Goal: Task Accomplishment & Management: Manage account settings

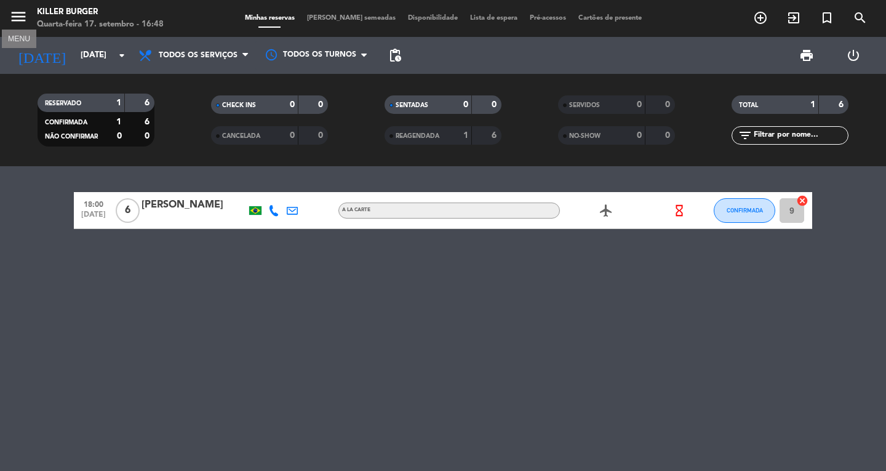
click at [16, 20] on icon "menu" at bounding box center [18, 16] width 18 height 18
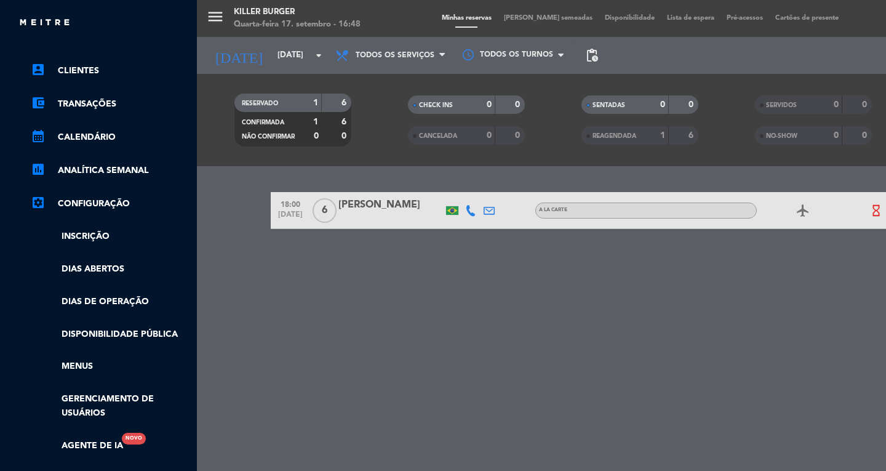
scroll to position [177, 0]
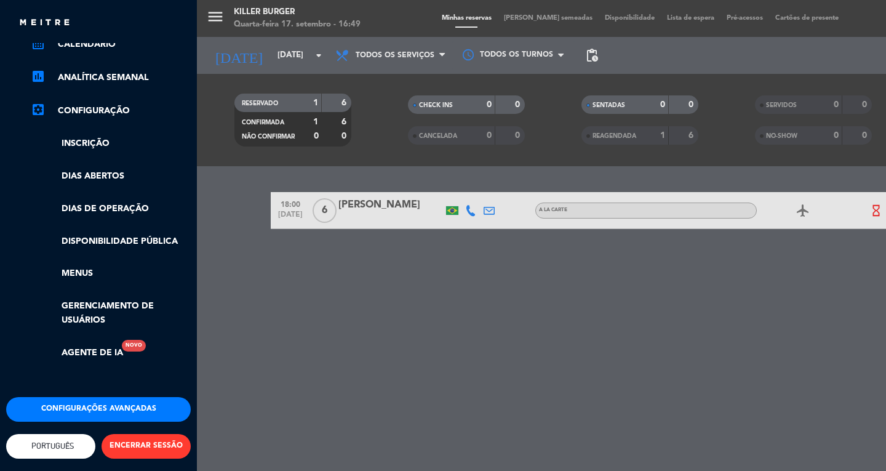
click at [81, 400] on button "Configurações avançadas" at bounding box center [98, 409] width 185 height 25
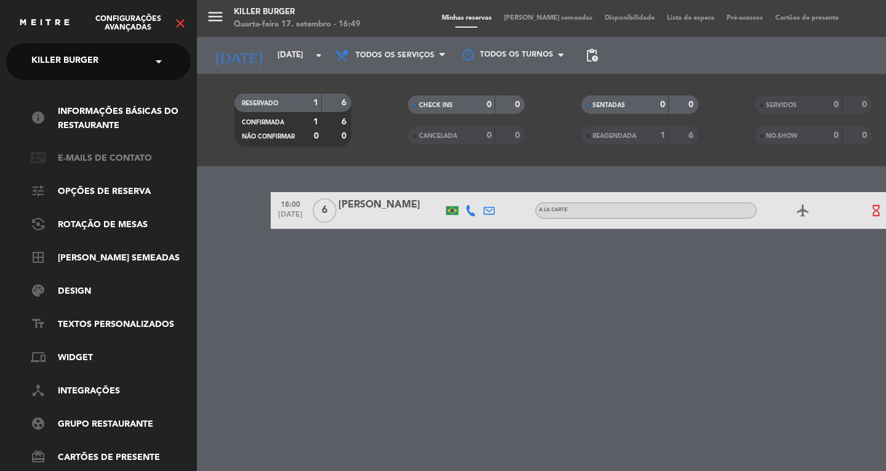
click at [140, 157] on link "contact_mail E-mails de Contato" at bounding box center [111, 158] width 160 height 15
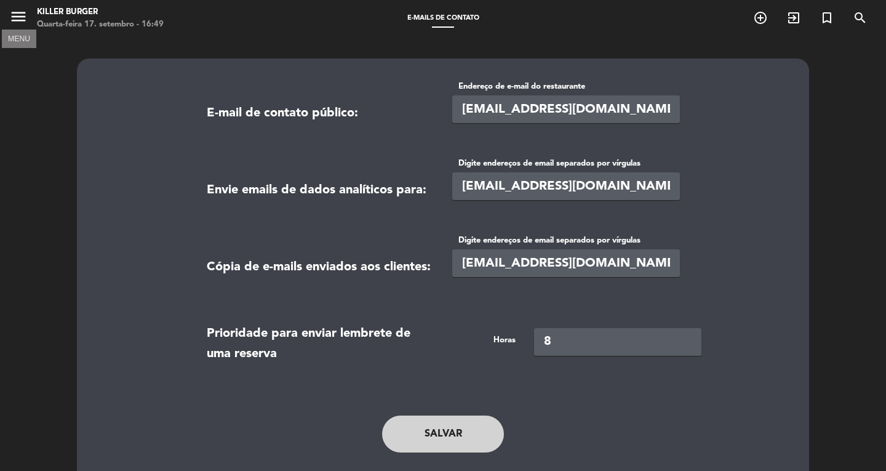
click at [17, 21] on icon "menu" at bounding box center [18, 16] width 18 height 18
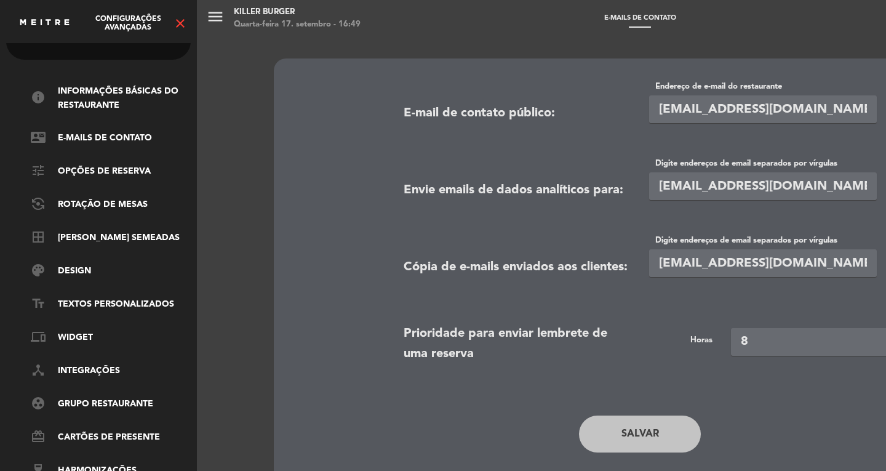
scroll to position [31, 0]
click at [136, 163] on link "tune Opções de Reserva" at bounding box center [111, 170] width 160 height 15
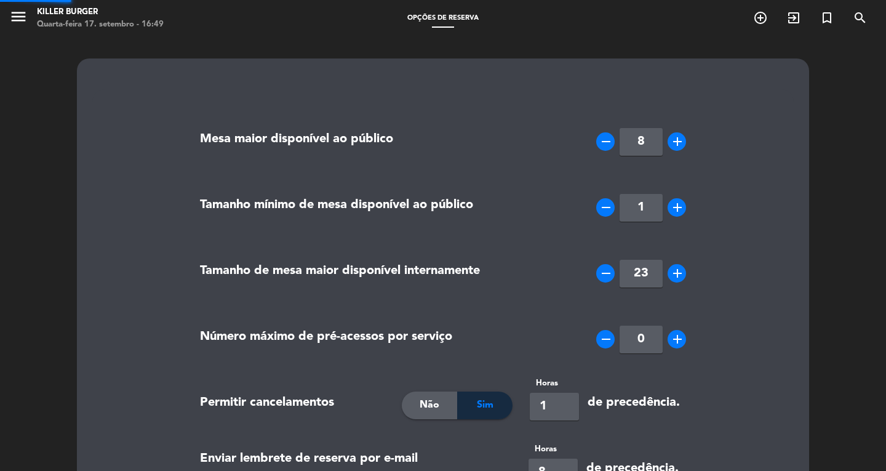
type input "[PHONE_NUMBER]"
click at [22, 13] on icon "menu" at bounding box center [18, 16] width 18 height 18
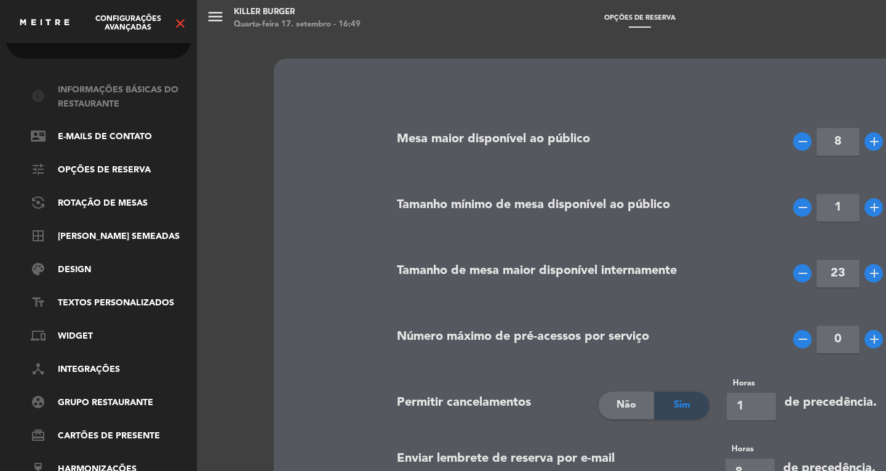
click at [100, 92] on link "info Informações básicas do restaurante" at bounding box center [111, 97] width 160 height 28
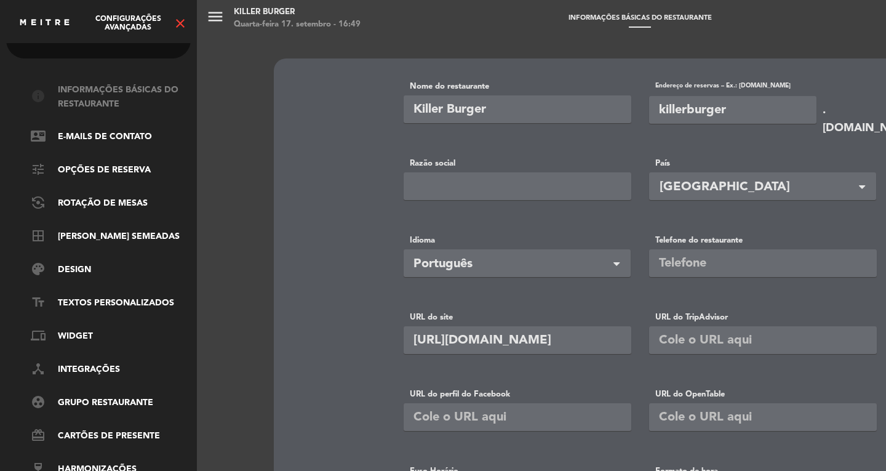
type input "[PHONE_NUMBER]"
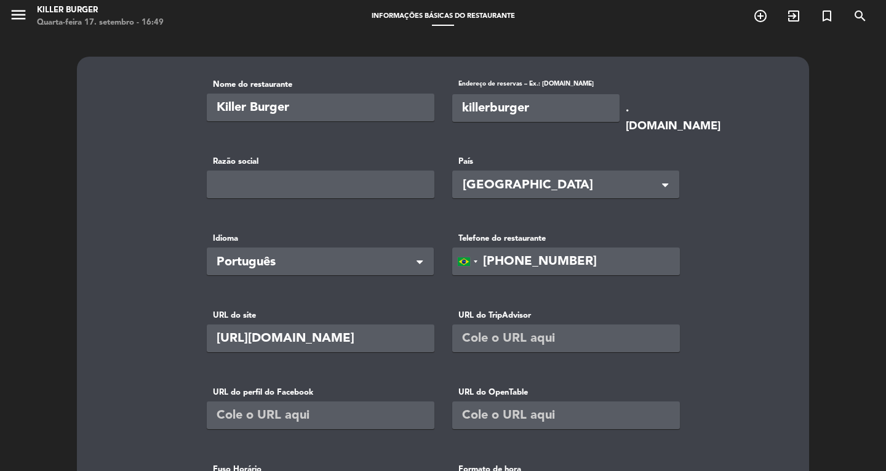
scroll to position [0, 0]
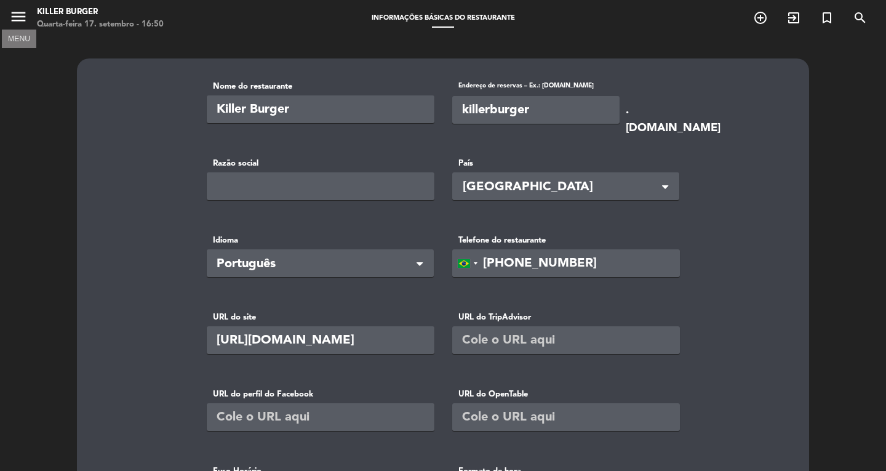
click at [26, 17] on icon "menu" at bounding box center [18, 16] width 18 height 18
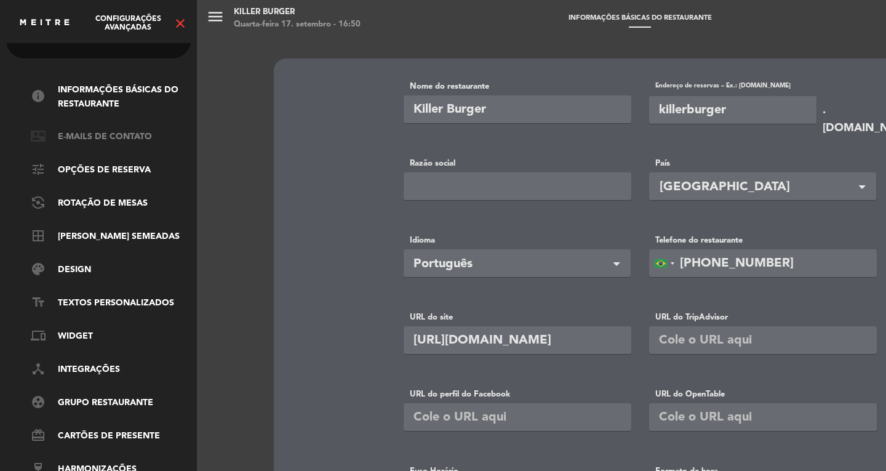
click at [129, 130] on link "contact_mail E-mails de Contato" at bounding box center [111, 137] width 160 height 15
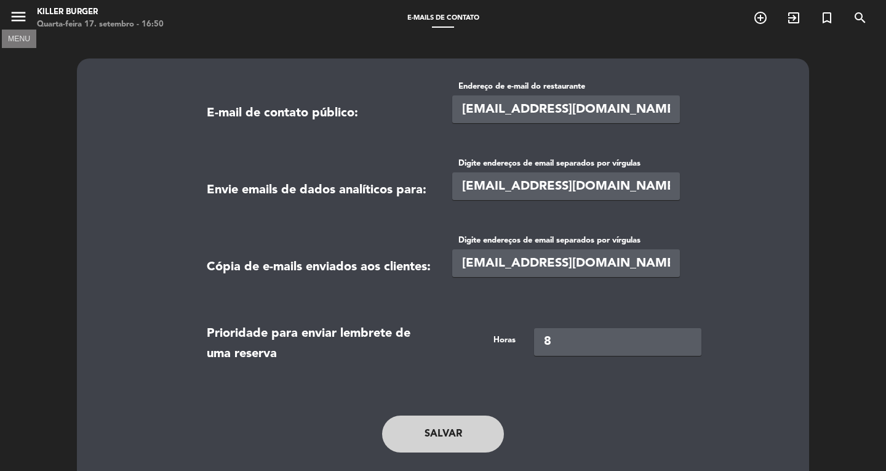
click at [24, 15] on icon "menu" at bounding box center [18, 16] width 18 height 18
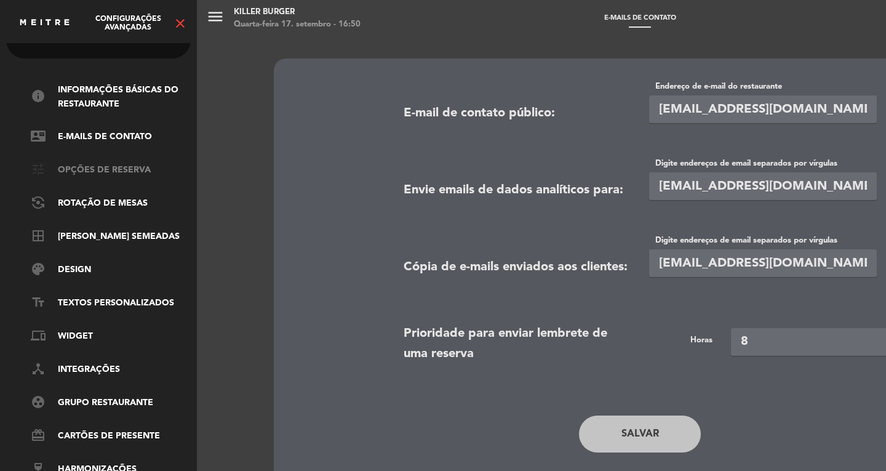
click at [116, 163] on link "tune Opções de Reserva" at bounding box center [111, 170] width 160 height 15
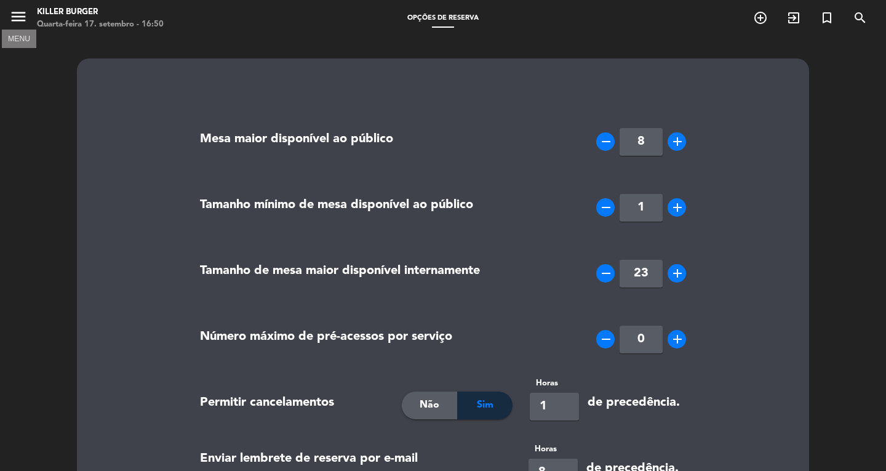
click at [15, 17] on icon "menu" at bounding box center [18, 16] width 18 height 18
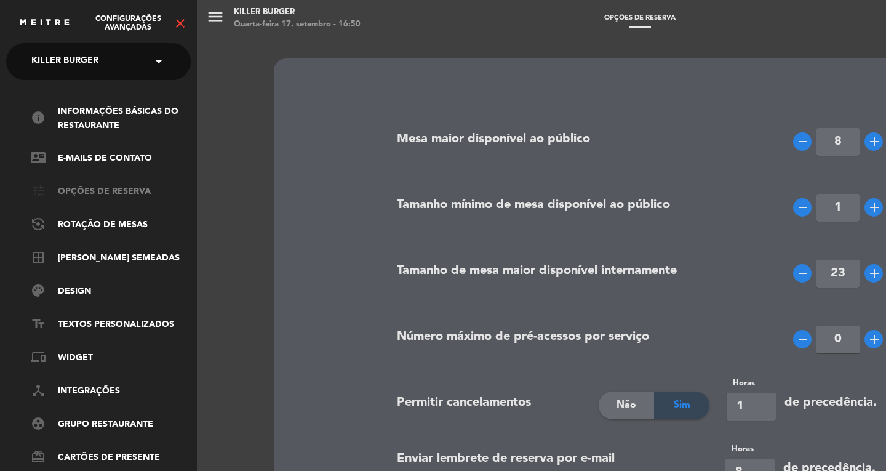
scroll to position [31, 0]
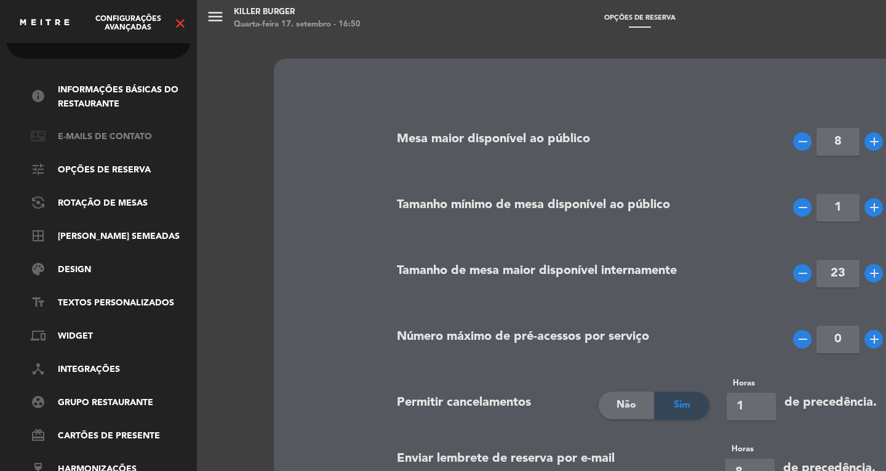
click at [109, 130] on link "contact_mail E-mails de Contato" at bounding box center [111, 137] width 160 height 15
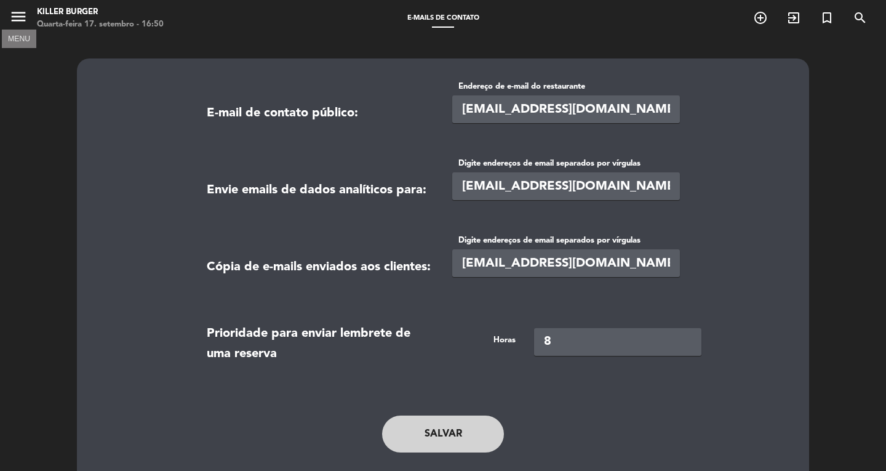
click at [21, 17] on icon "menu" at bounding box center [18, 16] width 18 height 18
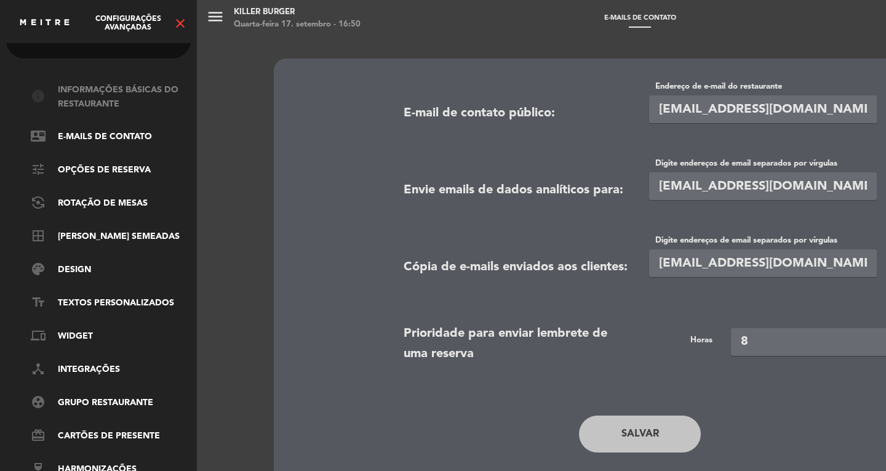
click at [113, 83] on link "info Informações básicas do restaurante" at bounding box center [111, 97] width 160 height 28
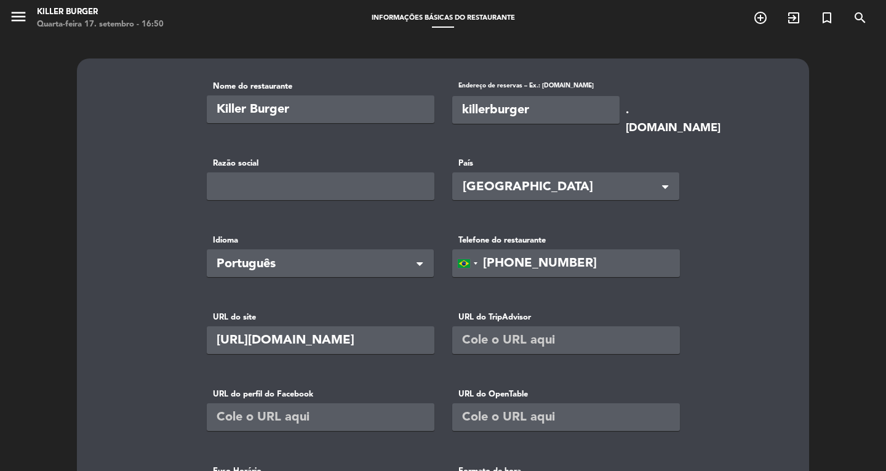
click at [615, 263] on input "[PHONE_NUMBER]" at bounding box center [566, 263] width 228 height 28
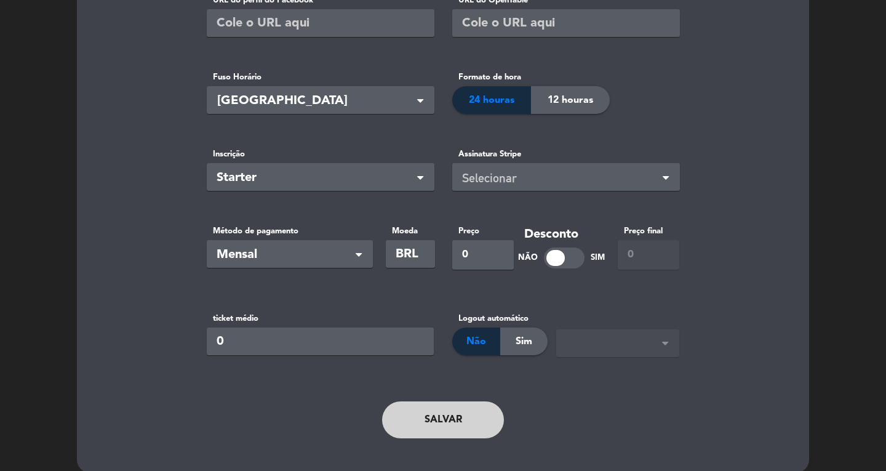
scroll to position [407, 0]
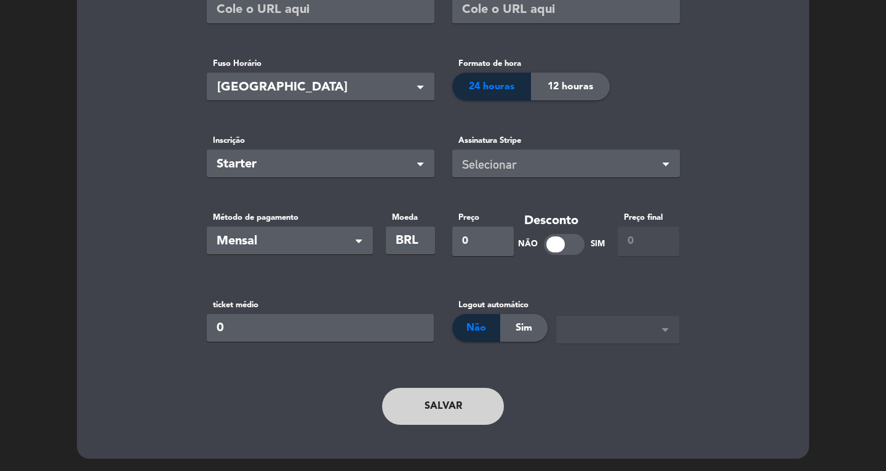
type input "[PHONE_NUMBER]"
click at [474, 411] on button "Salvar" at bounding box center [443, 406] width 122 height 37
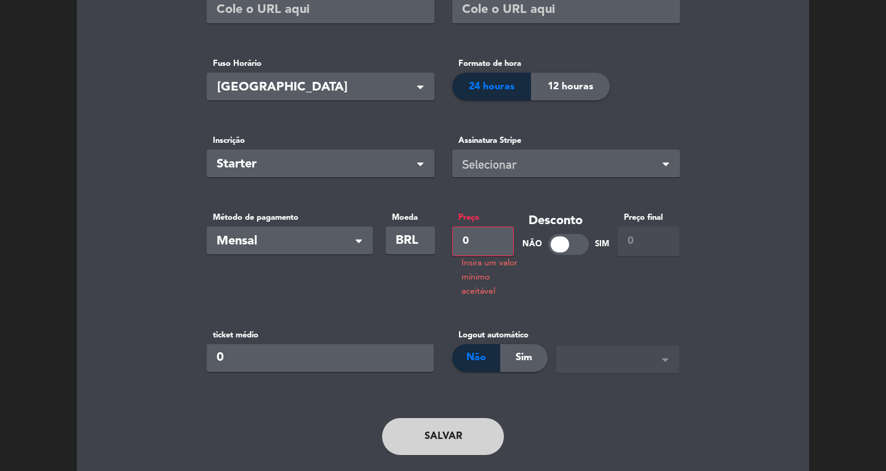
click at [476, 236] on input "0" at bounding box center [483, 241] width 62 height 30
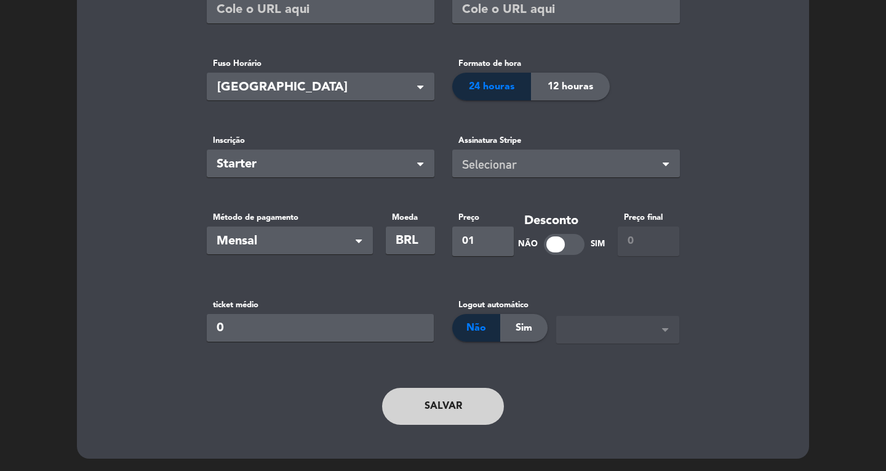
type input "01"
click at [446, 409] on button "Salvar" at bounding box center [443, 406] width 122 height 37
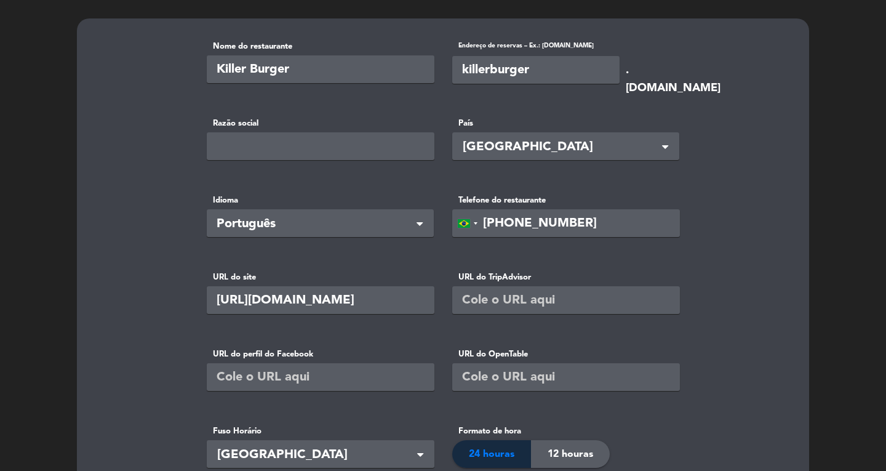
scroll to position [38, 0]
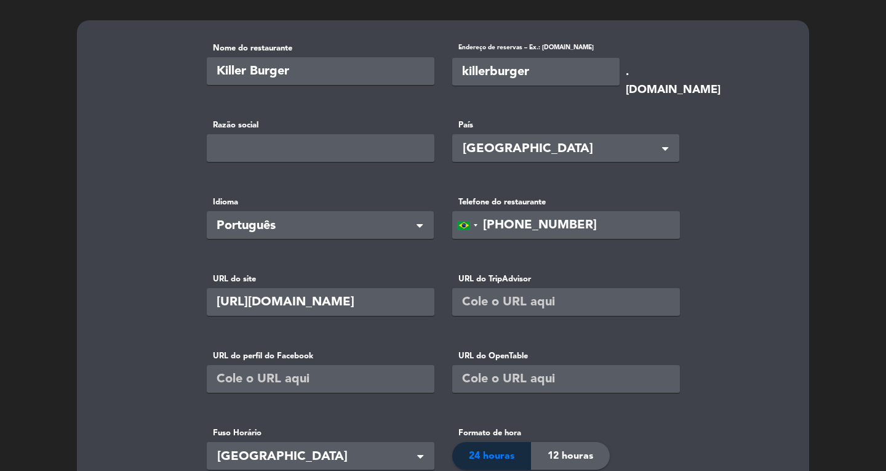
click at [741, 218] on basic-info "Nome do restaurante Killer Burger Endereço de reservas – Ex.: [DOMAIN_NAME] kil…" at bounding box center [443, 424] width 702 height 764
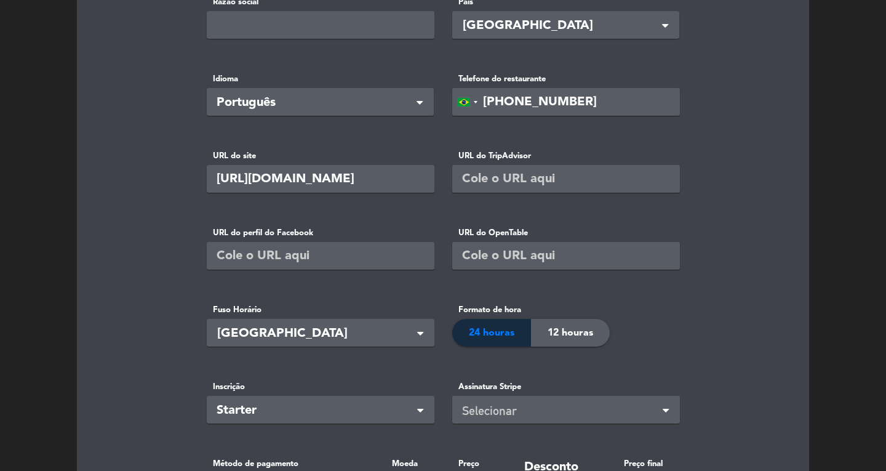
scroll to position [407, 0]
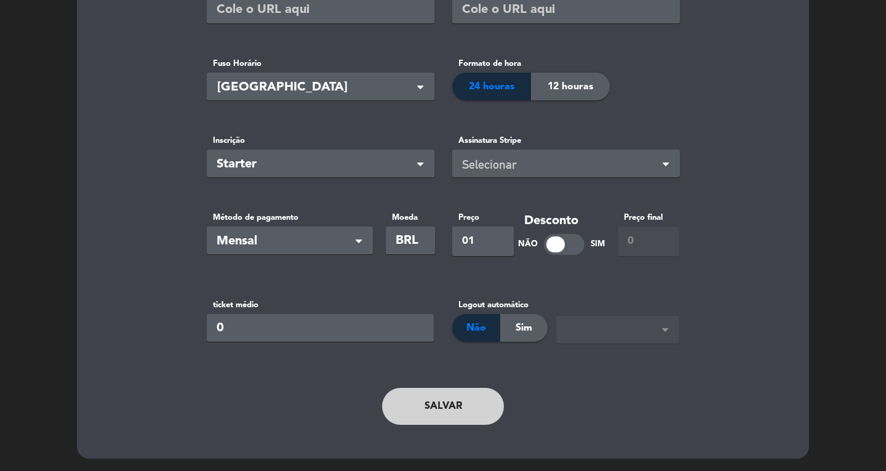
click at [673, 332] on span at bounding box center [668, 329] width 12 height 12
click at [758, 254] on basic-info "Nome do restaurante Killer Burger Endereço de reservas – Ex.: [DOMAIN_NAME] kil…" at bounding box center [443, 55] width 702 height 764
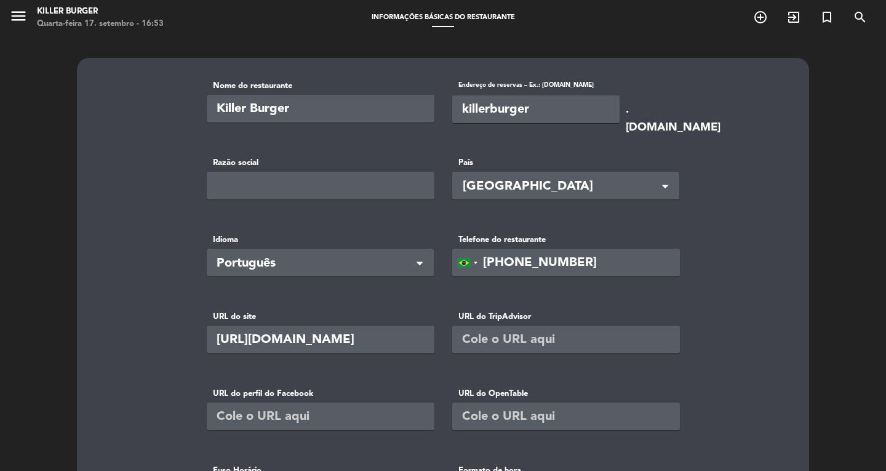
scroll to position [0, 0]
click at [24, 22] on icon "menu" at bounding box center [18, 16] width 18 height 18
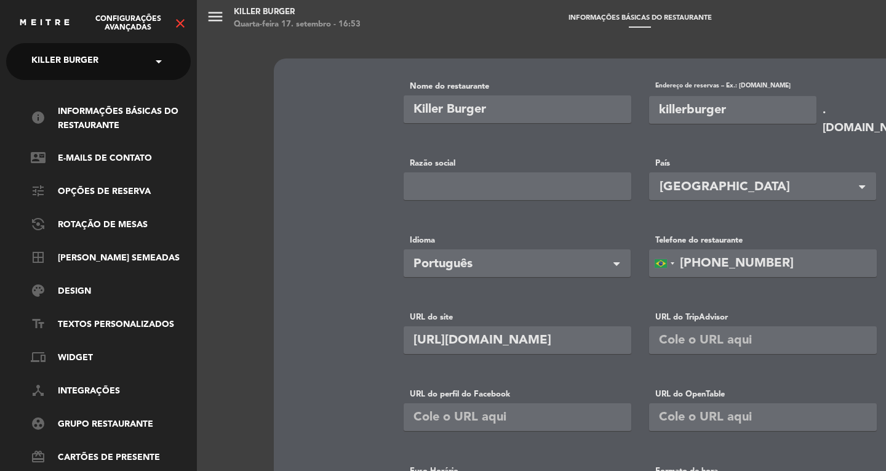
click at [183, 26] on icon "close" at bounding box center [180, 23] width 15 height 15
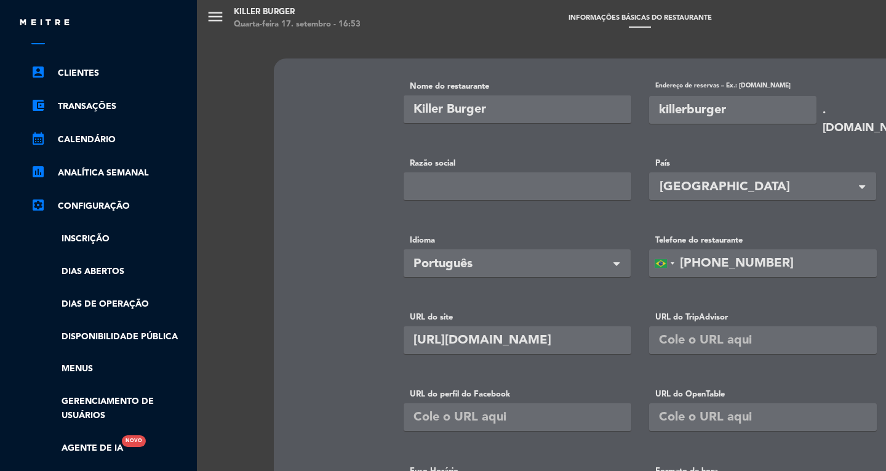
scroll to position [177, 0]
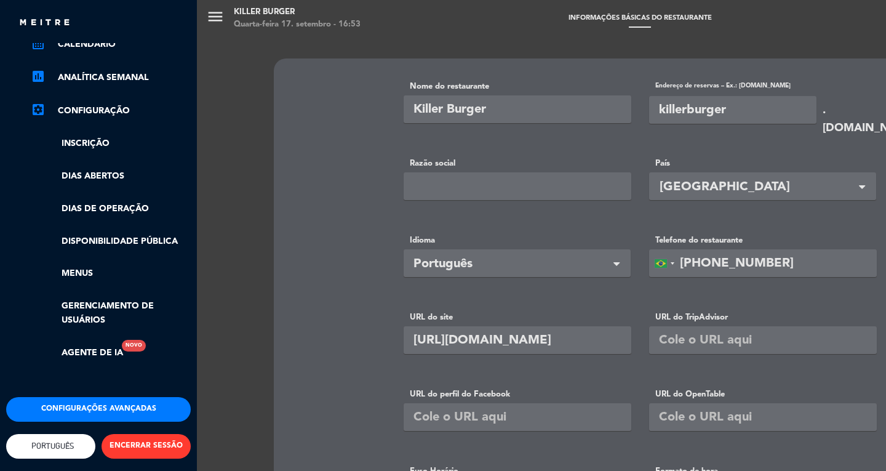
click at [118, 103] on link "settings_applications Configuração" at bounding box center [111, 110] width 160 height 15
click at [41, 102] on icon "settings_applications" at bounding box center [38, 109] width 15 height 15
click at [86, 140] on link "Inscrição" at bounding box center [111, 144] width 160 height 14
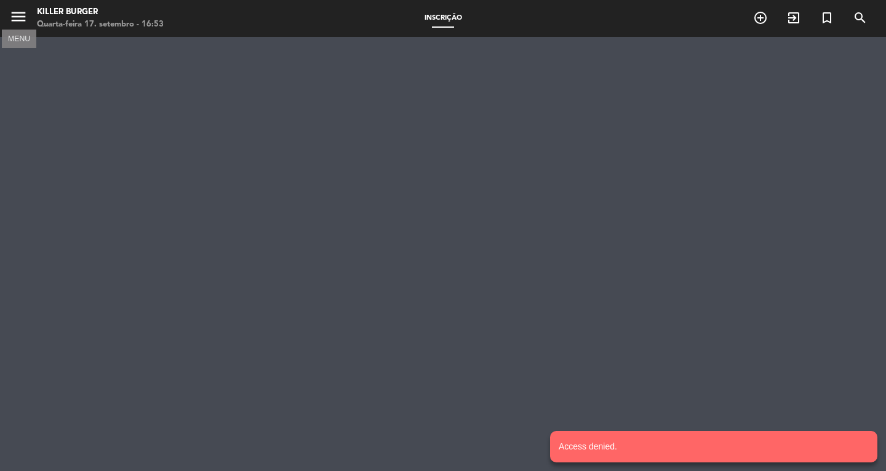
click at [18, 18] on icon "menu" at bounding box center [18, 16] width 18 height 18
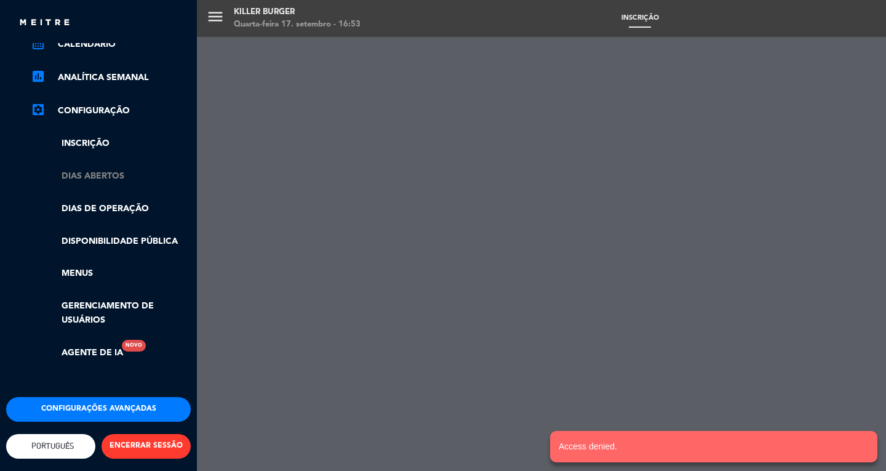
click at [92, 169] on link "Dias abertos" at bounding box center [111, 176] width 160 height 14
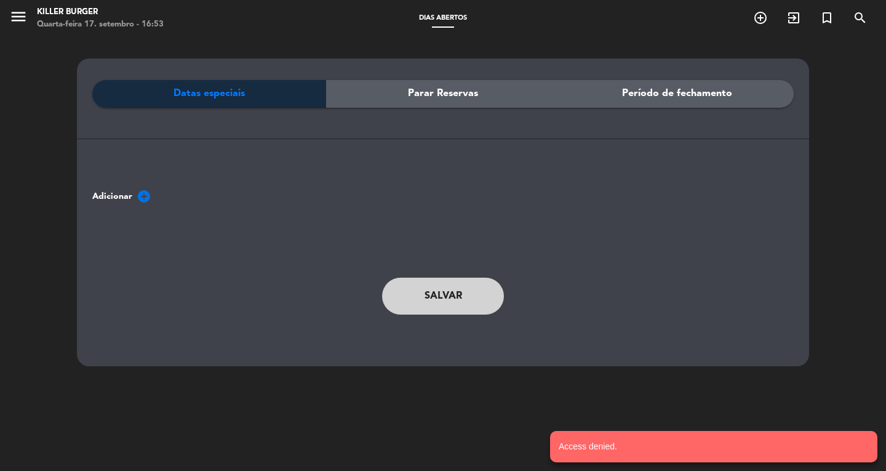
click at [436, 99] on span "Parar Reservas" at bounding box center [443, 94] width 70 height 16
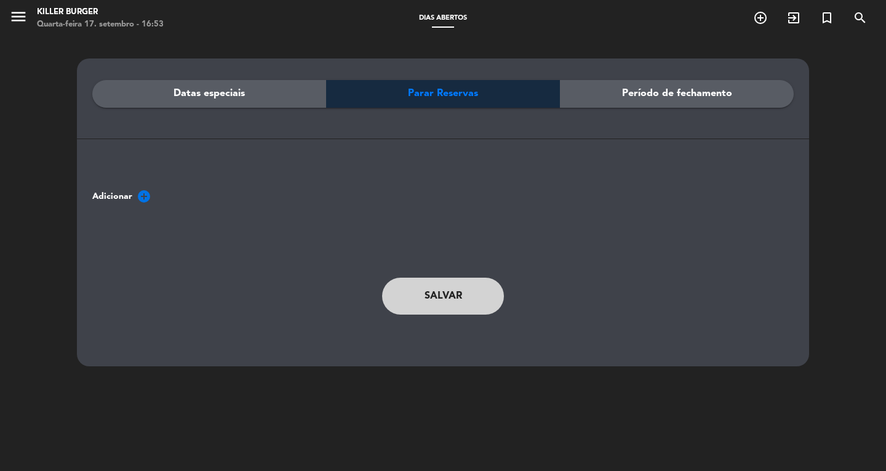
click at [661, 98] on span "Período de fechamento" at bounding box center [677, 94] width 110 height 16
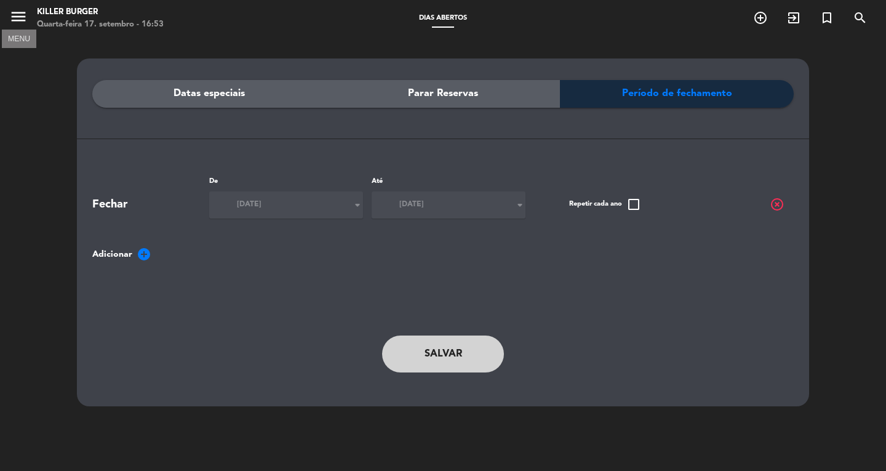
click at [17, 13] on icon "menu" at bounding box center [18, 16] width 18 height 18
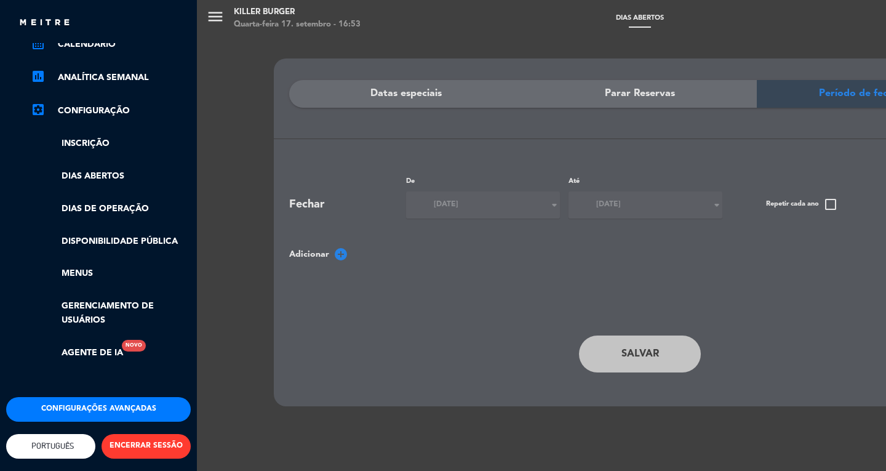
click at [109, 190] on ul "chrome_reader_mode Lista de Reservas account_box Clientes account_balance_walle…" at bounding box center [98, 148] width 185 height 423
click at [112, 202] on link "Dias de Operação" at bounding box center [111, 209] width 160 height 14
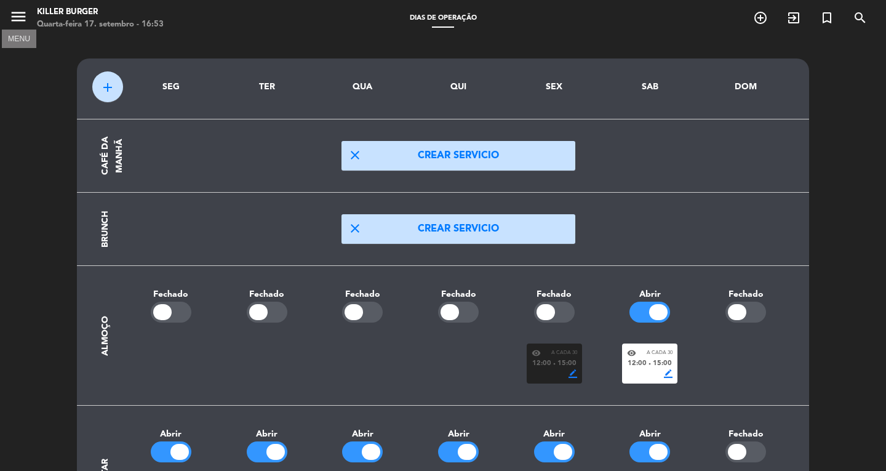
click at [20, 18] on icon "menu" at bounding box center [18, 16] width 18 height 18
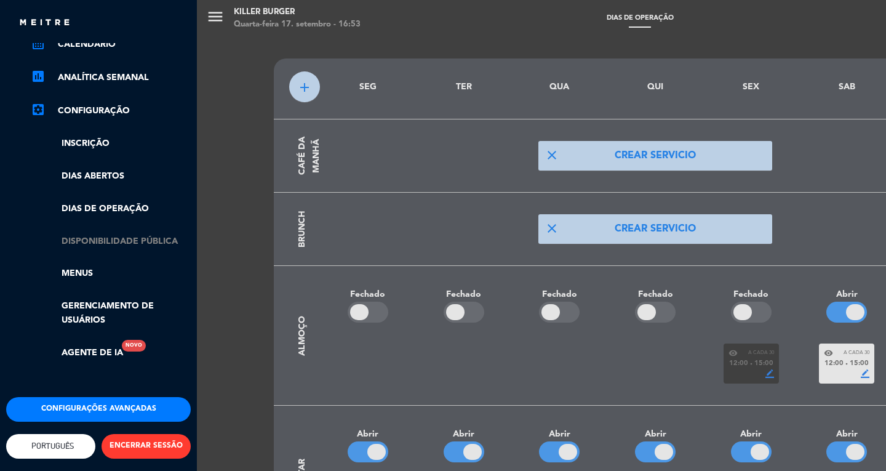
click at [86, 225] on ul "chrome_reader_mode Lista de Reservas account_box Clientes account_balance_walle…" at bounding box center [98, 148] width 185 height 423
click at [86, 234] on link "Disponibilidade pública" at bounding box center [111, 241] width 160 height 14
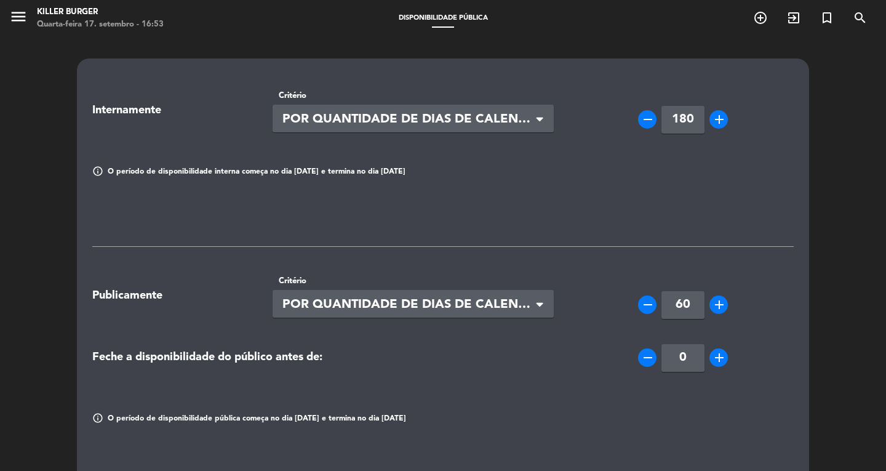
click at [29, 20] on span "menu" at bounding box center [23, 18] width 28 height 29
click at [22, 17] on icon "menu" at bounding box center [18, 16] width 18 height 18
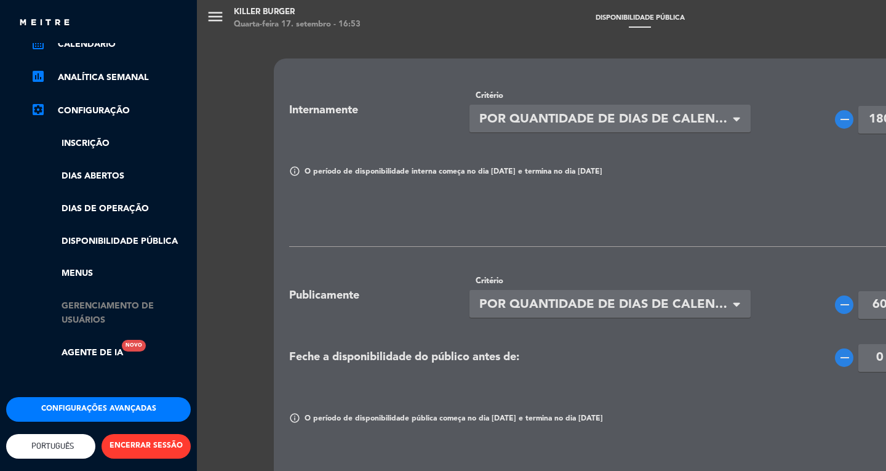
click at [85, 302] on link "Gerenciamento de usuários" at bounding box center [111, 313] width 160 height 28
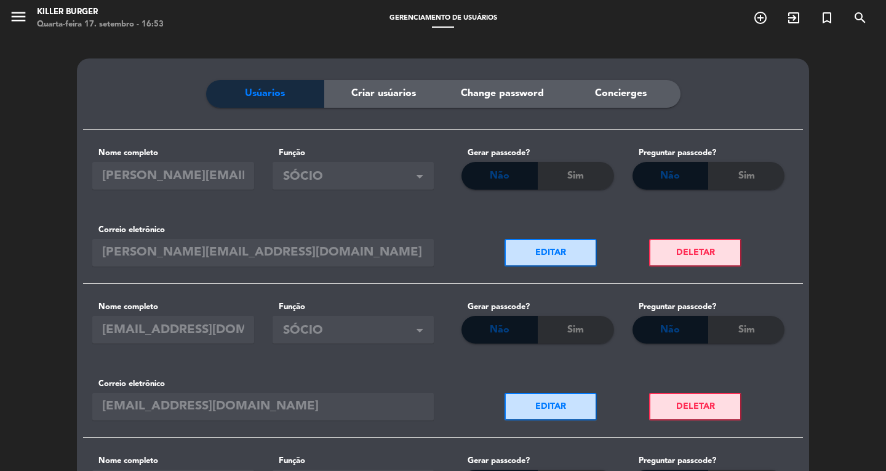
click at [377, 95] on span "Criar usúarios" at bounding box center [383, 94] width 65 height 16
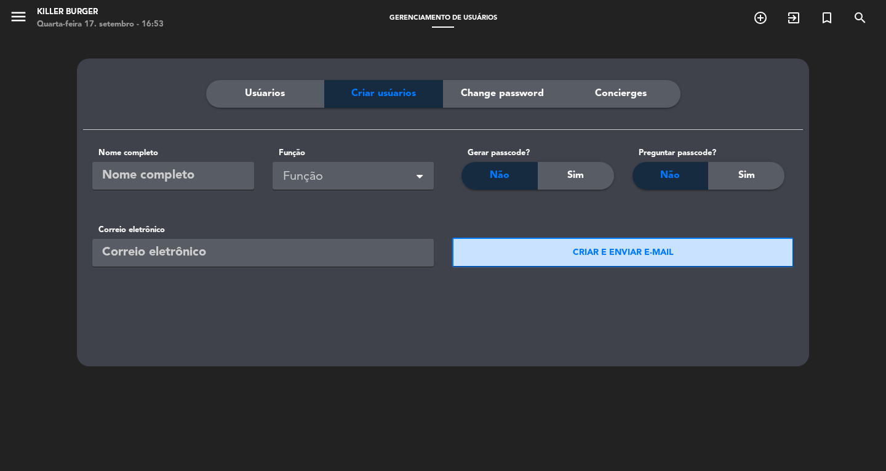
click at [469, 85] on div "Change password" at bounding box center [502, 94] width 119 height 28
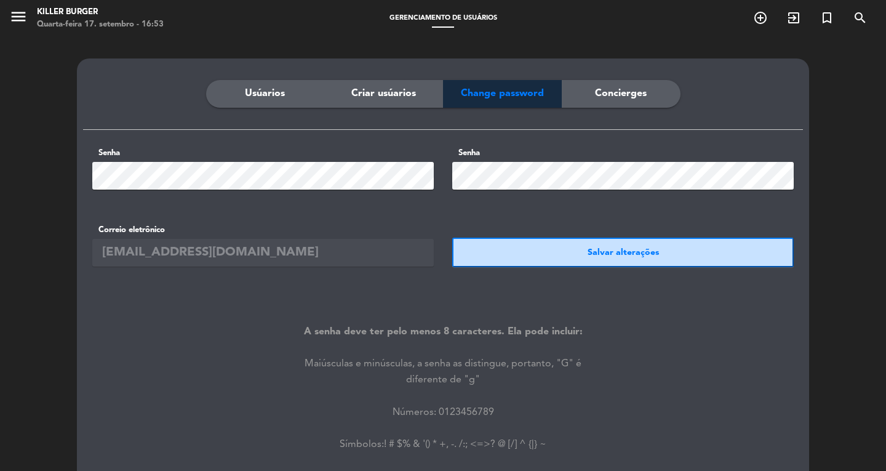
click at [604, 86] on span "Concierges" at bounding box center [621, 94] width 52 height 16
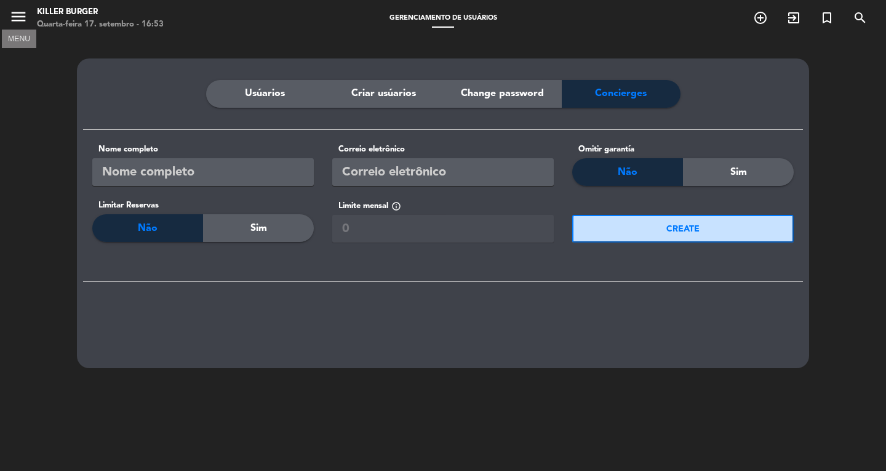
click at [15, 12] on icon "menu" at bounding box center [18, 16] width 18 height 18
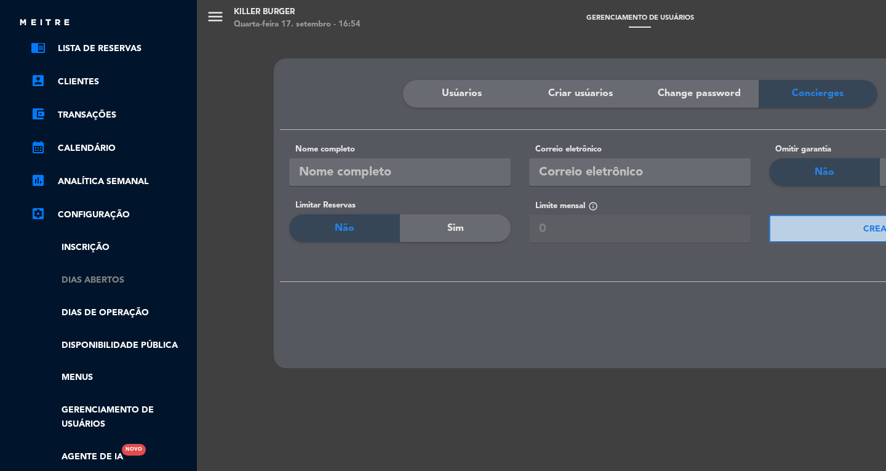
scroll to position [54, 0]
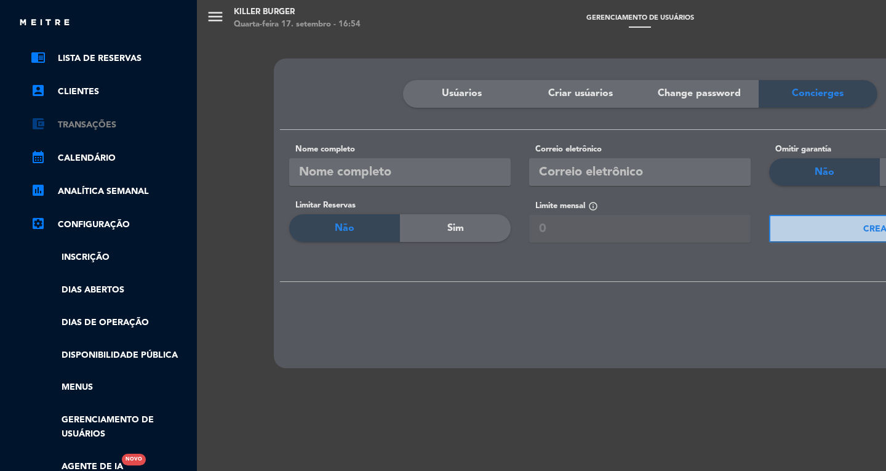
click at [73, 127] on link "account_balance_wallet Transações" at bounding box center [111, 125] width 160 height 15
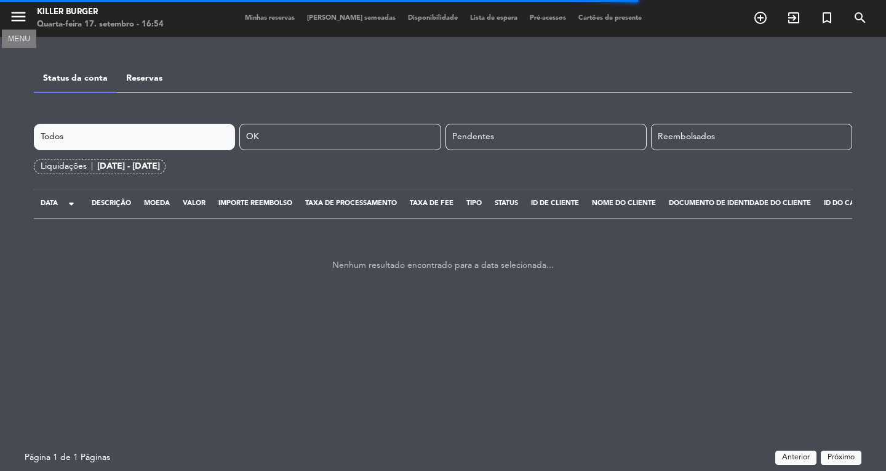
click at [15, 16] on icon "menu" at bounding box center [18, 16] width 18 height 18
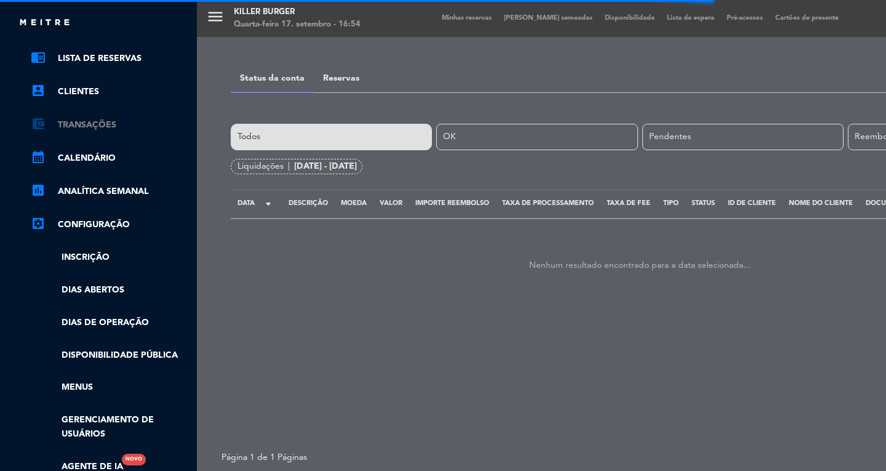
click at [81, 127] on link "account_balance_wallet Transações" at bounding box center [111, 125] width 160 height 15
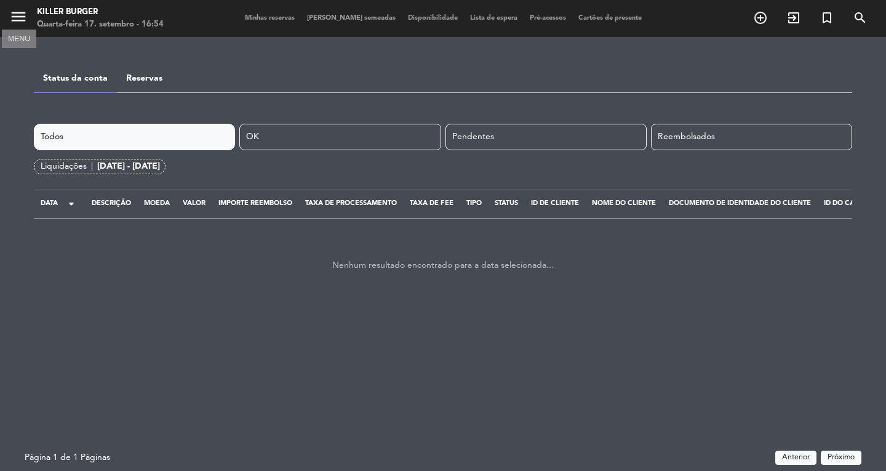
click at [21, 16] on icon "menu" at bounding box center [18, 16] width 18 height 18
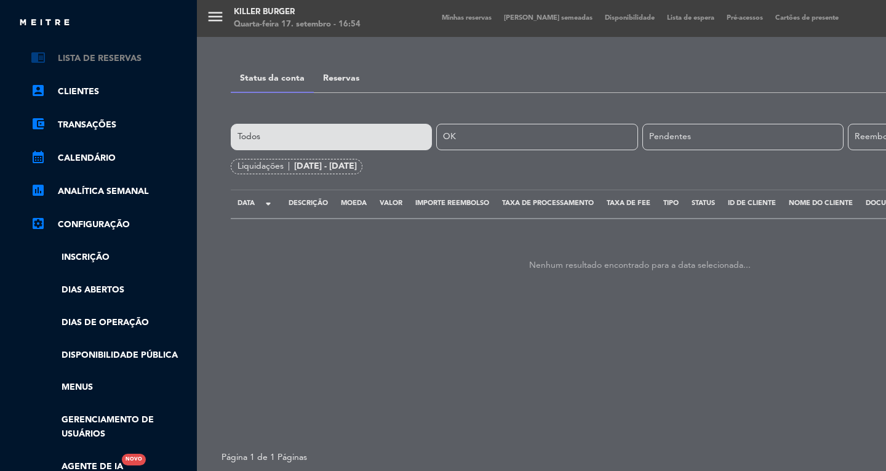
click at [75, 55] on link "chrome_reader_mode Lista de Reservas" at bounding box center [111, 58] width 160 height 15
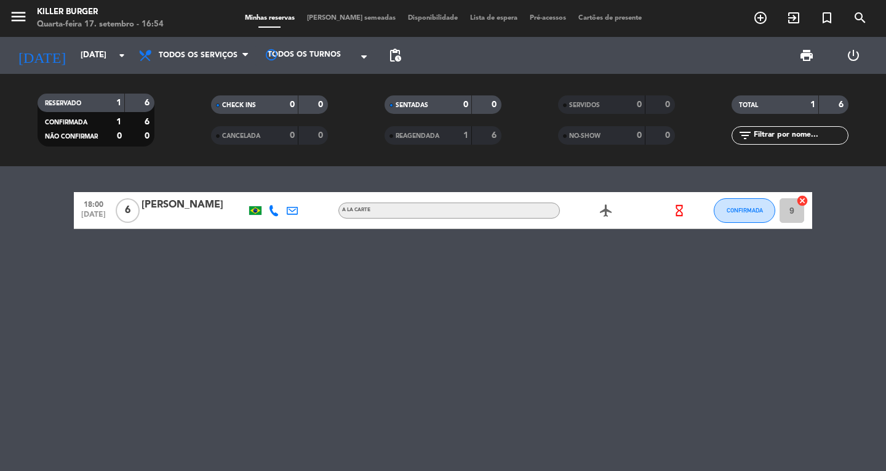
click at [337, 14] on div "menu Killer Burger Quarta-feira 17. setembro - 16:54 Minhas reservas Mesas seme…" at bounding box center [443, 18] width 886 height 37
click at [343, 15] on span "[PERSON_NAME] semeadas" at bounding box center [351, 18] width 101 height 7
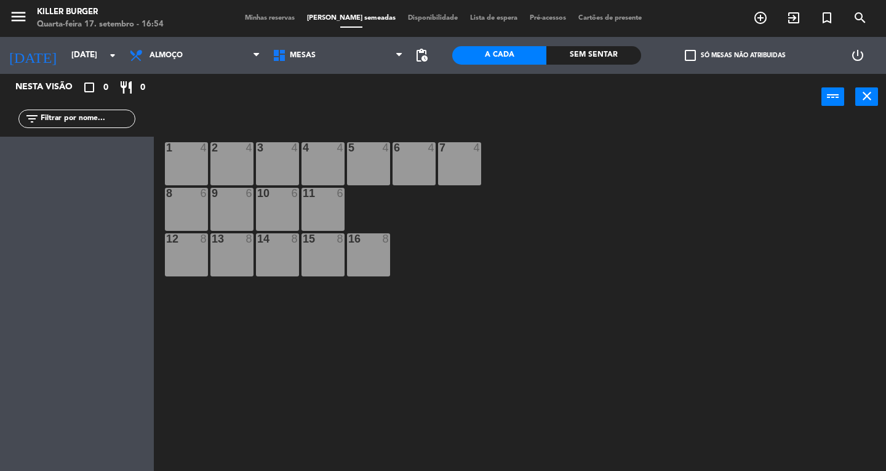
click at [410, 16] on span "Disponibilidade" at bounding box center [433, 18] width 62 height 7
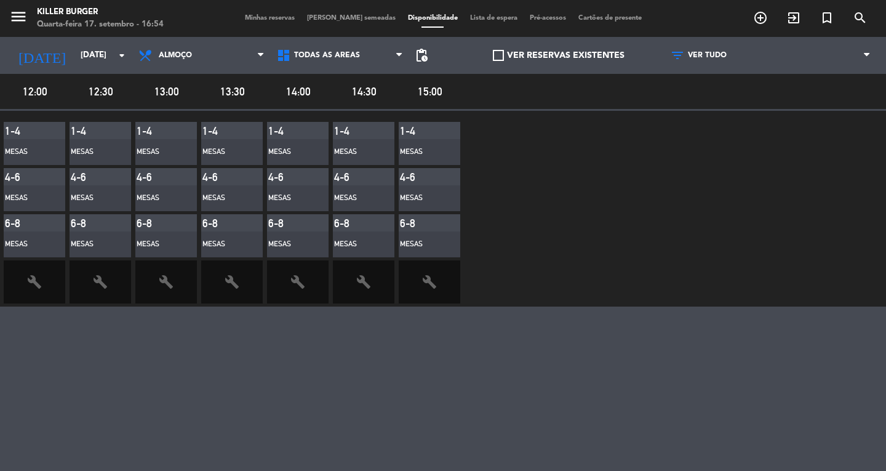
click at [476, 18] on span "Lista de espera" at bounding box center [494, 18] width 60 height 7
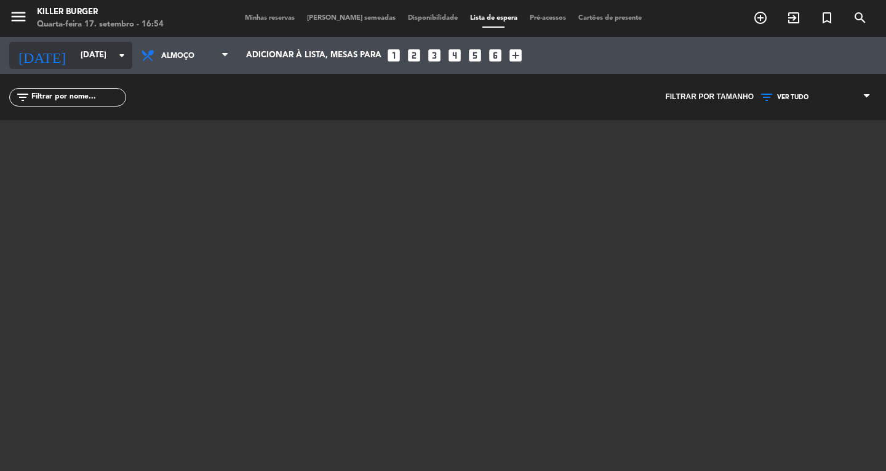
click at [106, 58] on input "[DATE]" at bounding box center [128, 55] width 108 height 22
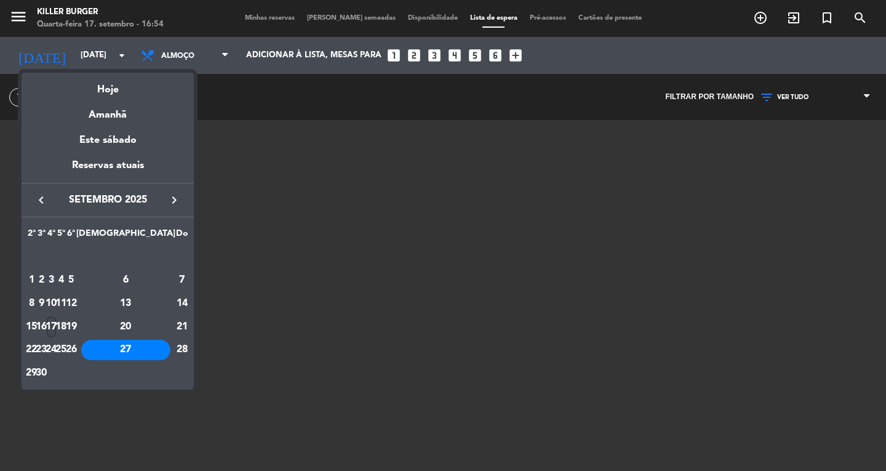
click at [56, 321] on div "17" at bounding box center [51, 326] width 9 height 21
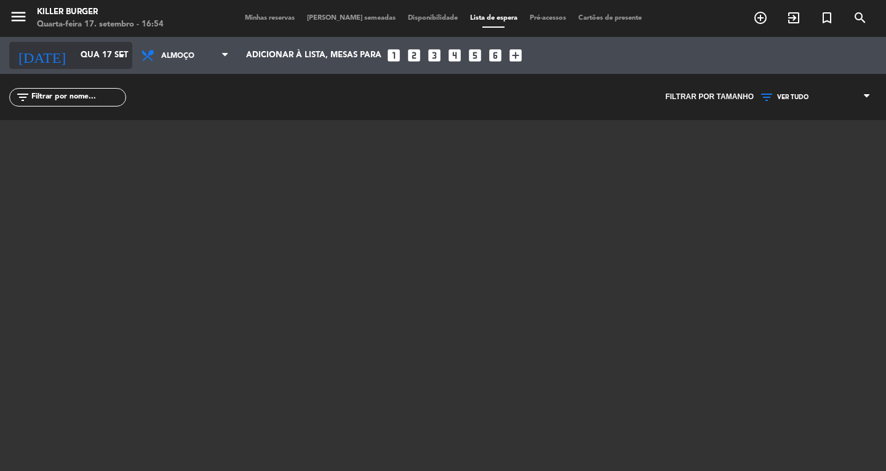
click at [118, 58] on icon "arrow_drop_down" at bounding box center [121, 55] width 15 height 15
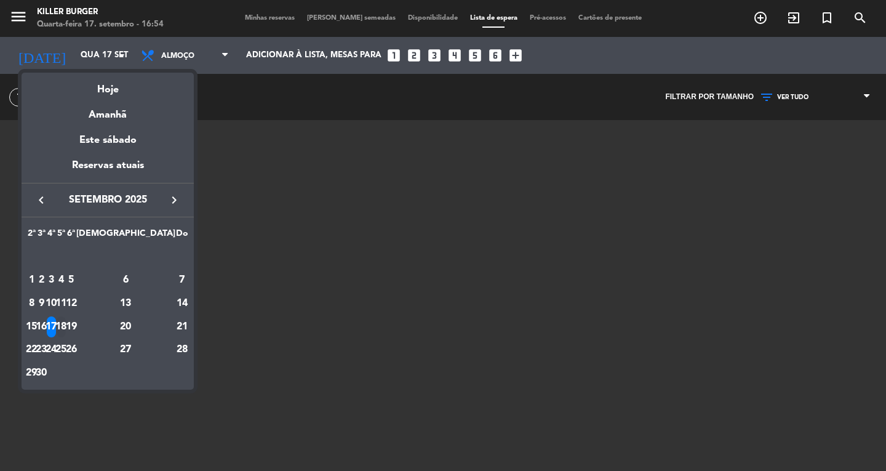
click at [66, 324] on div "18" at bounding box center [61, 326] width 9 height 21
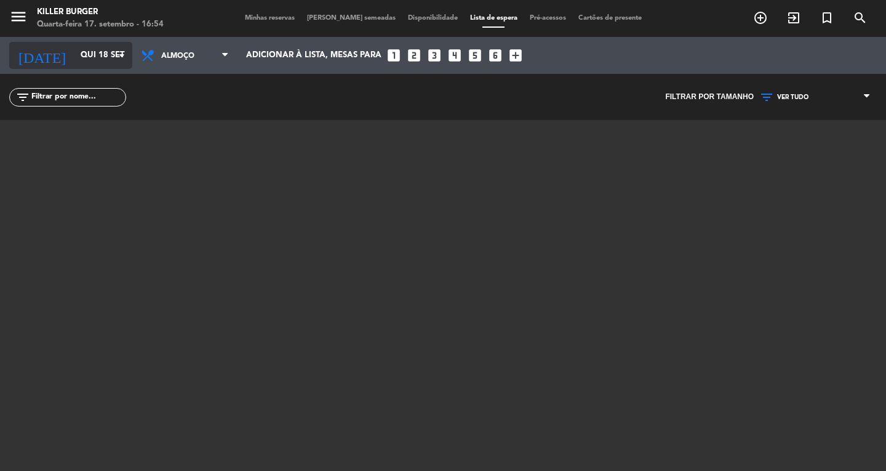
click at [121, 54] on icon "arrow_drop_down" at bounding box center [121, 55] width 15 height 15
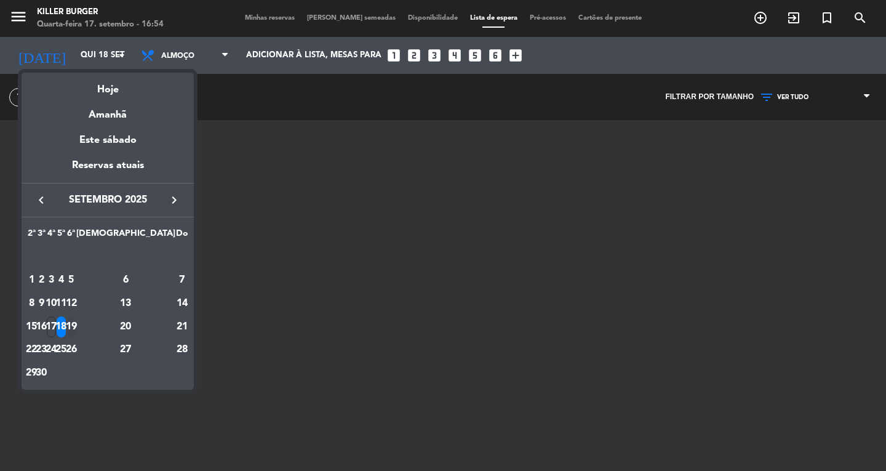
click at [76, 324] on div "19" at bounding box center [70, 326] width 9 height 21
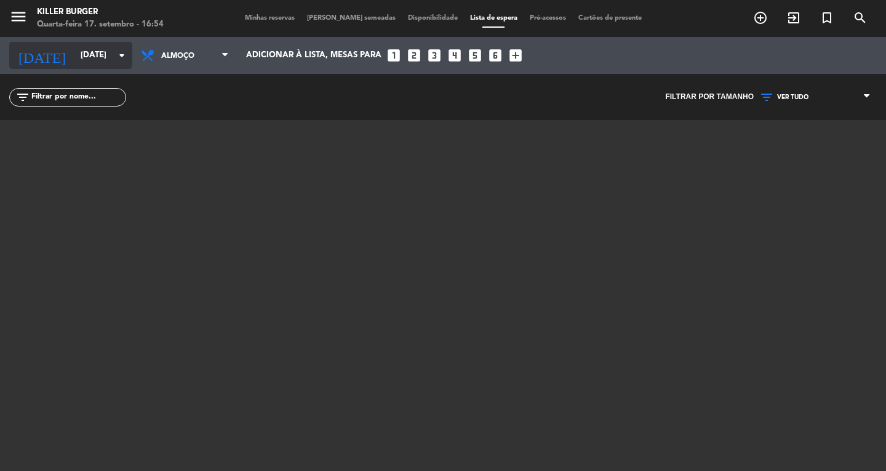
click at [118, 58] on icon "arrow_drop_down" at bounding box center [121, 55] width 15 height 15
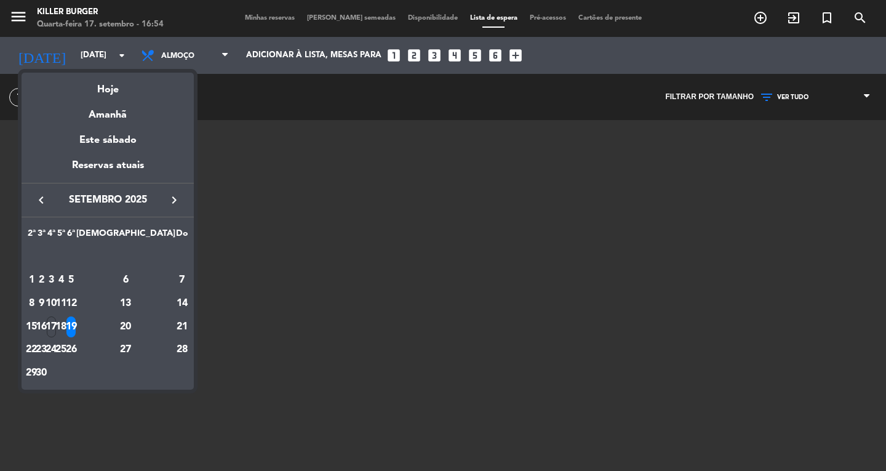
drag, startPoint x: 150, startPoint y: 322, endPoint x: 148, endPoint y: 313, distance: 9.3
click at [149, 322] on div "20" at bounding box center [125, 326] width 89 height 21
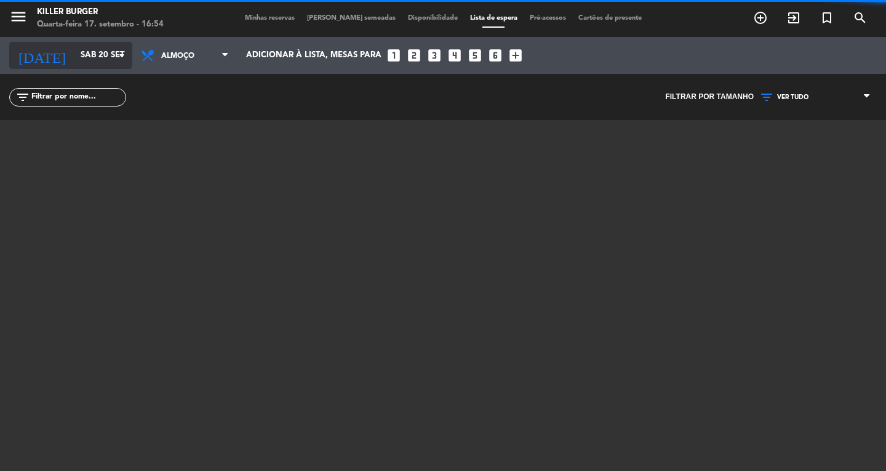
click at [121, 56] on icon "arrow_drop_down" at bounding box center [121, 55] width 15 height 15
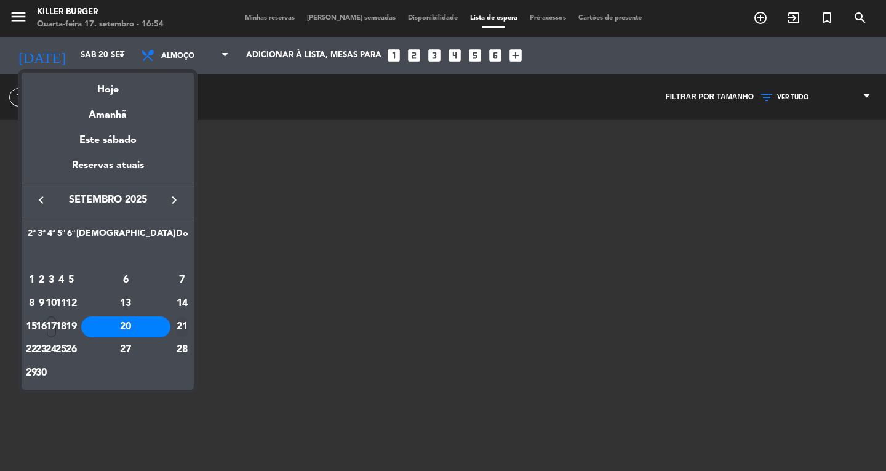
click at [176, 327] on div "21" at bounding box center [182, 326] width 12 height 21
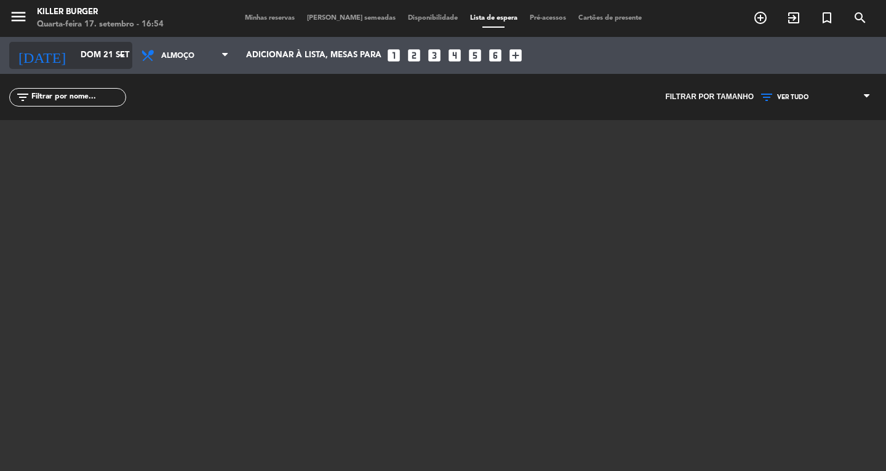
click at [121, 52] on icon "arrow_drop_down" at bounding box center [121, 55] width 15 height 15
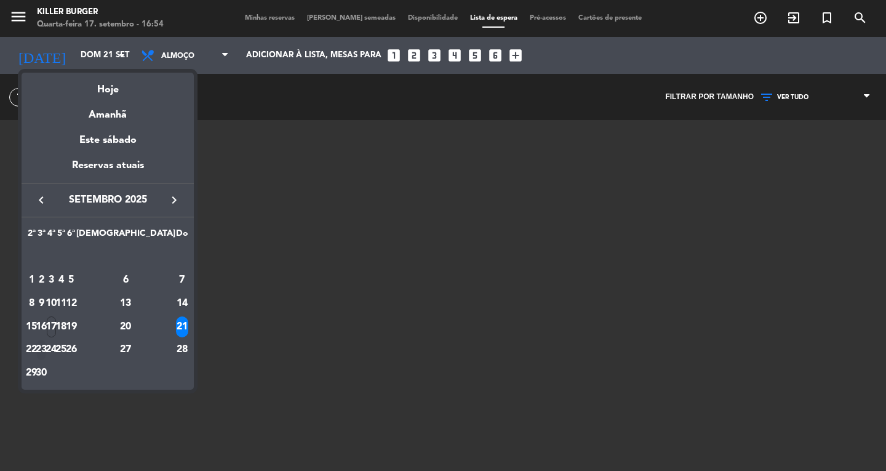
click at [46, 347] on div "23" at bounding box center [41, 350] width 9 height 21
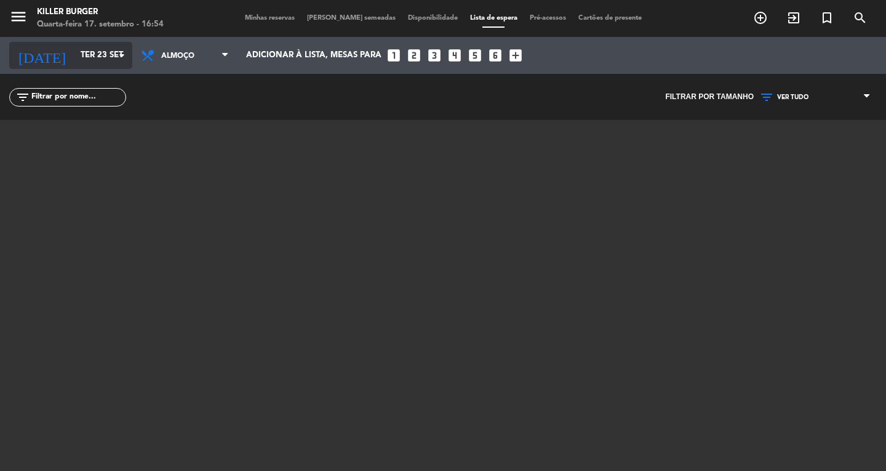
click at [118, 59] on icon "arrow_drop_down" at bounding box center [121, 55] width 15 height 15
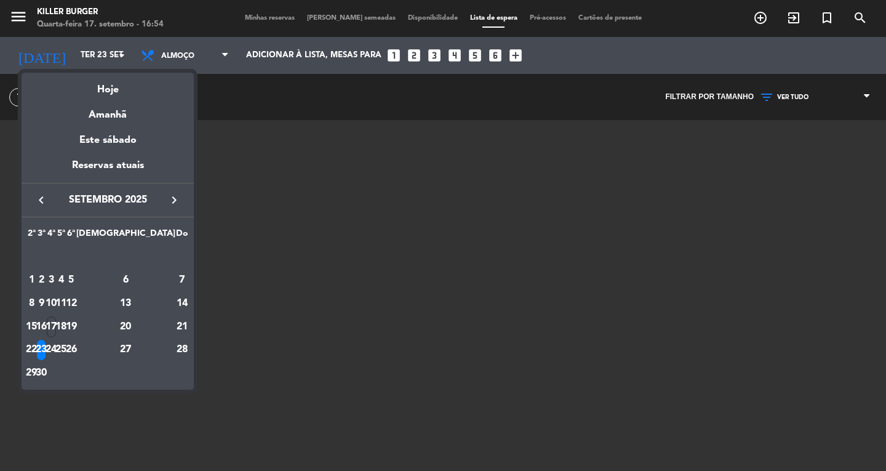
click at [36, 349] on div "22" at bounding box center [31, 350] width 9 height 21
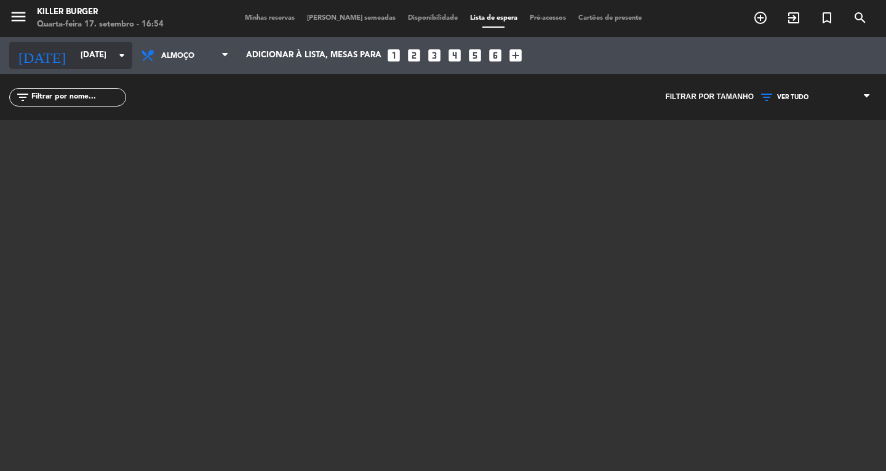
click at [124, 58] on icon "arrow_drop_down" at bounding box center [121, 55] width 15 height 15
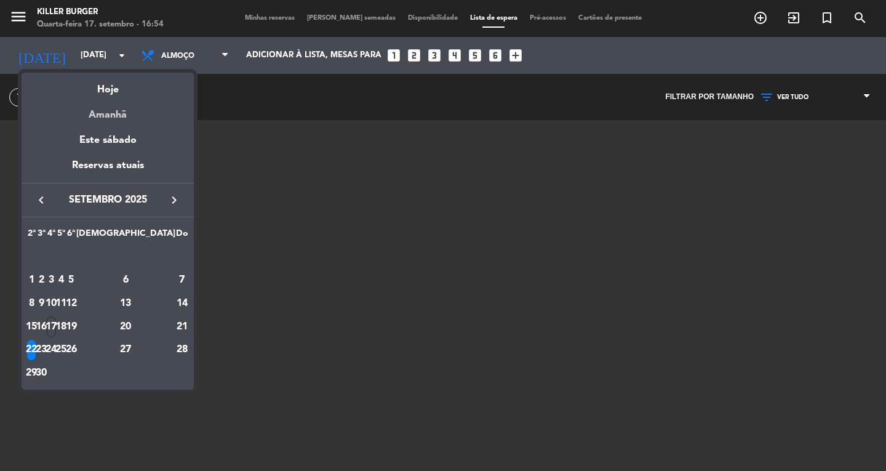
click at [114, 111] on div "Amanhã" at bounding box center [108, 110] width 172 height 25
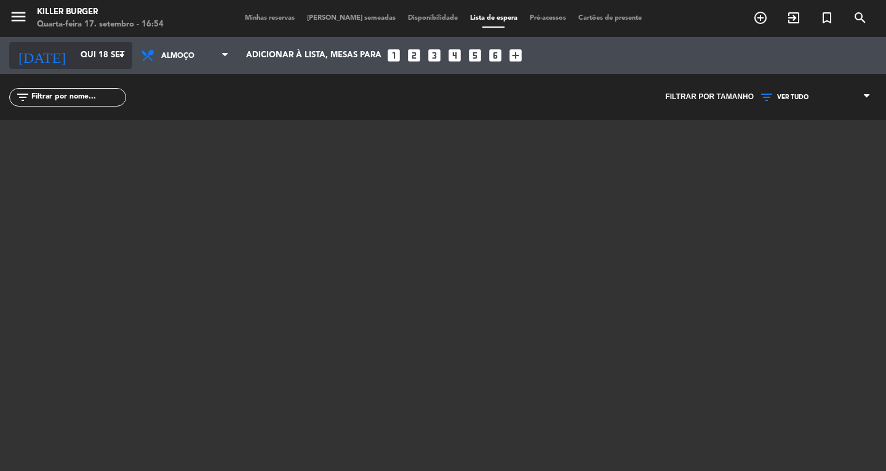
click at [124, 64] on input "Qui 18 set" at bounding box center [128, 55] width 108 height 22
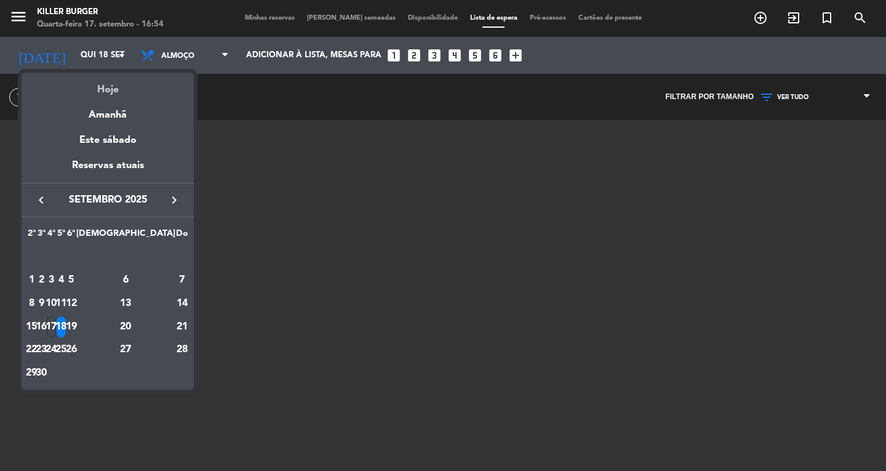
click at [115, 93] on div "Hoje" at bounding box center [108, 85] width 172 height 25
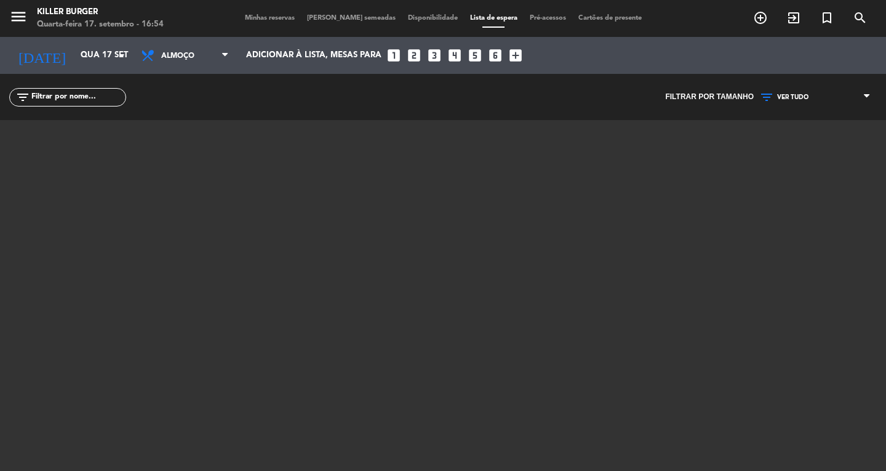
click at [798, 95] on span "VER TUDO" at bounding box center [815, 97] width 123 height 16
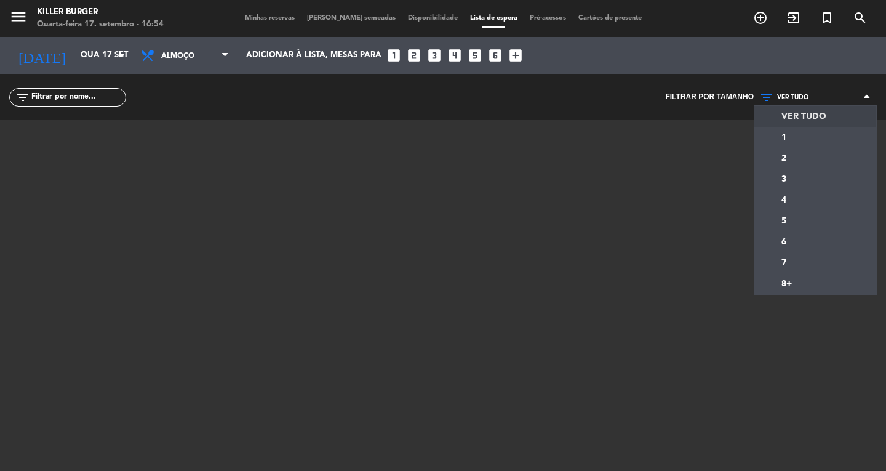
click at [862, 96] on span "VER TUDO" at bounding box center [815, 97] width 123 height 16
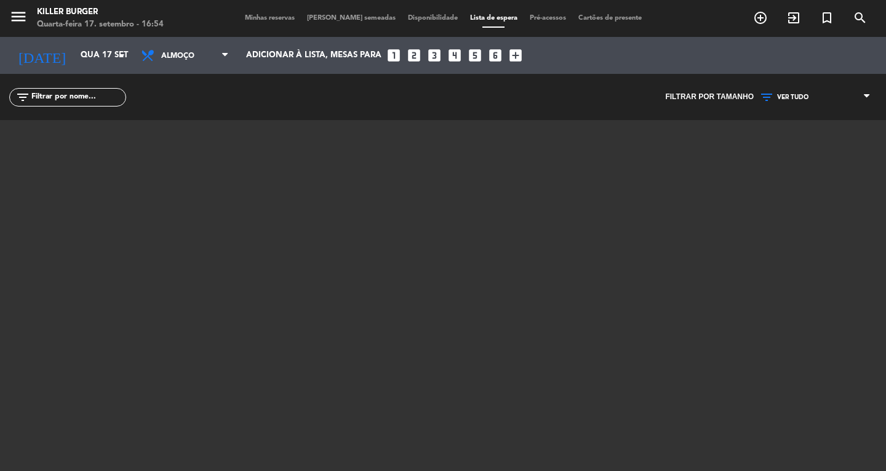
click at [862, 96] on span "VER TUDO" at bounding box center [815, 97] width 123 height 16
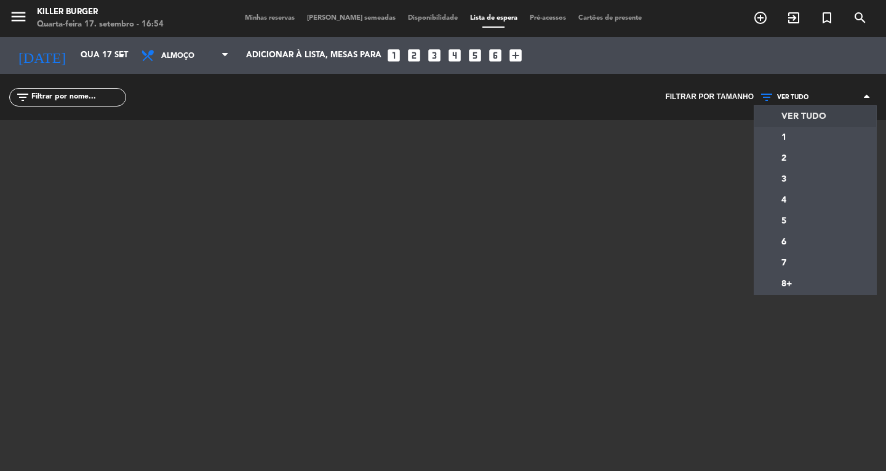
click at [486, 255] on div at bounding box center [443, 274] width 739 height 308
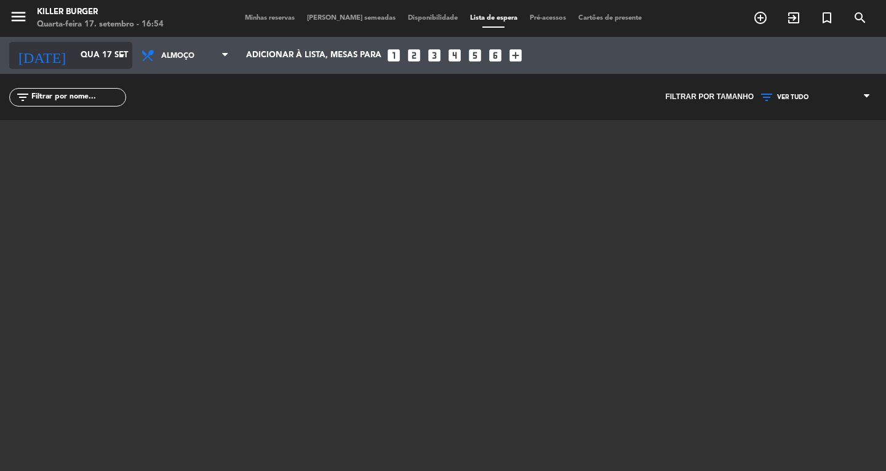
click at [74, 56] on input "Qua 17 set" at bounding box center [128, 55] width 108 height 22
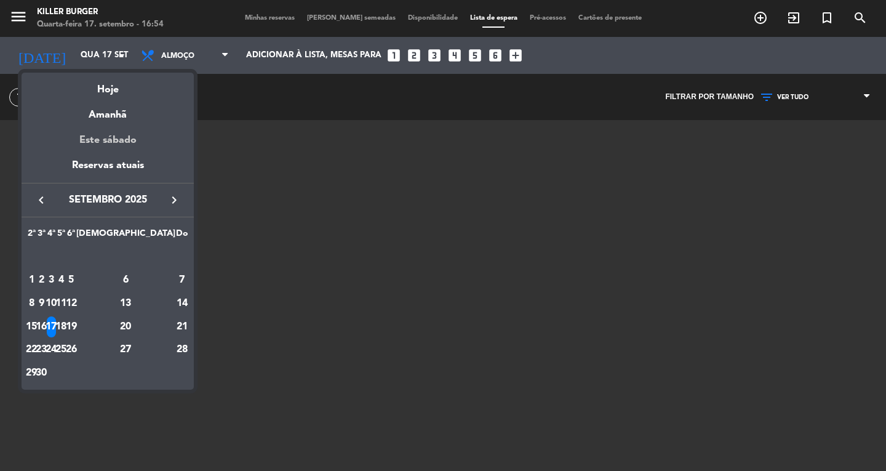
click at [108, 140] on div "Este sábado" at bounding box center [108, 140] width 172 height 34
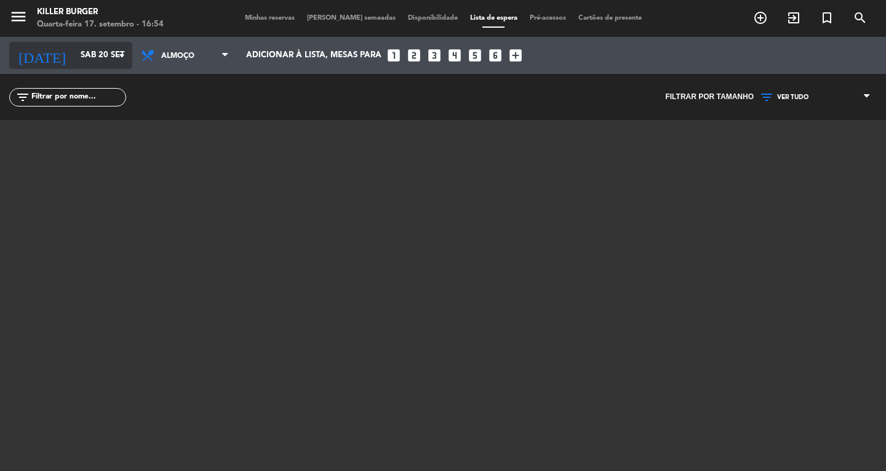
click at [94, 62] on input "Sáb 20 set" at bounding box center [128, 55] width 108 height 22
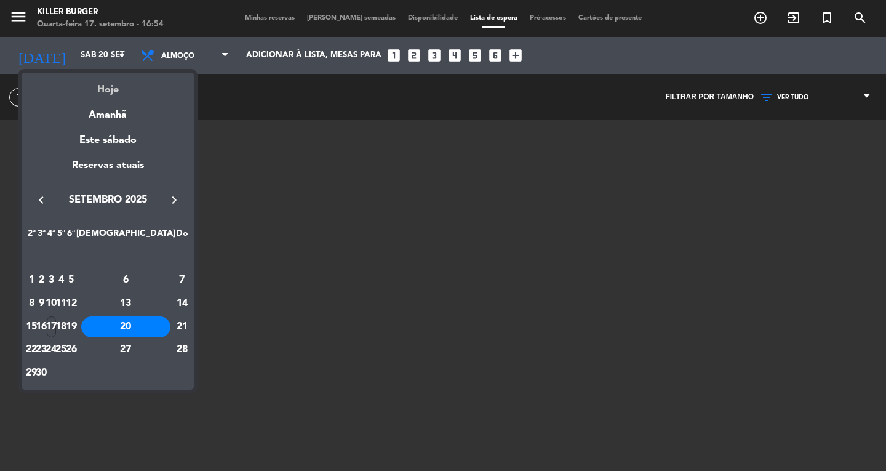
click at [103, 92] on div "Hoje" at bounding box center [108, 85] width 172 height 25
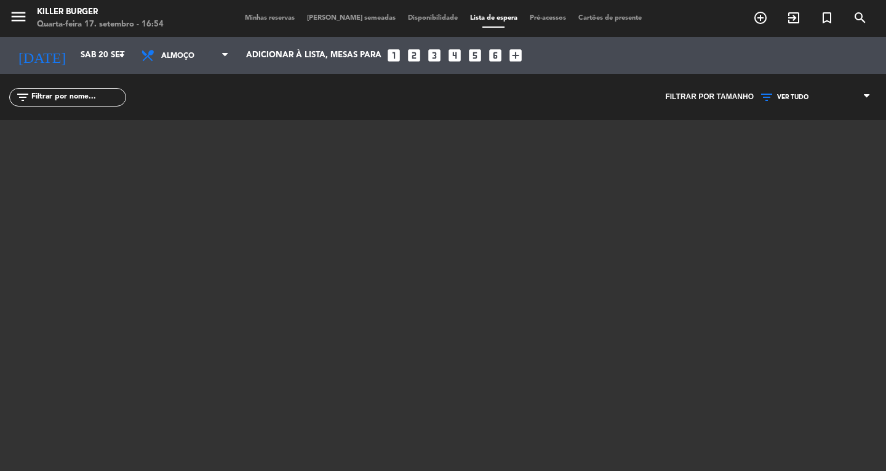
type input "Qua 17 set"
click at [524, 20] on span "Pré-acessos" at bounding box center [548, 18] width 49 height 7
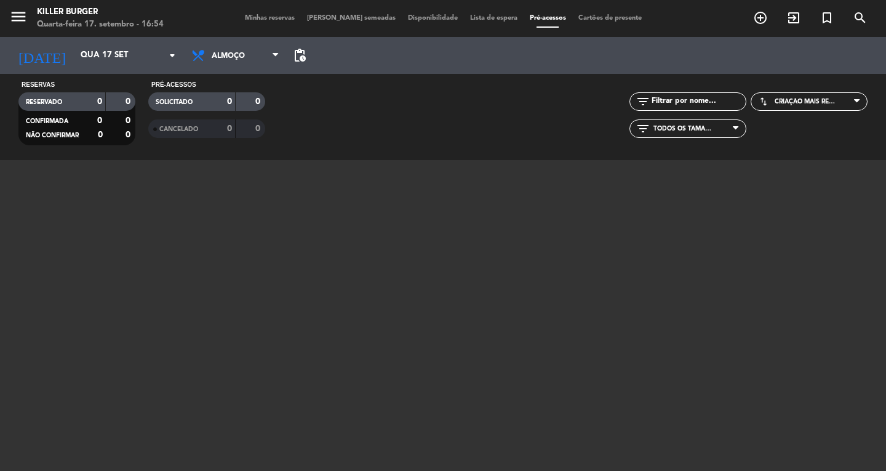
click at [596, 17] on span "Cartões de presente" at bounding box center [610, 18] width 76 height 7
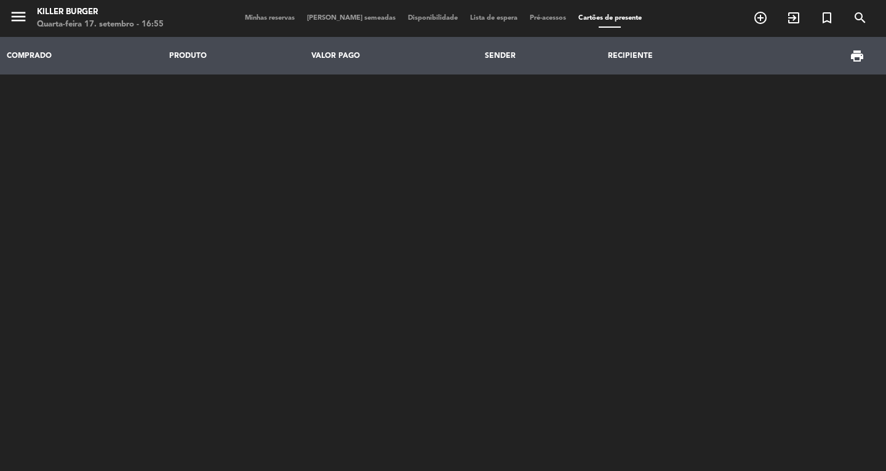
click at [404, 20] on span "Disponibilidade" at bounding box center [433, 18] width 62 height 7
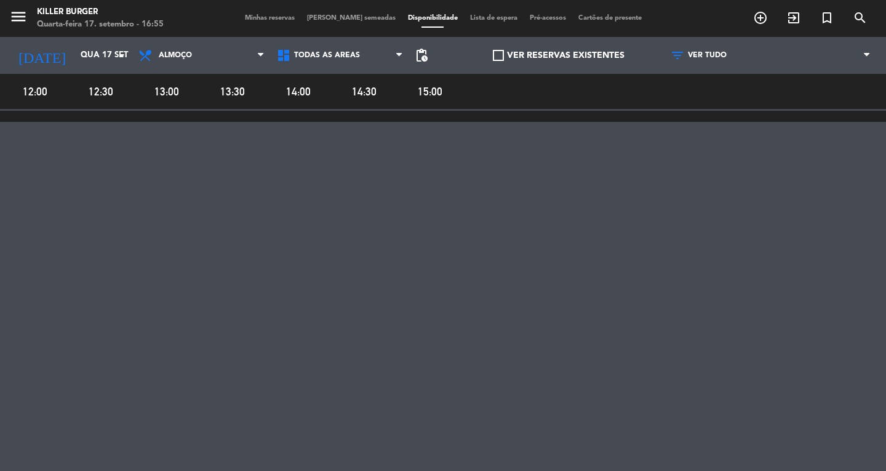
click at [486, 23] on div "Minhas reservas Mesas semeadas Disponibilidade Lista de espera Pré-acessos Cart…" at bounding box center [443, 18] width 409 height 11
click at [480, 21] on span "Lista de espera" at bounding box center [494, 18] width 60 height 7
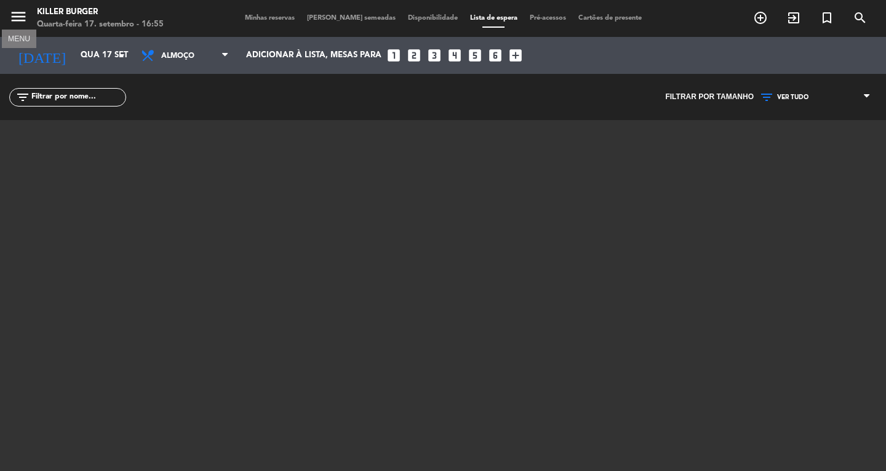
click at [24, 17] on icon "menu" at bounding box center [18, 16] width 18 height 18
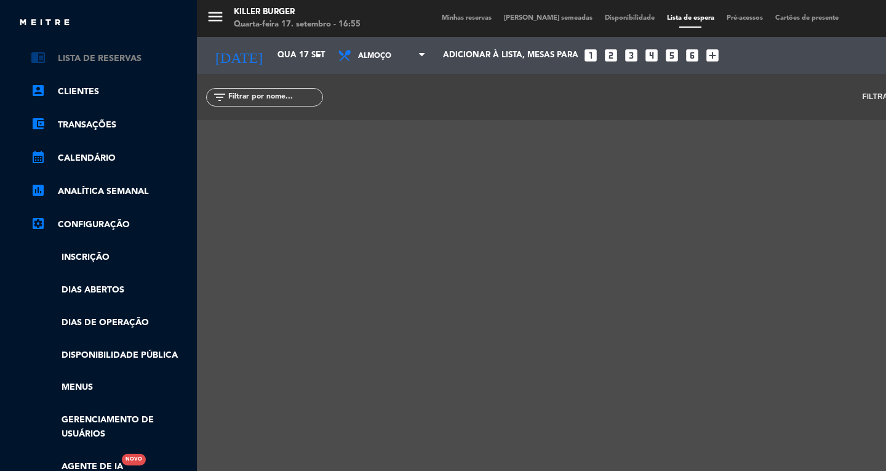
click at [84, 55] on link "chrome_reader_mode Lista de Reservas" at bounding box center [111, 58] width 160 height 15
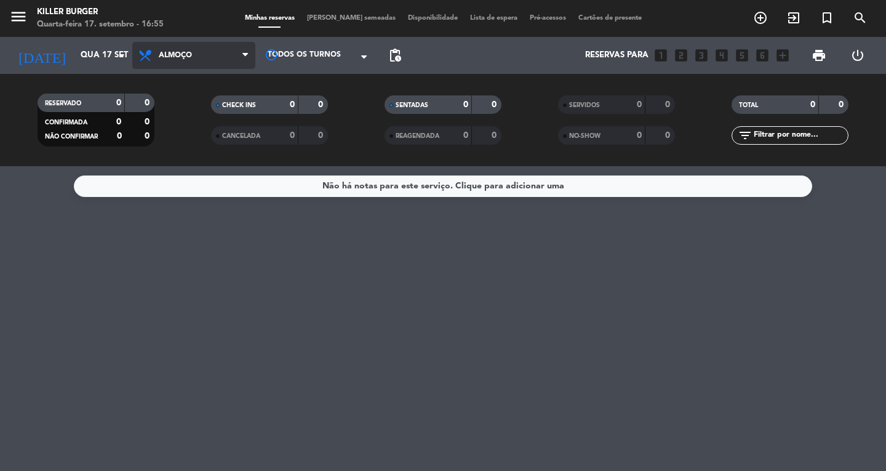
click at [235, 60] on span "Almoço" at bounding box center [193, 55] width 123 height 27
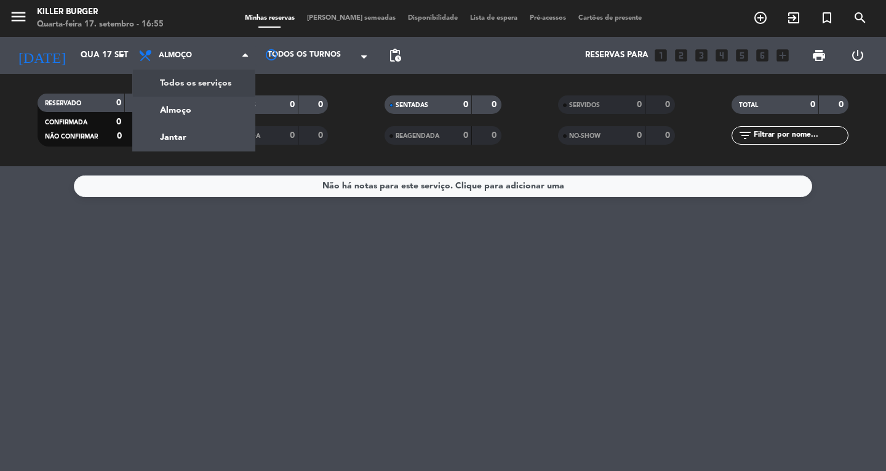
click at [230, 82] on div "menu Killer Burger Quarta-feira 17. setembro - 16:55 Minhas reservas Mesas seme…" at bounding box center [443, 83] width 886 height 166
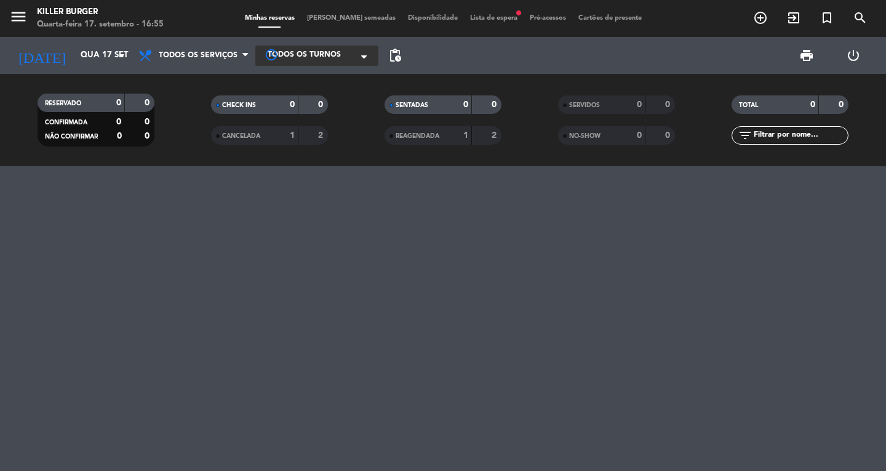
click at [344, 57] on div at bounding box center [316, 55] width 123 height 20
click at [332, 82] on span "Todos os turnos" at bounding box center [318, 80] width 65 height 14
click at [478, 17] on span "Lista de espera fiber_manual_record" at bounding box center [494, 18] width 60 height 7
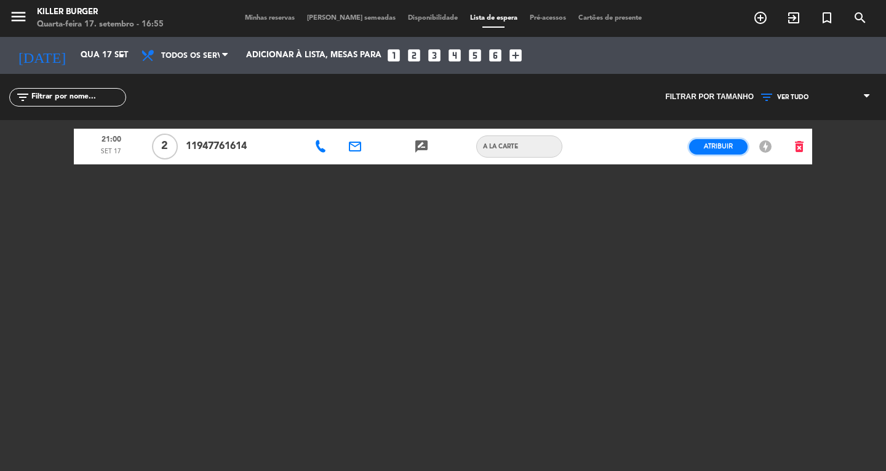
click at [718, 150] on span "Atribuir" at bounding box center [718, 146] width 29 height 9
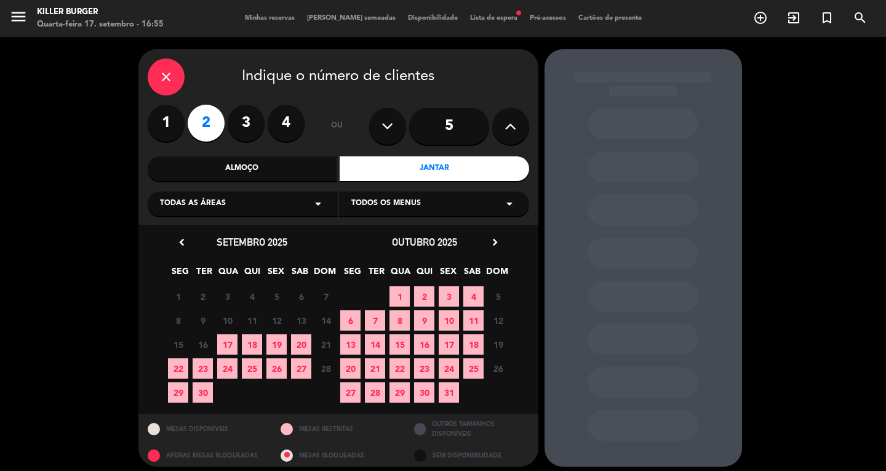
click at [225, 340] on span "17" at bounding box center [227, 344] width 20 height 20
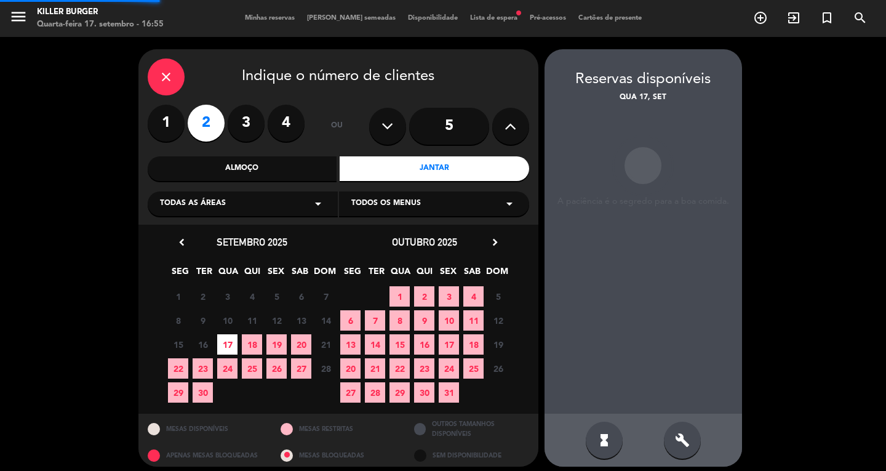
scroll to position [7, 0]
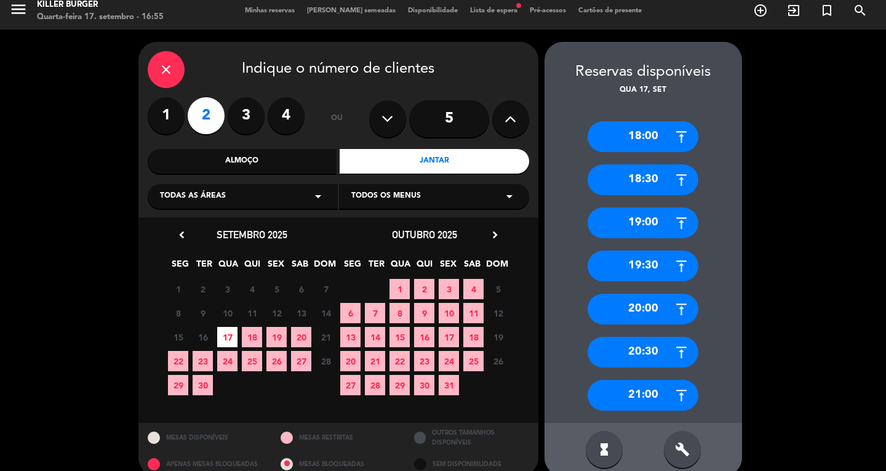
click at [638, 390] on div "21:00" at bounding box center [643, 395] width 111 height 31
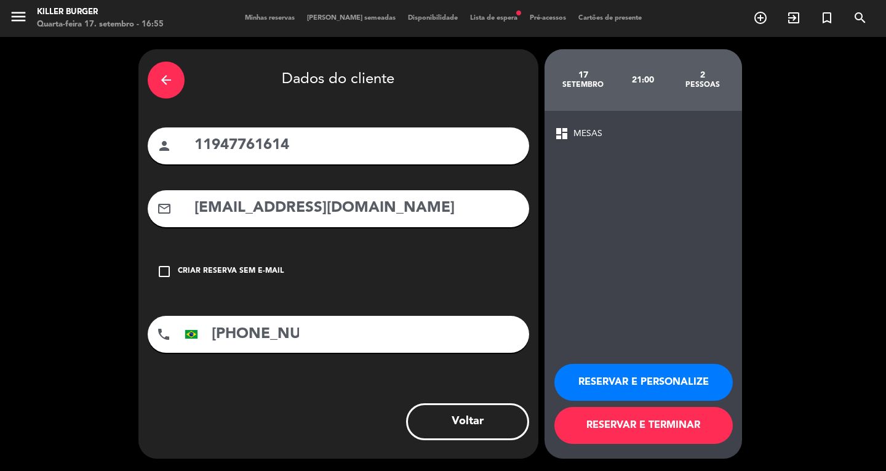
scroll to position [0, 0]
click at [164, 273] on icon "check_box_outline_blank" at bounding box center [164, 271] width 15 height 15
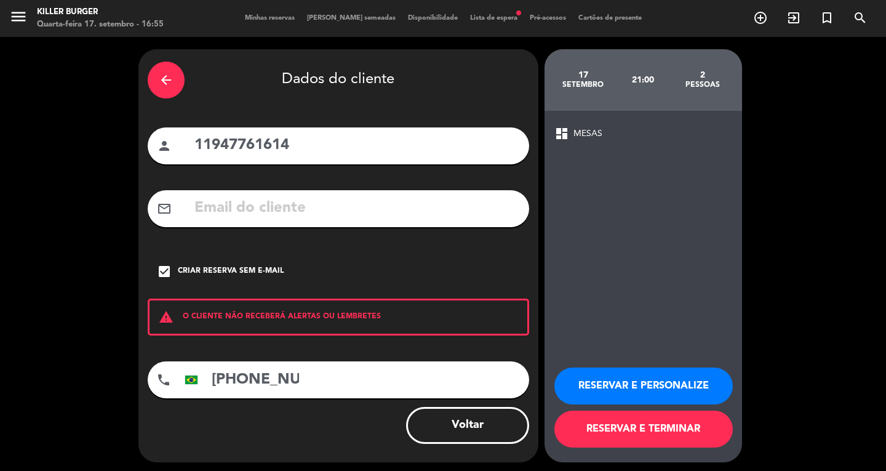
click at [164, 271] on icon "check_box" at bounding box center [164, 271] width 15 height 15
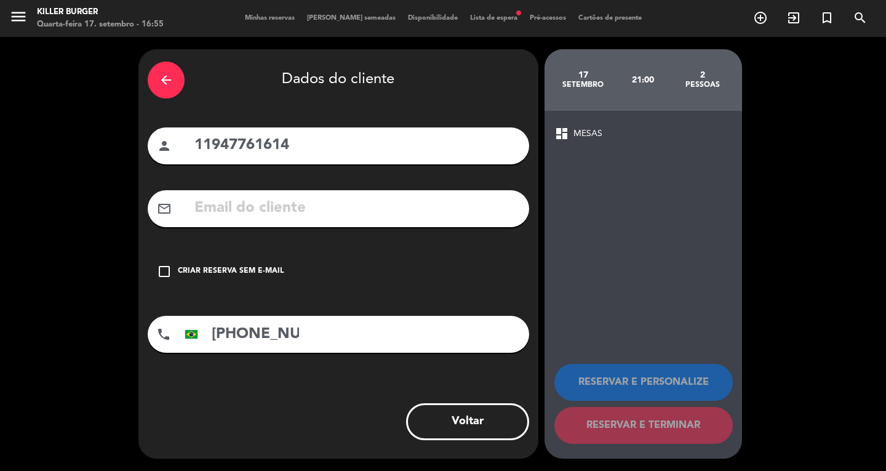
click at [164, 268] on icon "check_box_outline_blank" at bounding box center [164, 271] width 15 height 15
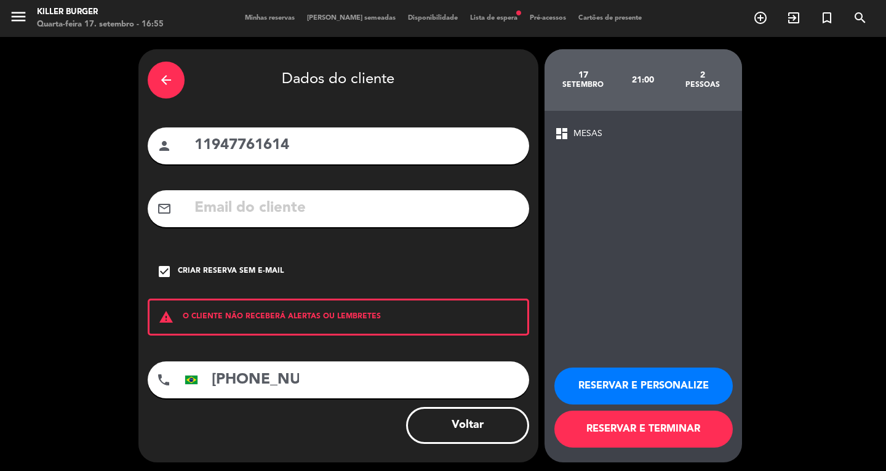
click at [660, 431] on button "RESERVAR E TERMINAR" at bounding box center [644, 429] width 178 height 37
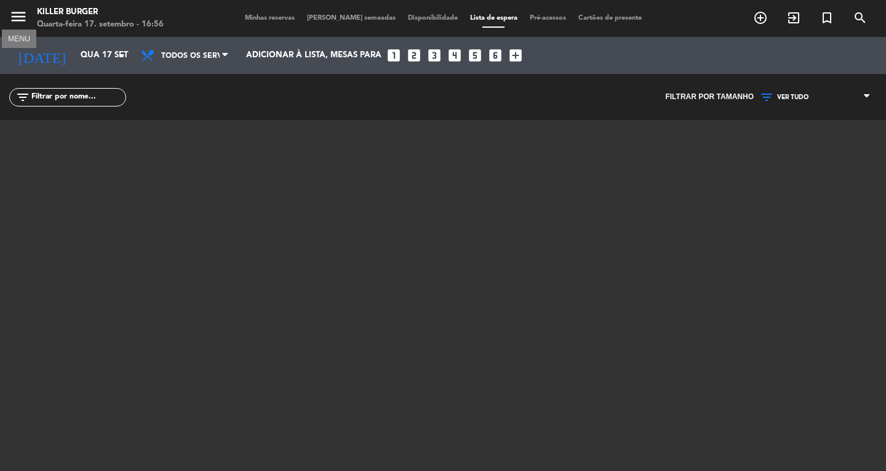
click at [16, 17] on icon "menu" at bounding box center [18, 16] width 18 height 18
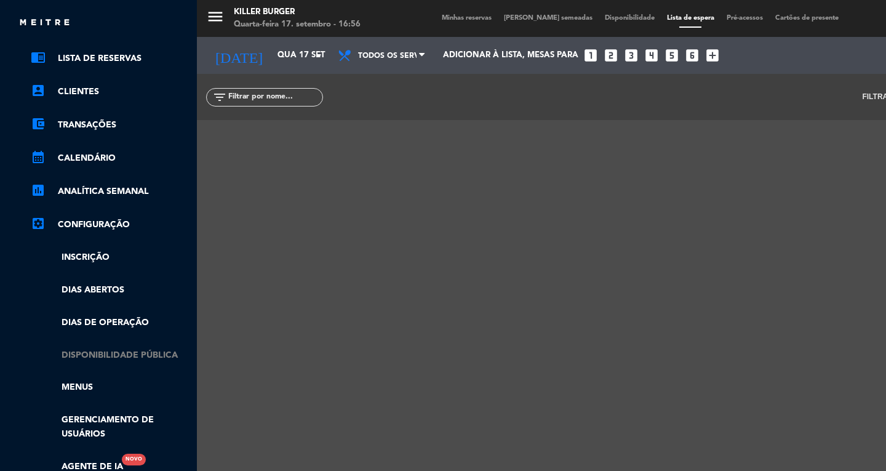
scroll to position [177, 0]
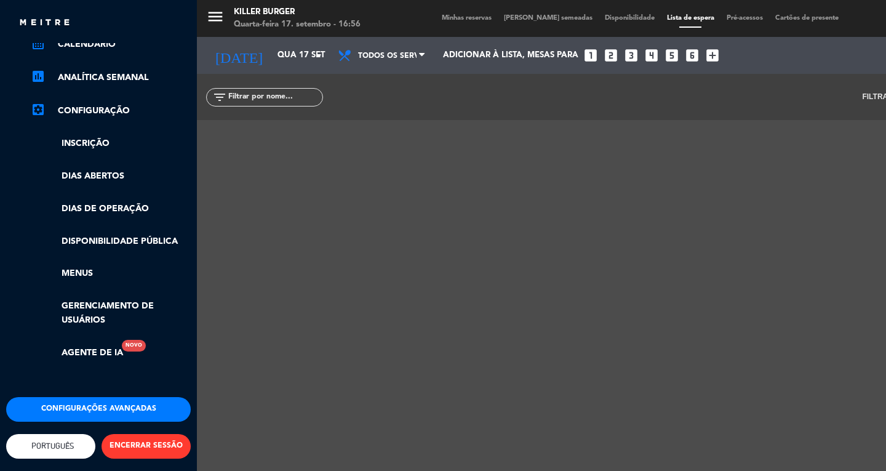
click at [97, 397] on button "Configurações avançadas" at bounding box center [98, 409] width 185 height 25
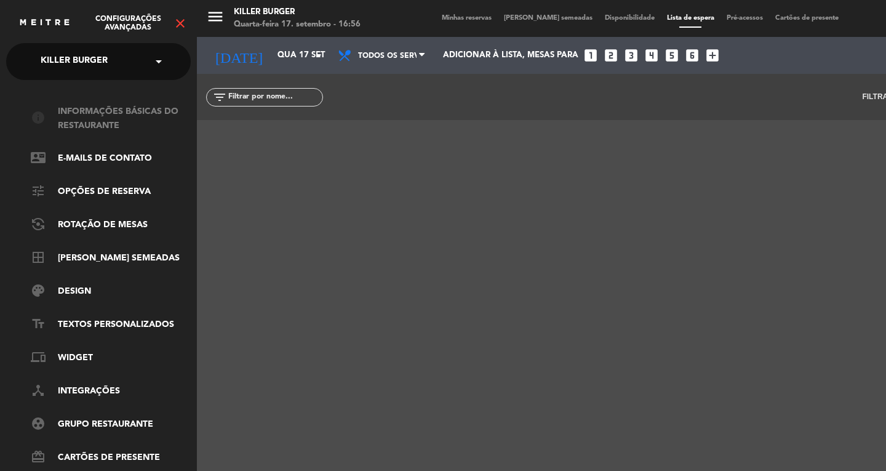
click at [100, 121] on link "info Informações básicas do restaurante" at bounding box center [111, 119] width 160 height 28
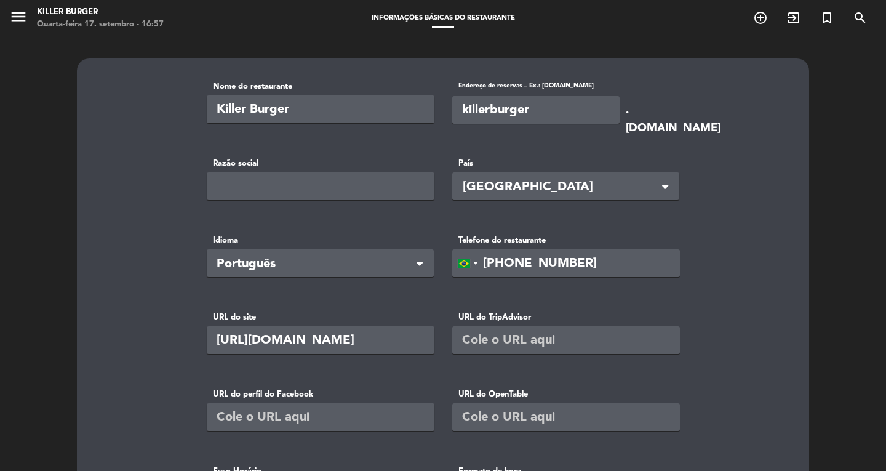
click at [419, 261] on span at bounding box center [420, 265] width 6 height 9
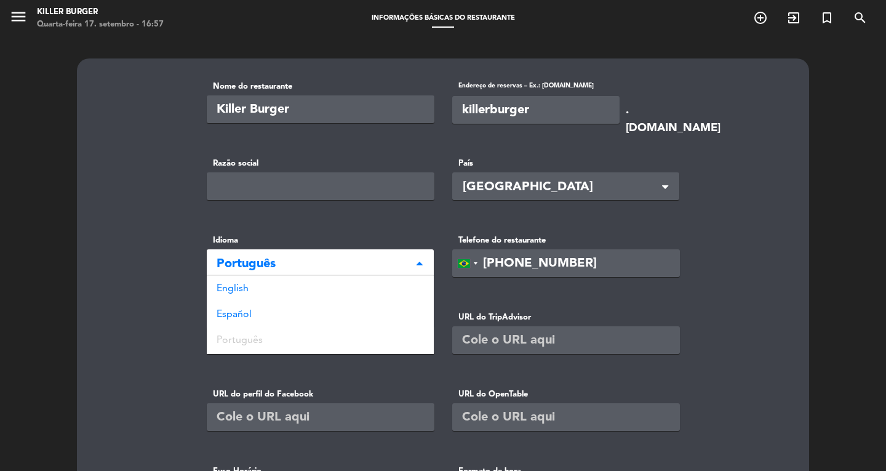
click at [419, 260] on span at bounding box center [420, 264] width 6 height 9
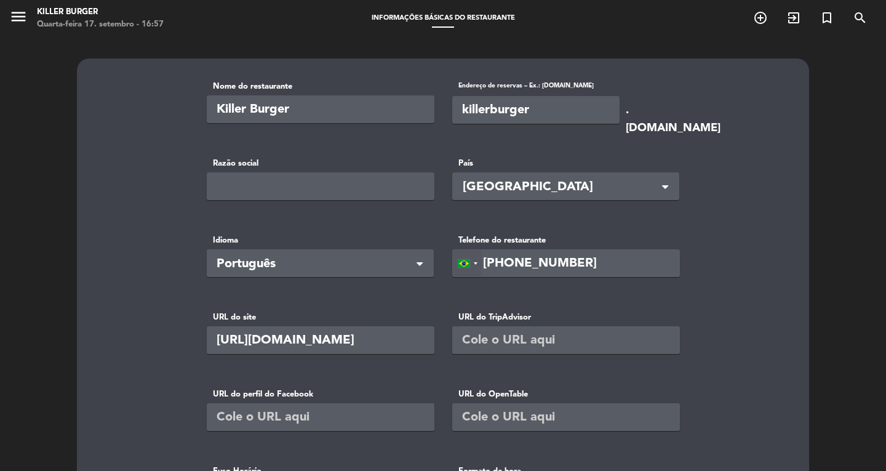
click at [479, 262] on div at bounding box center [467, 263] width 28 height 26
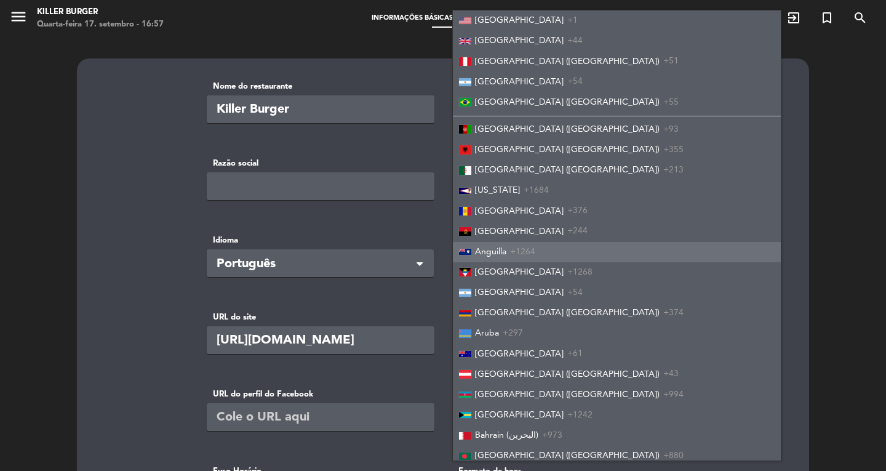
click at [806, 210] on div "Nome do restaurante Killer Burger Endereço de reservas – Ex.: [DOMAIN_NAME] kil…" at bounding box center [443, 461] width 732 height 807
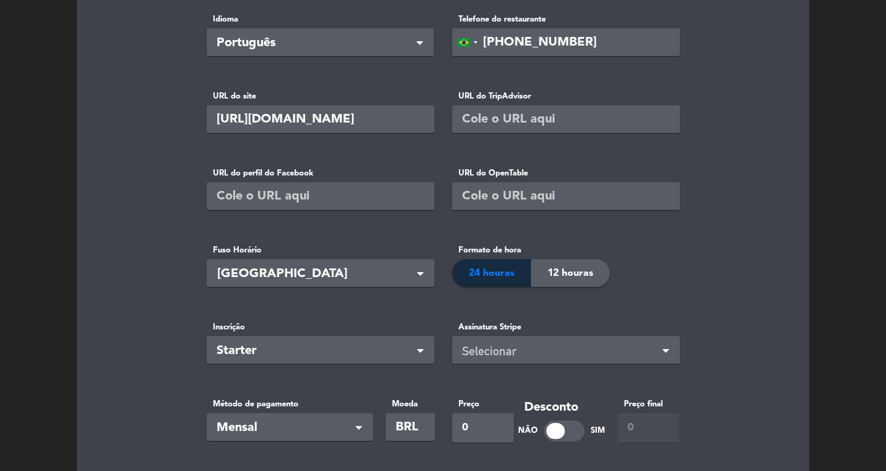
scroll to position [246, 0]
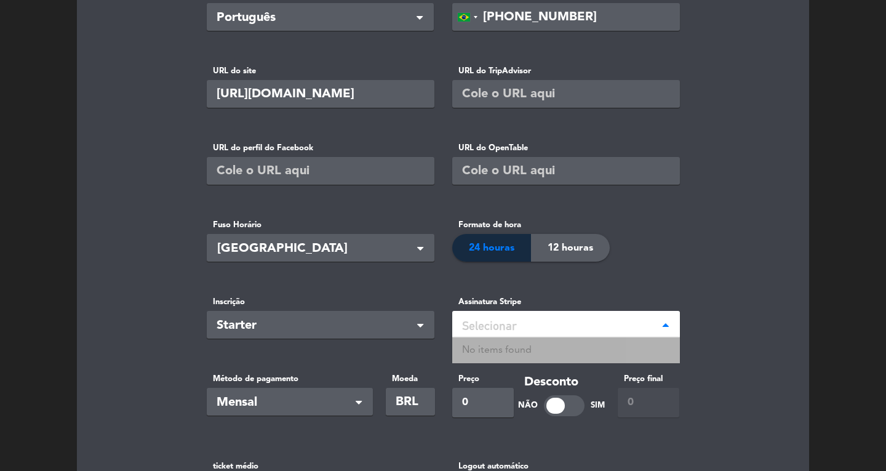
click at [498, 326] on div "Selecionar" at bounding box center [561, 326] width 198 height 20
click at [343, 331] on span "Starter" at bounding box center [316, 326] width 198 height 20
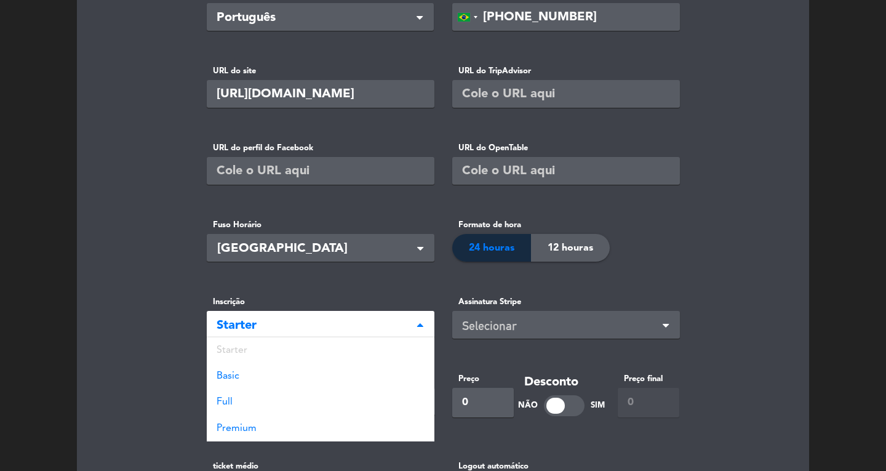
click at [343, 331] on span "Starter" at bounding box center [316, 326] width 198 height 20
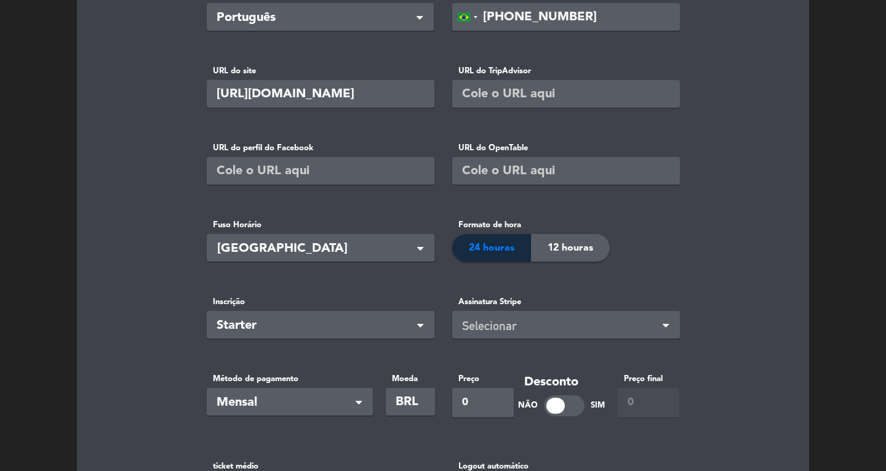
click at [737, 256] on basic-info "Nome do restaurante Killer Burger Endereço de reservas – Ex.: [DOMAIN_NAME] kil…" at bounding box center [443, 216] width 702 height 764
click at [645, 329] on div "Selecionar" at bounding box center [561, 326] width 198 height 20
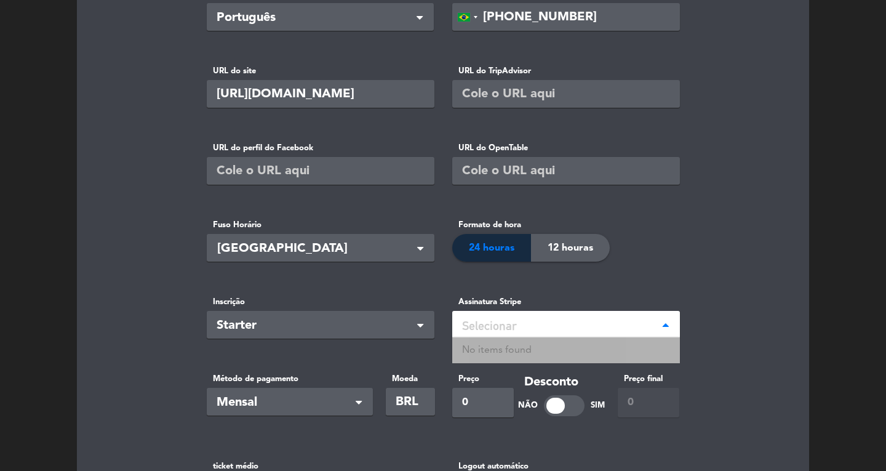
click at [758, 199] on basic-info "Nome do restaurante Killer Burger Endereço de reservas – Ex.: [DOMAIN_NAME] kil…" at bounding box center [443, 216] width 702 height 764
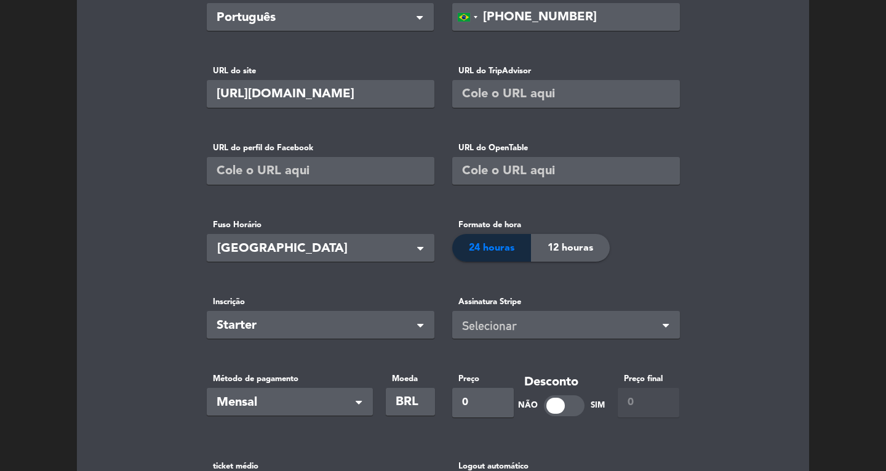
scroll to position [369, 0]
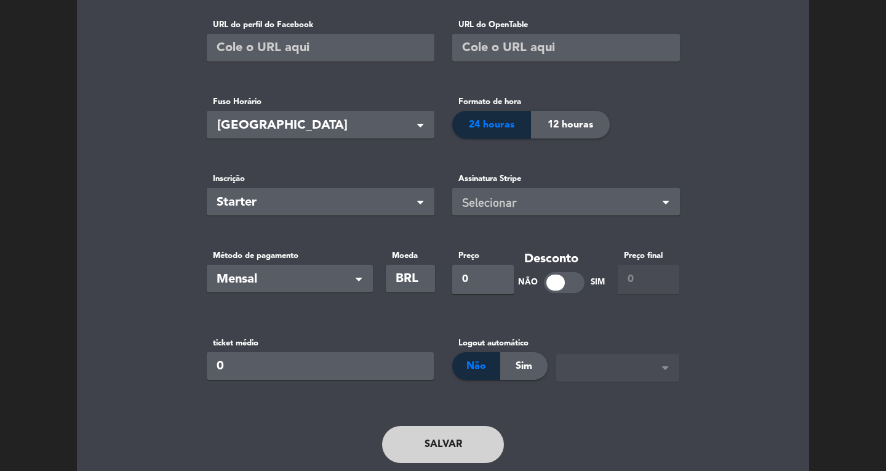
click at [345, 283] on span "Mensal" at bounding box center [285, 280] width 137 height 20
click at [752, 268] on basic-info "Nome do restaurante Killer Burger Endereço de reservas – Ex.: [DOMAIN_NAME] kil…" at bounding box center [443, 93] width 702 height 764
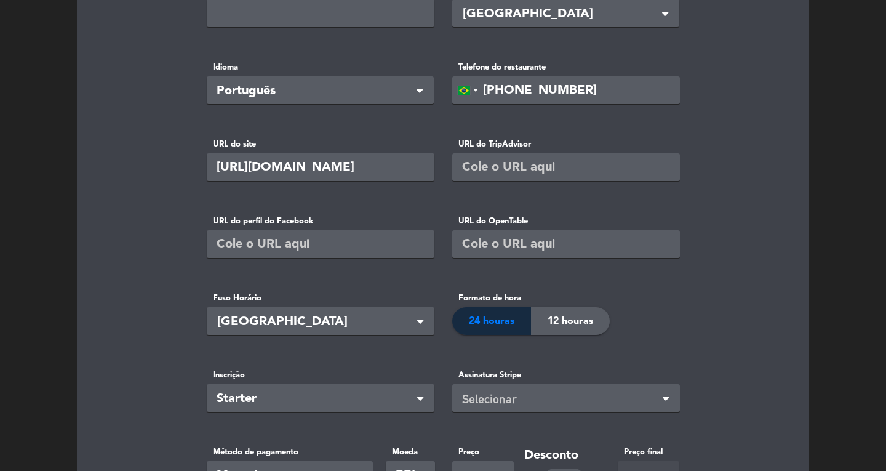
scroll to position [161, 0]
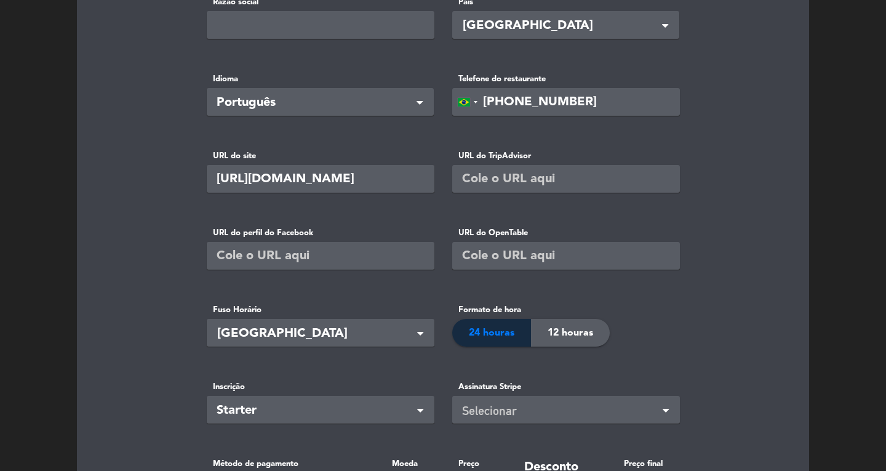
click at [507, 329] on span "24 houras" at bounding box center [492, 333] width 46 height 16
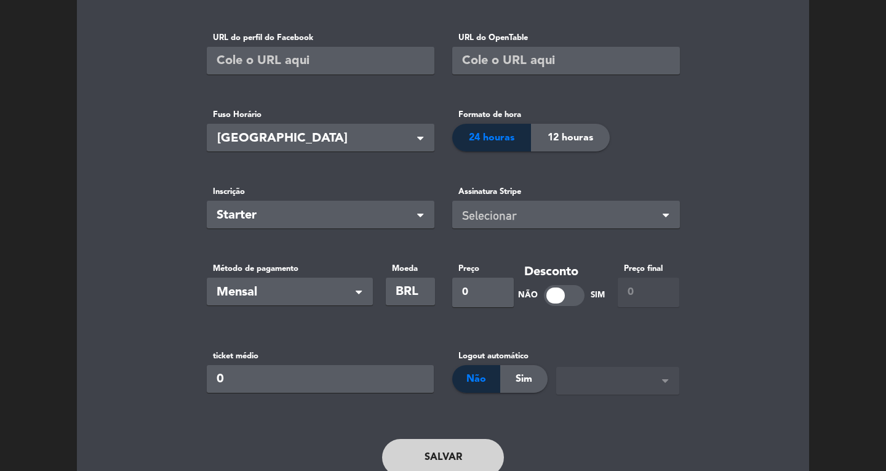
scroll to position [407, 0]
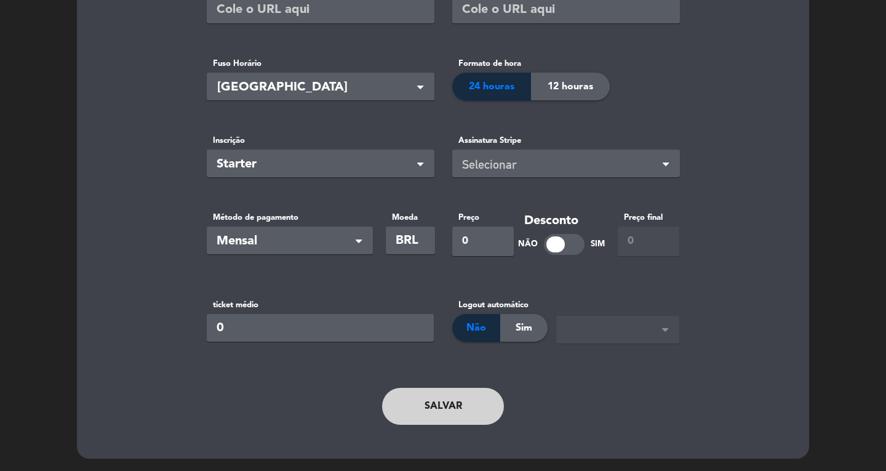
click at [439, 403] on button "Salvar" at bounding box center [443, 406] width 122 height 37
click at [481, 236] on input "0" at bounding box center [483, 241] width 62 height 30
type input "01"
click at [476, 410] on button "Salvar" at bounding box center [443, 406] width 122 height 37
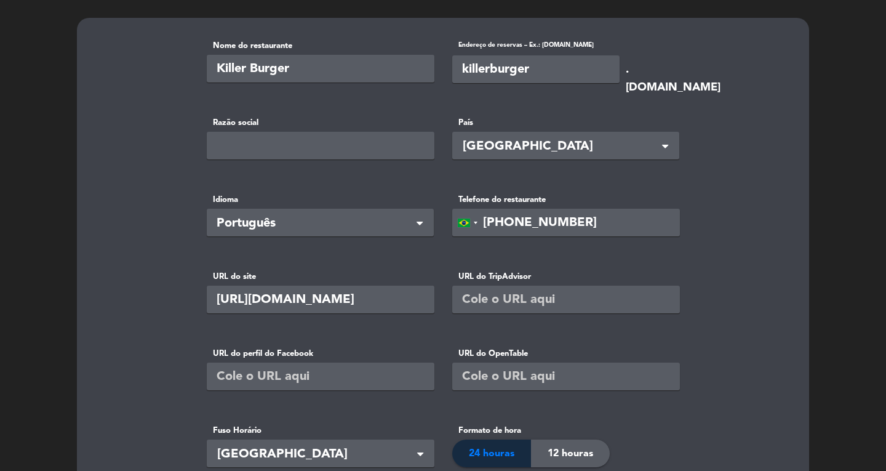
scroll to position [0, 0]
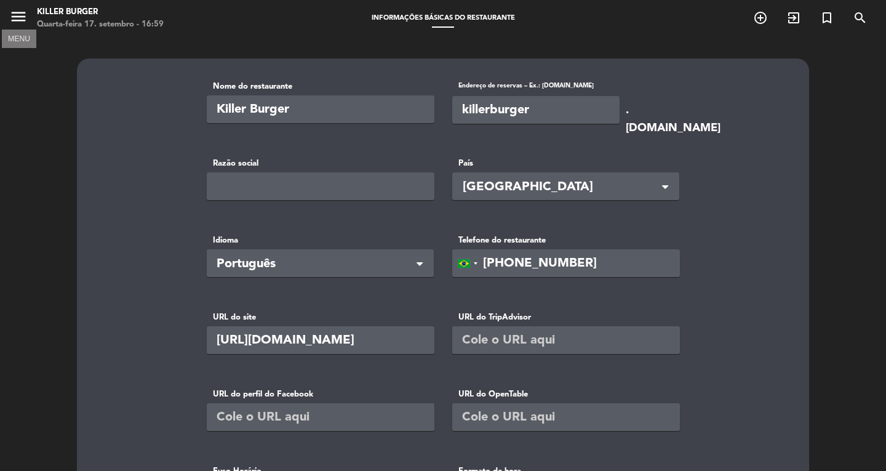
click at [22, 21] on icon "menu" at bounding box center [18, 16] width 18 height 18
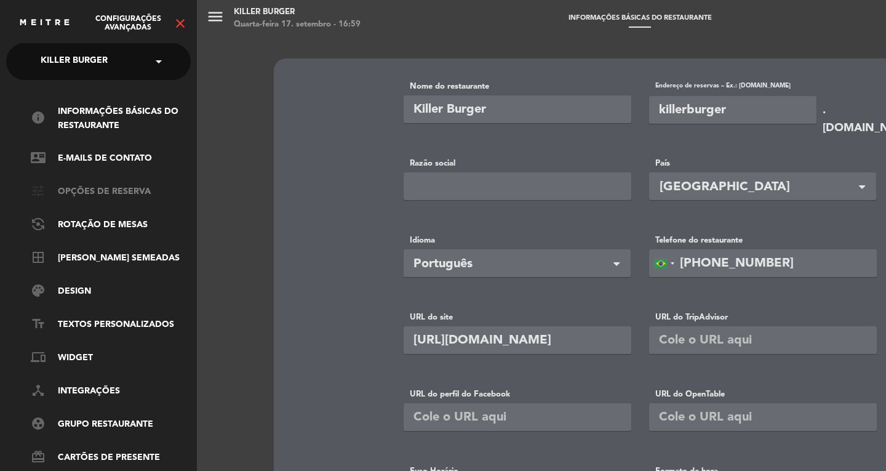
click at [108, 193] on link "tune Opções de Reserva" at bounding box center [111, 192] width 160 height 15
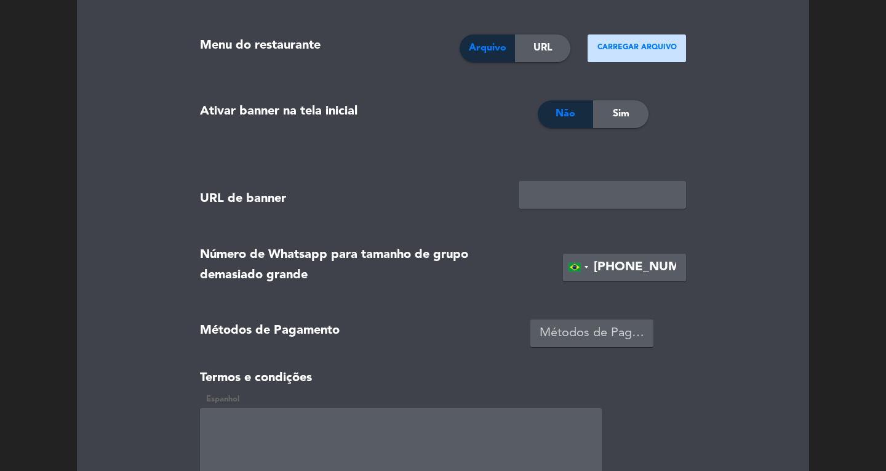
scroll to position [1416, 0]
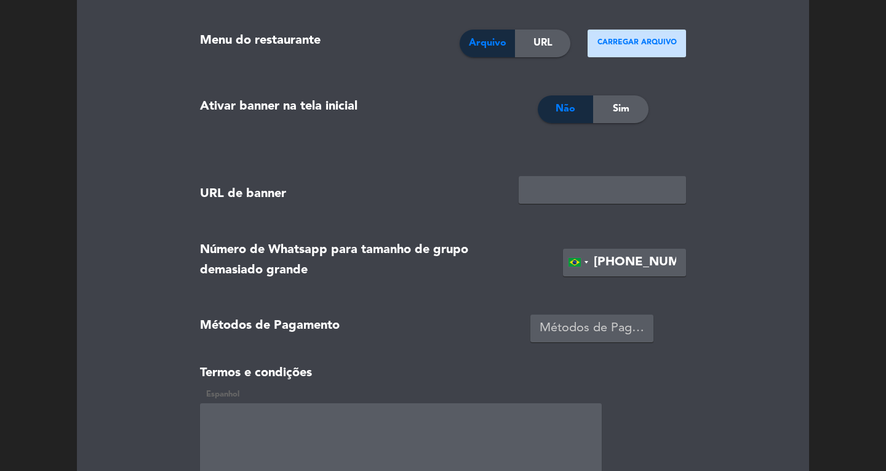
click at [647, 265] on input "[PHONE_NUMBER]" at bounding box center [624, 263] width 123 height 28
drag, startPoint x: 641, startPoint y: 263, endPoint x: 828, endPoint y: 265, distance: 187.1
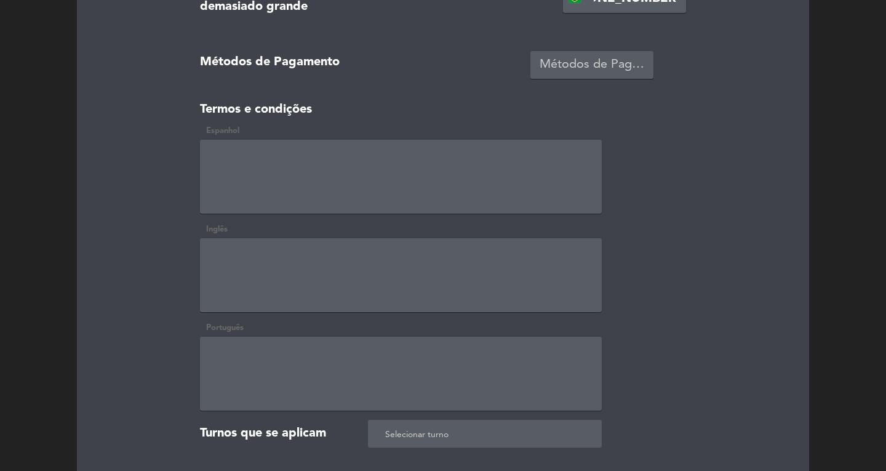
scroll to position [1826, 0]
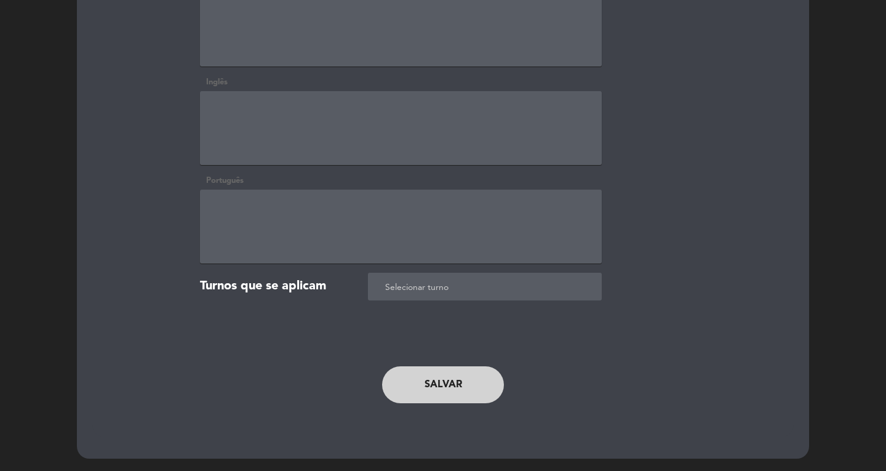
type input "[PHONE_NUMBER]"
click at [468, 381] on button "Salvar" at bounding box center [443, 384] width 122 height 37
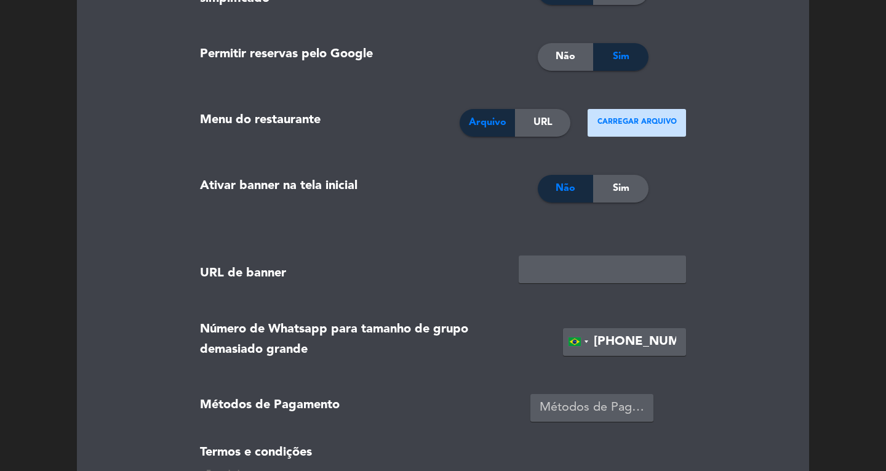
scroll to position [1334, 0]
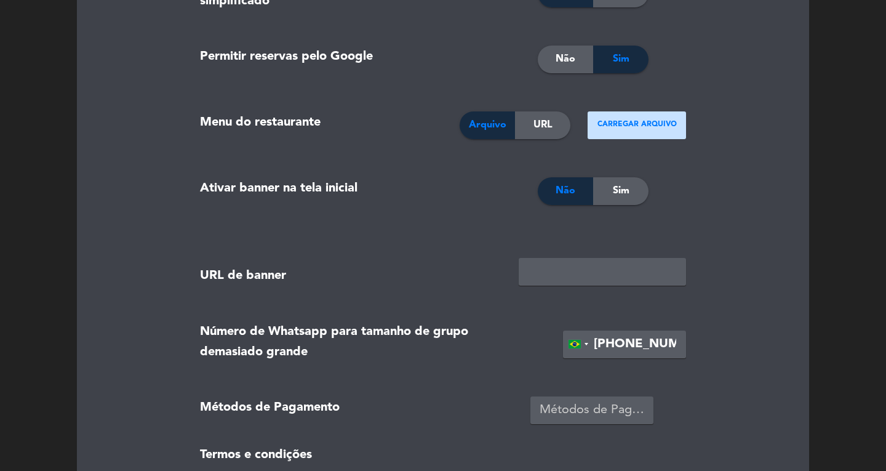
click at [668, 337] on input "[PHONE_NUMBER]" at bounding box center [624, 344] width 123 height 28
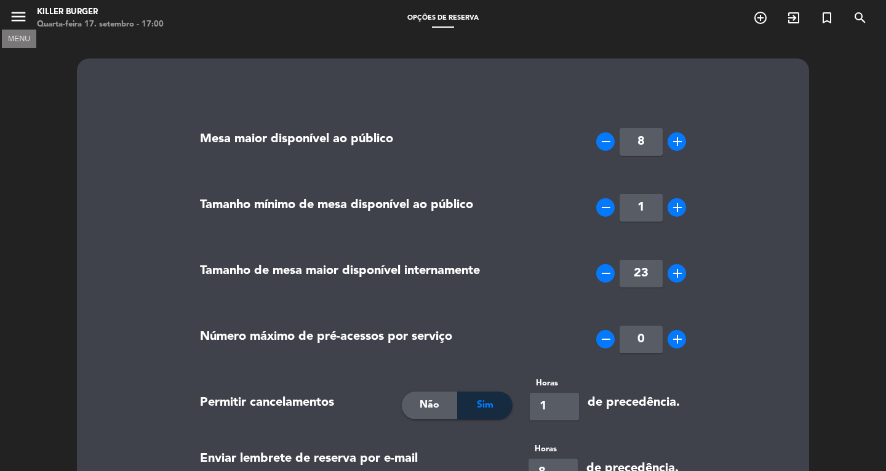
scroll to position [0, 0]
click at [20, 14] on icon "menu" at bounding box center [18, 16] width 18 height 18
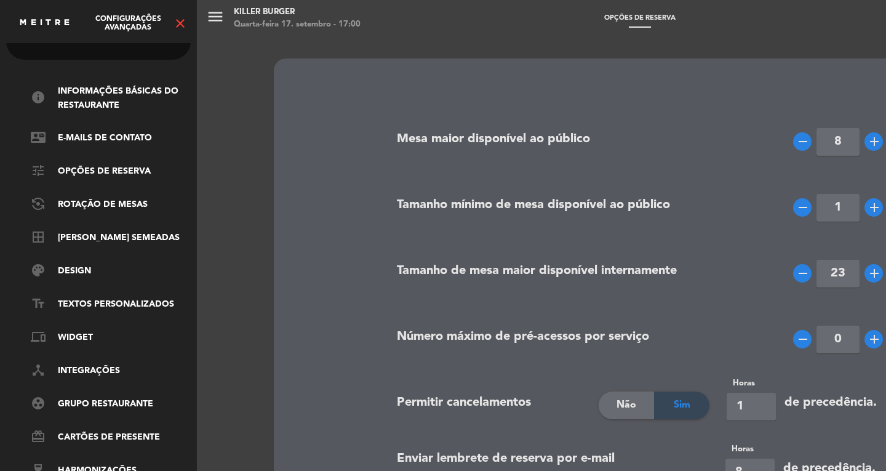
scroll to position [31, 0]
click at [126, 396] on link "group_work Grupo restaurante" at bounding box center [111, 403] width 160 height 15
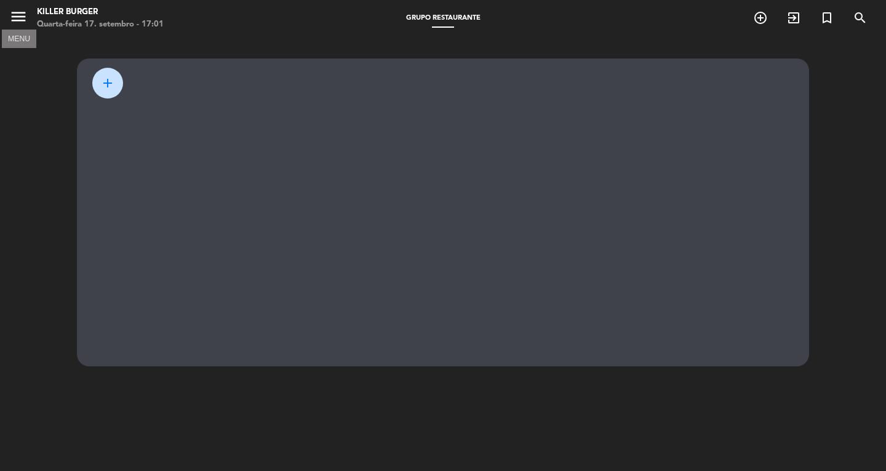
click at [18, 27] on button "menu" at bounding box center [18, 18] width 18 height 23
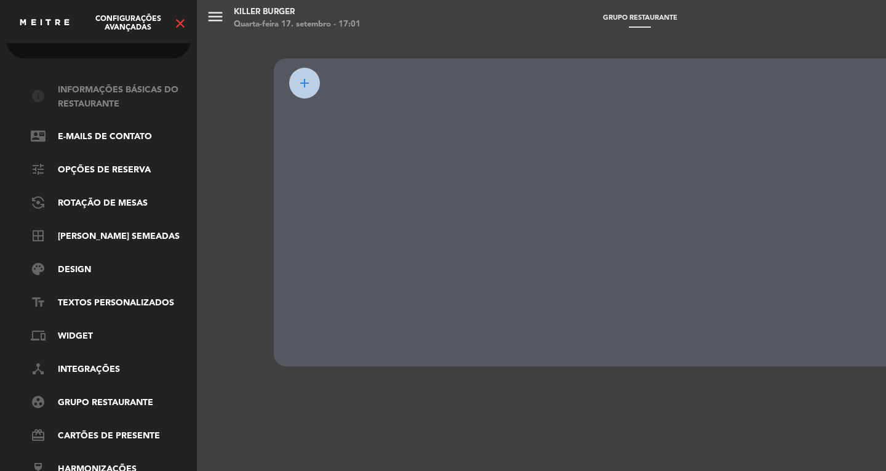
click at [100, 93] on link "info Informações básicas do restaurante" at bounding box center [111, 97] width 160 height 28
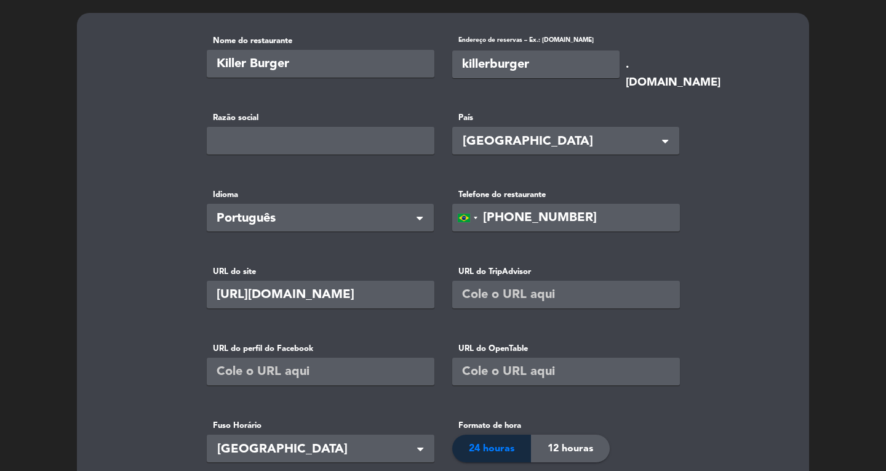
scroll to position [0, 0]
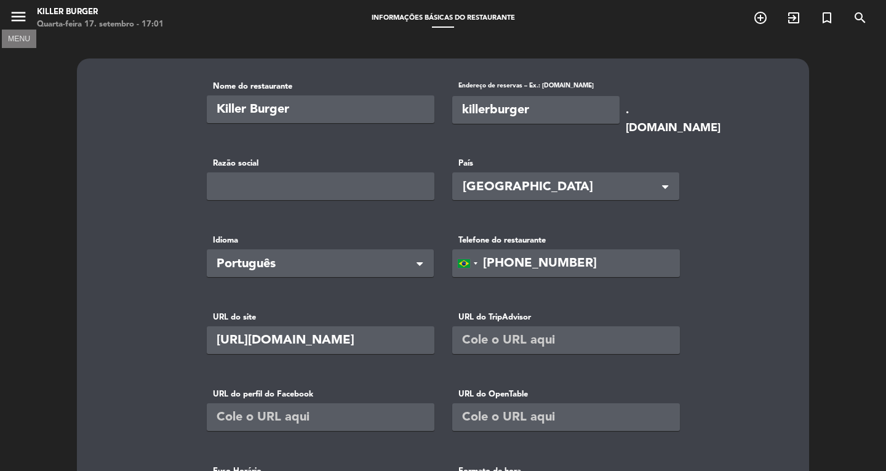
click at [25, 15] on icon "menu" at bounding box center [18, 16] width 18 height 18
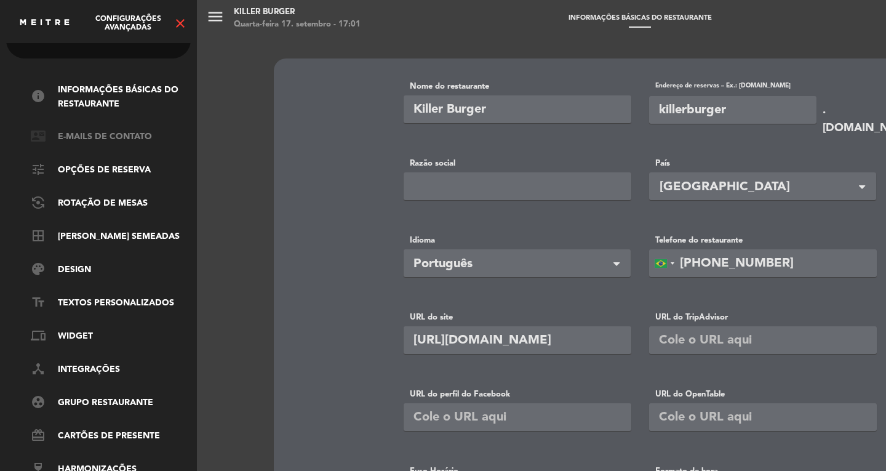
click at [96, 130] on link "contact_mail E-mails de Contato" at bounding box center [111, 137] width 160 height 15
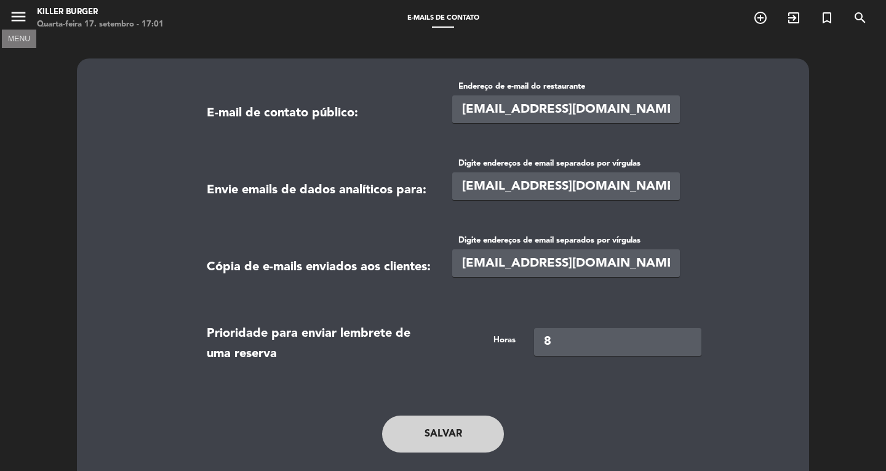
click at [10, 15] on icon "menu" at bounding box center [18, 16] width 18 height 18
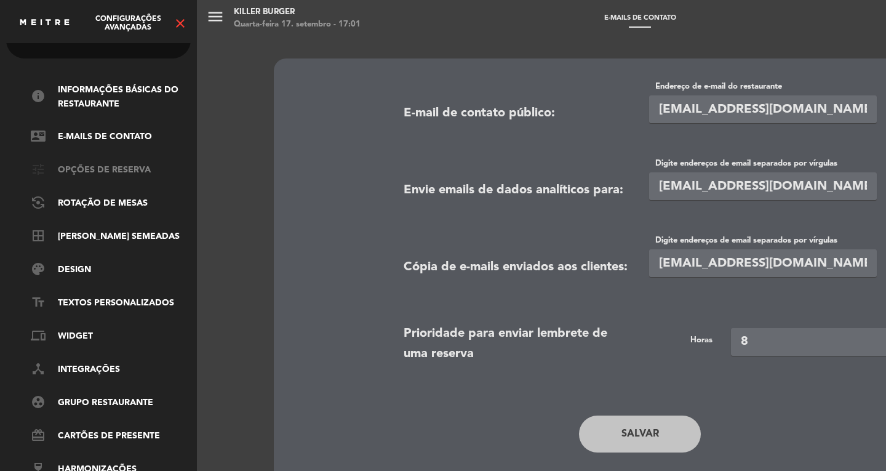
click at [102, 163] on link "tune Opções de Reserva" at bounding box center [111, 170] width 160 height 15
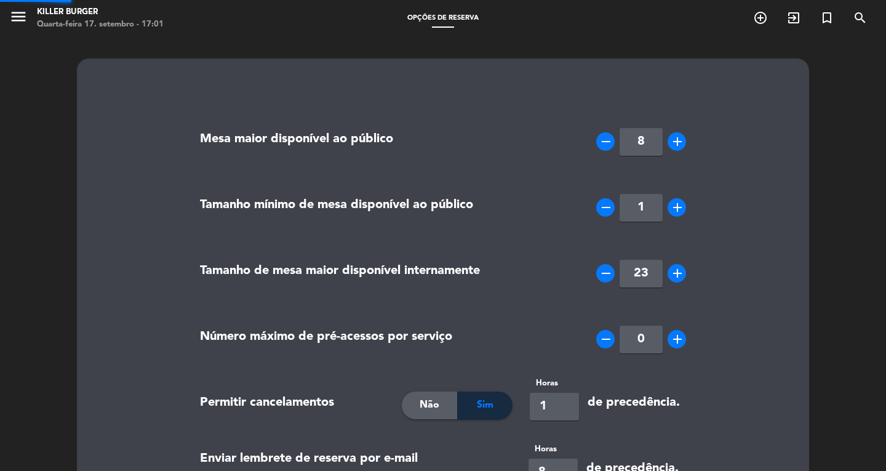
type input "[PHONE_NUMBER]"
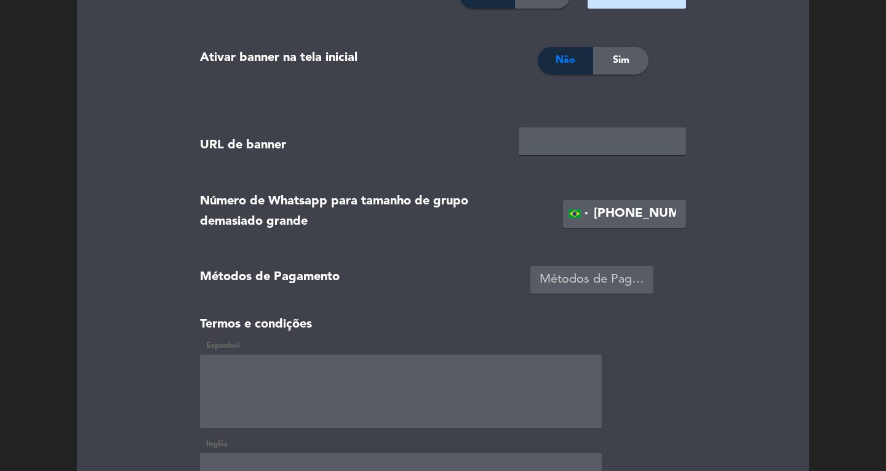
scroll to position [1539, 0]
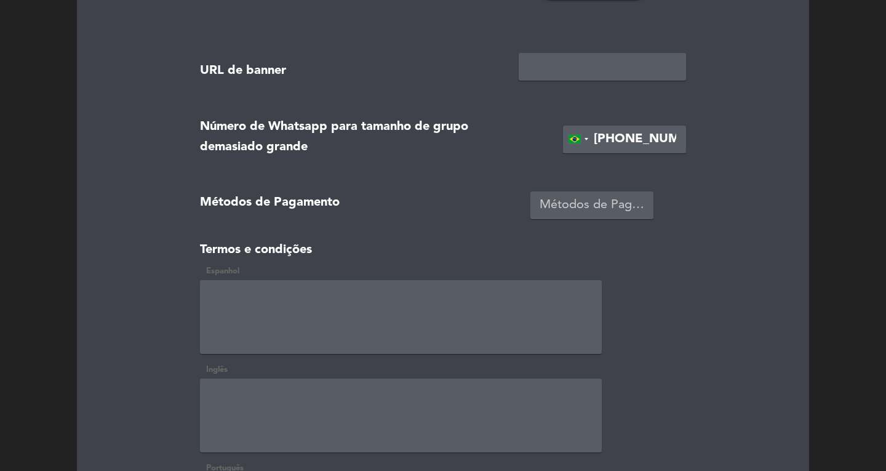
click at [620, 214] on div "Métodos de Pagamento" at bounding box center [592, 205] width 105 height 20
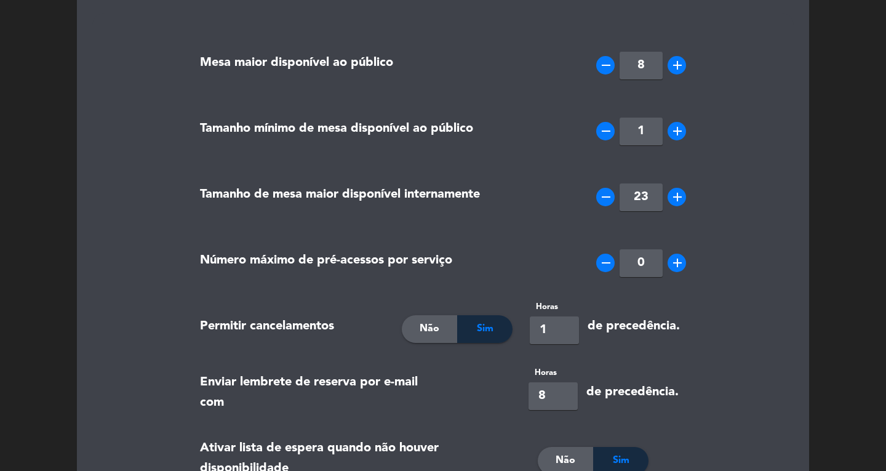
scroll to position [0, 0]
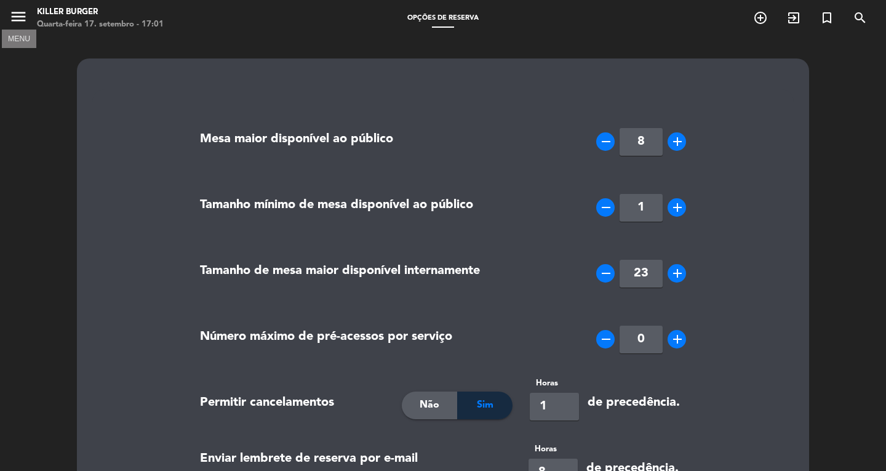
click at [20, 18] on icon "menu" at bounding box center [18, 16] width 18 height 18
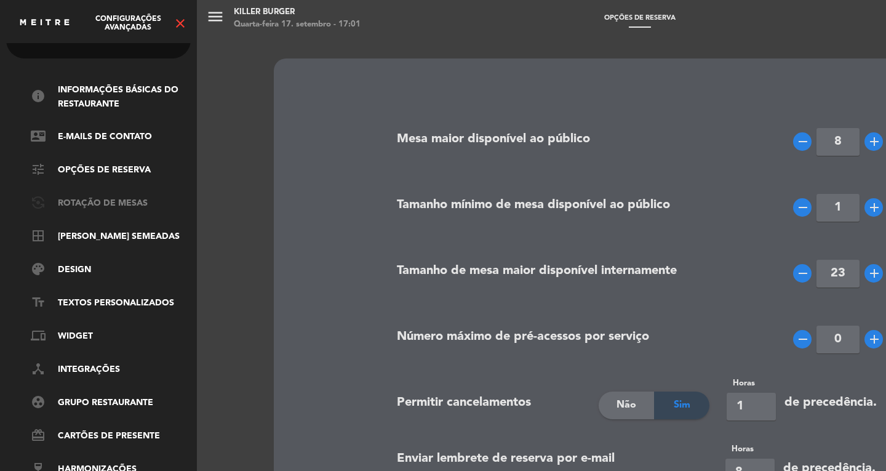
click at [105, 196] on link "flip_camera_android Rotação de mesas" at bounding box center [111, 203] width 160 height 15
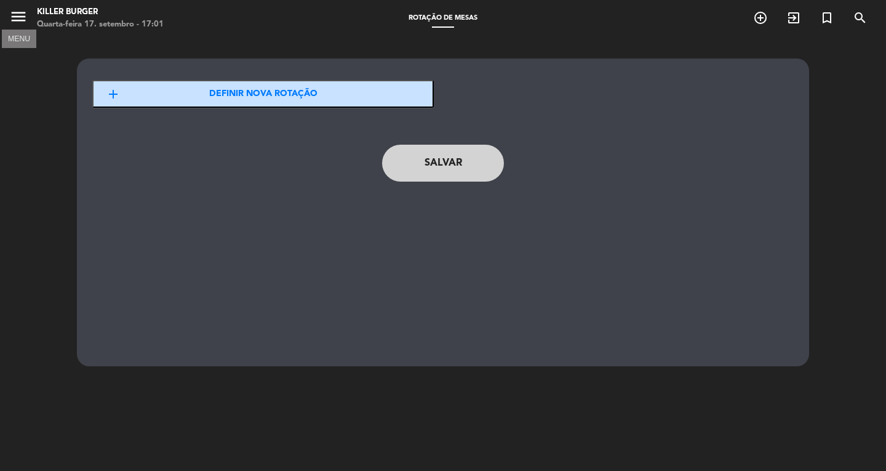
click at [13, 8] on icon "menu" at bounding box center [18, 16] width 18 height 18
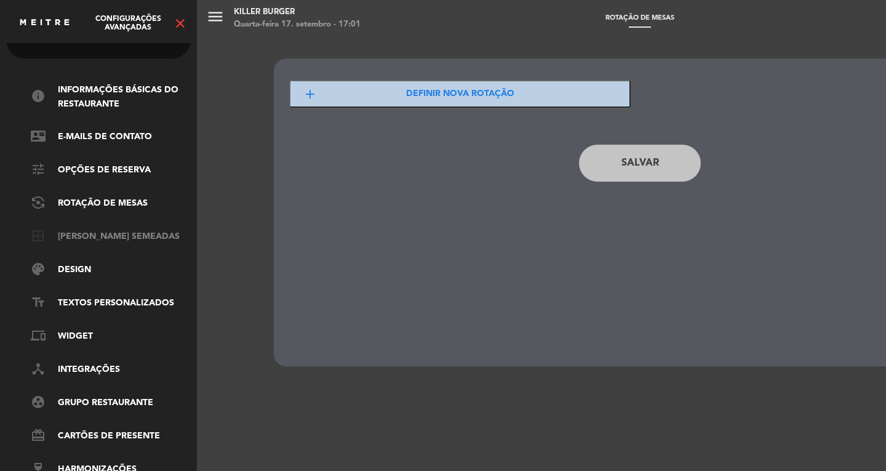
click at [95, 230] on link "border_all Mesas semeadas" at bounding box center [111, 237] width 160 height 15
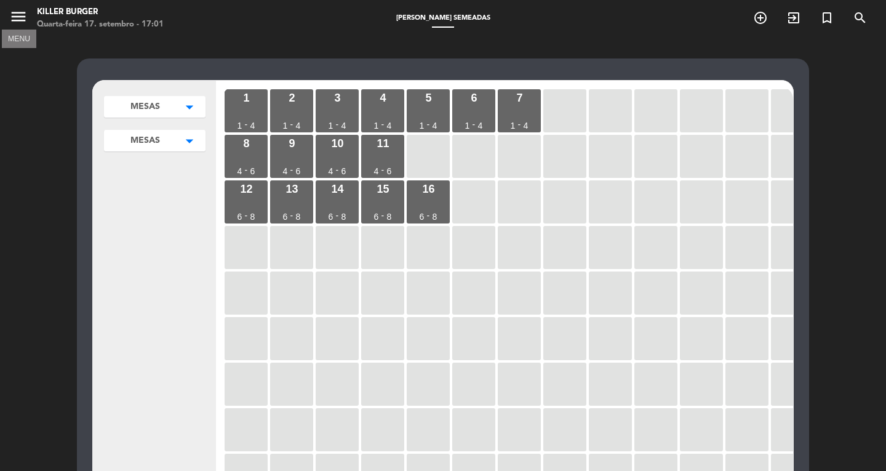
click at [22, 17] on icon "menu" at bounding box center [18, 16] width 18 height 18
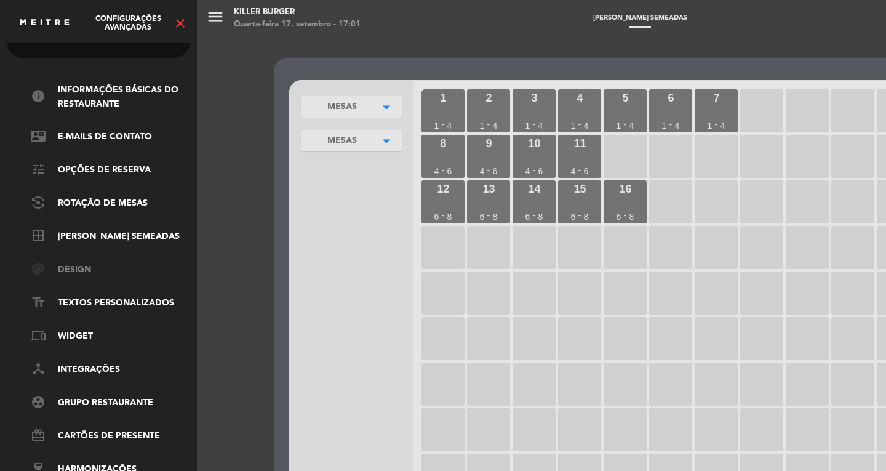
click at [88, 263] on link "palette Design" at bounding box center [111, 270] width 160 height 15
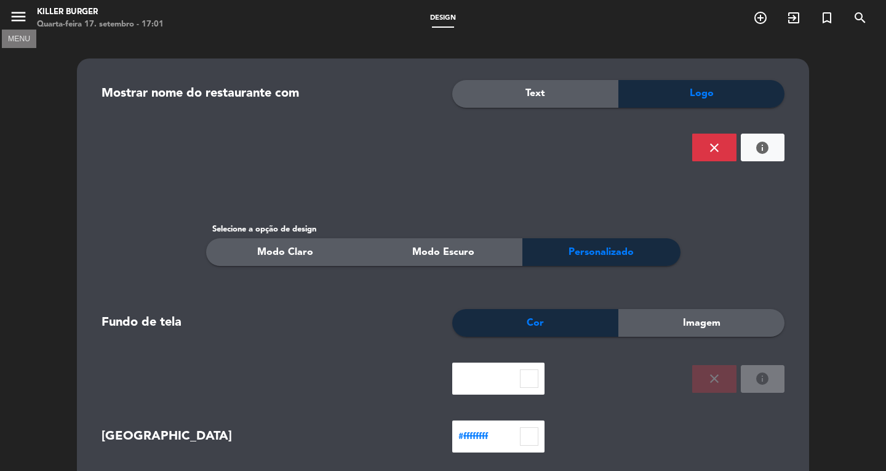
click at [20, 20] on icon "menu" at bounding box center [18, 16] width 18 height 18
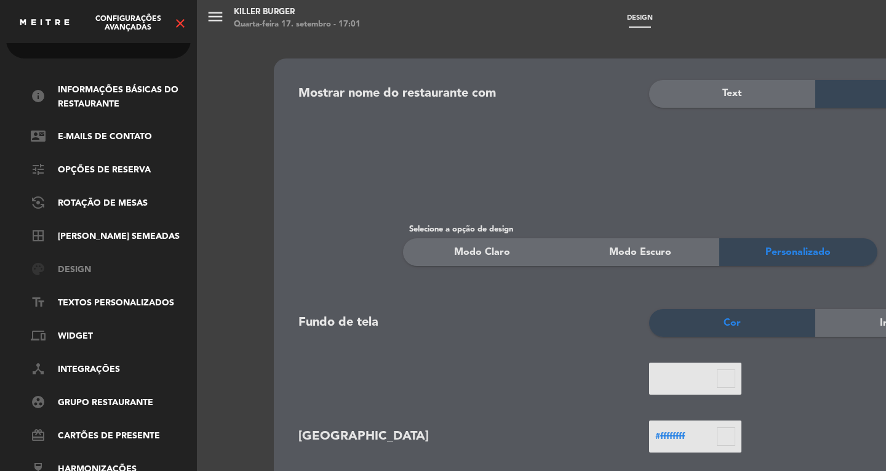
click at [82, 263] on link "palette Design" at bounding box center [111, 270] width 160 height 15
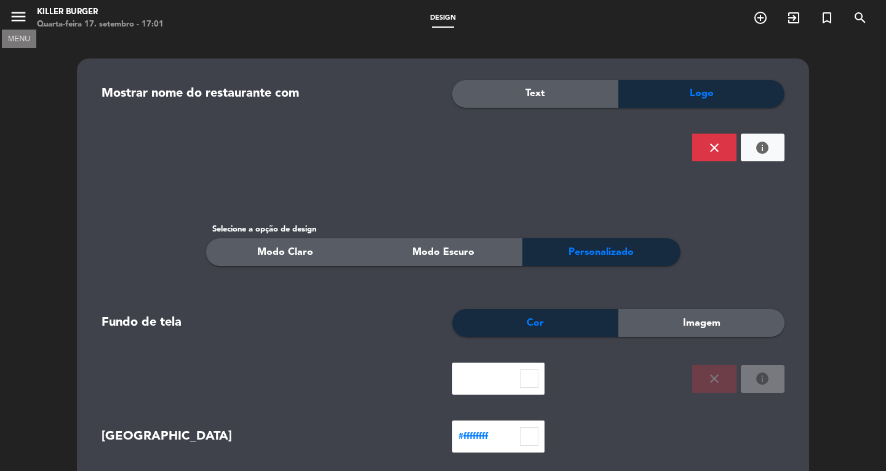
click at [25, 17] on icon "menu" at bounding box center [18, 16] width 18 height 18
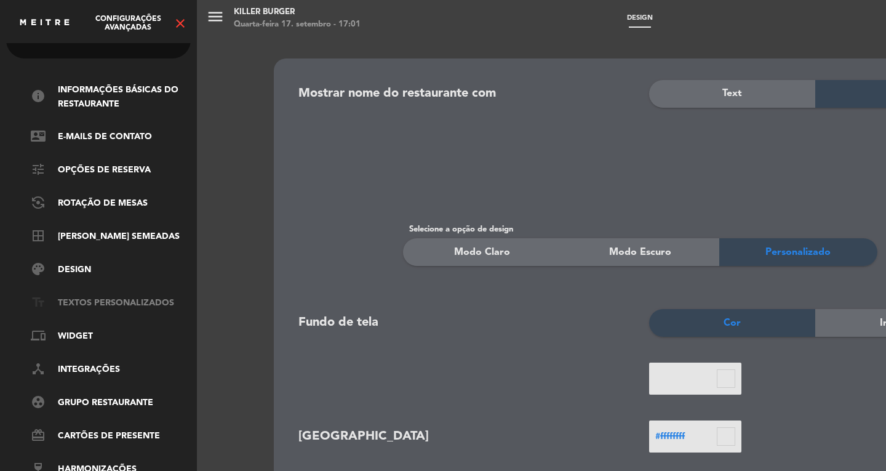
click at [93, 296] on link "text_fields Textos Personalizados" at bounding box center [111, 303] width 160 height 15
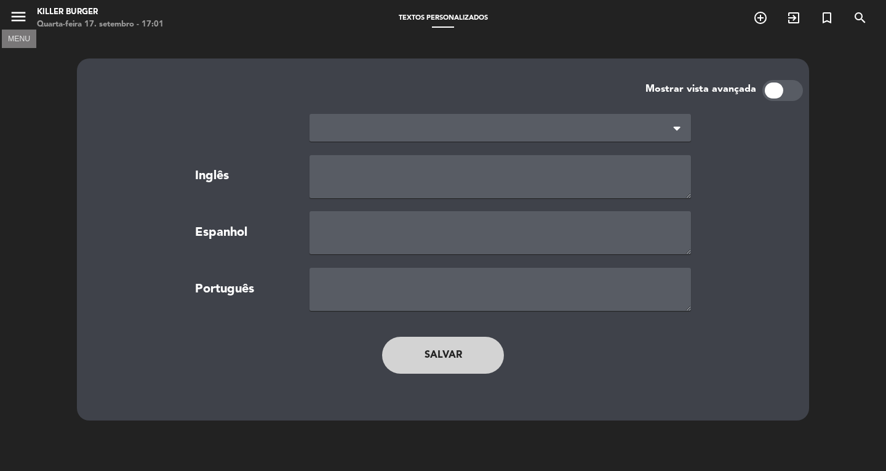
click at [15, 23] on icon "menu" at bounding box center [18, 16] width 18 height 18
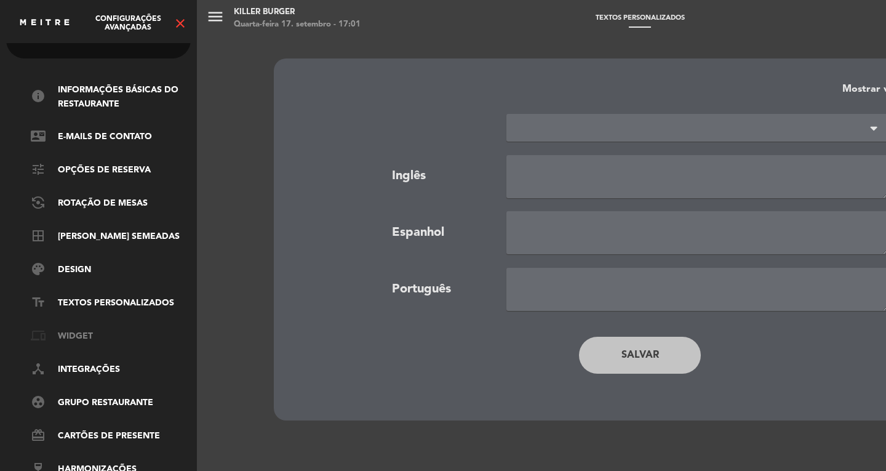
click at [84, 329] on link "phonelink Widget" at bounding box center [111, 336] width 160 height 15
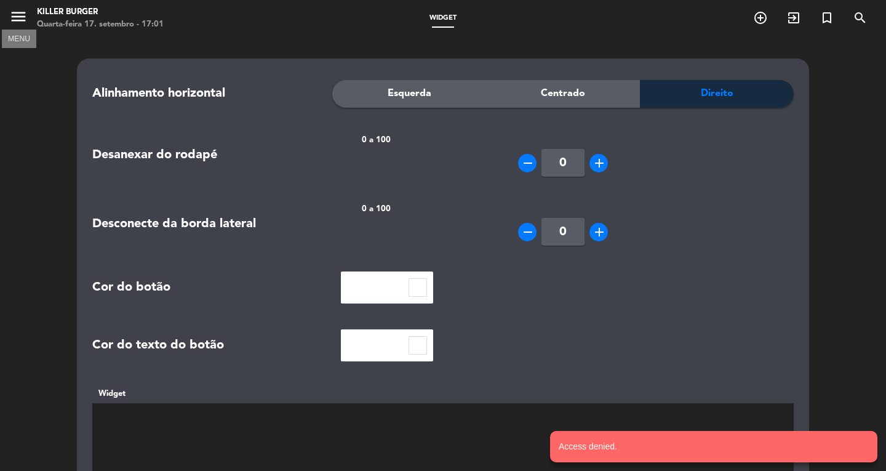
click at [15, 15] on icon "menu" at bounding box center [18, 16] width 18 height 18
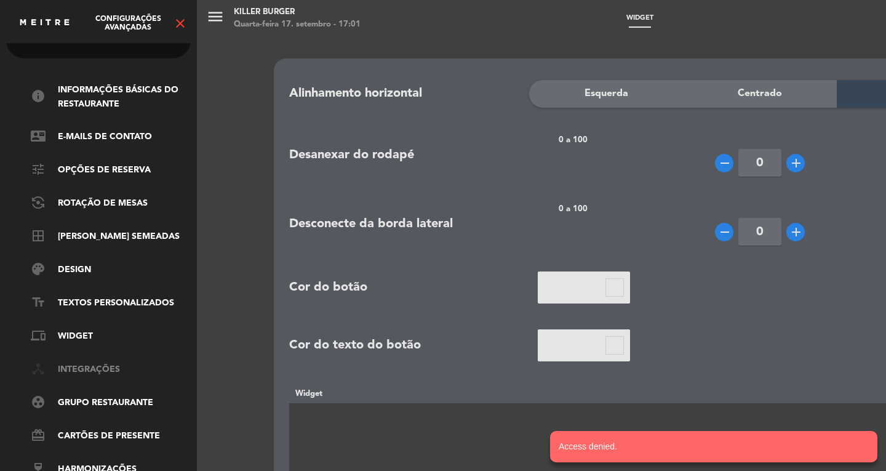
click at [82, 362] on link "device_hub Integrações" at bounding box center [111, 369] width 160 height 15
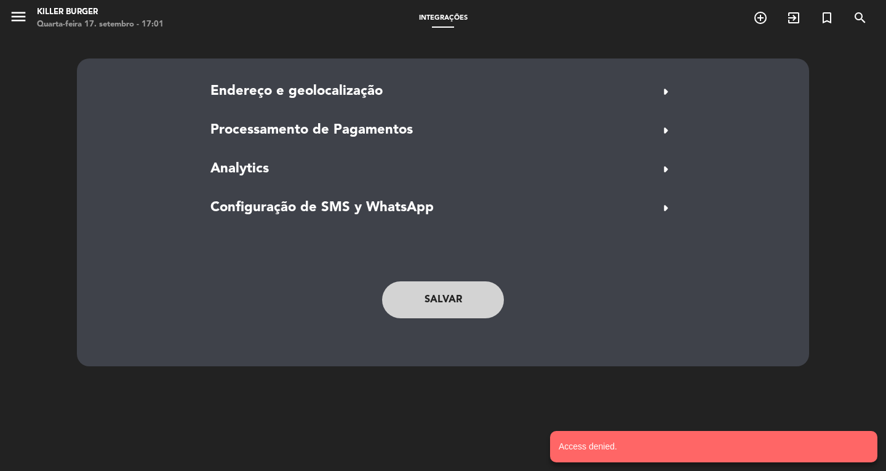
drag, startPoint x: 18, startPoint y: 21, endPoint x: 81, endPoint y: 107, distance: 107.0
click at [81, 107] on ng-component "menu Killer Burger Quarta-feira 17. setembro - 17:01 Integrações add_circle_out…" at bounding box center [443, 254] width 886 height 508
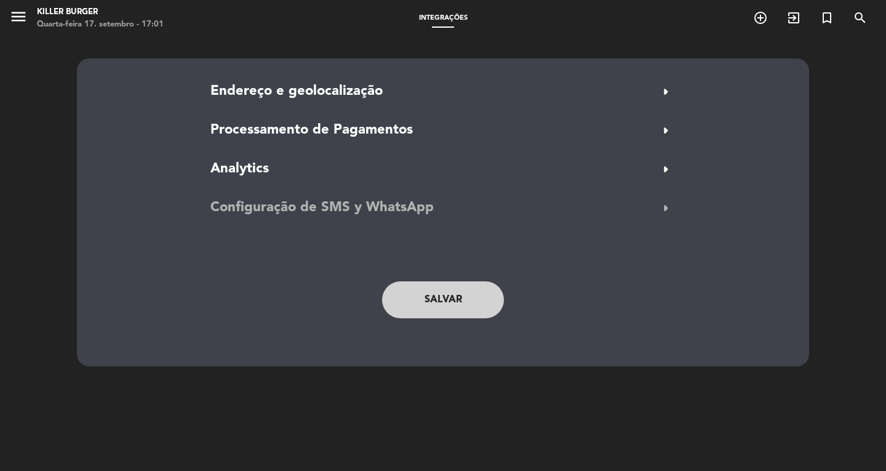
click at [647, 206] on button "Configuração de SMS y WhatsApp arrow_right" at bounding box center [443, 207] width 473 height 23
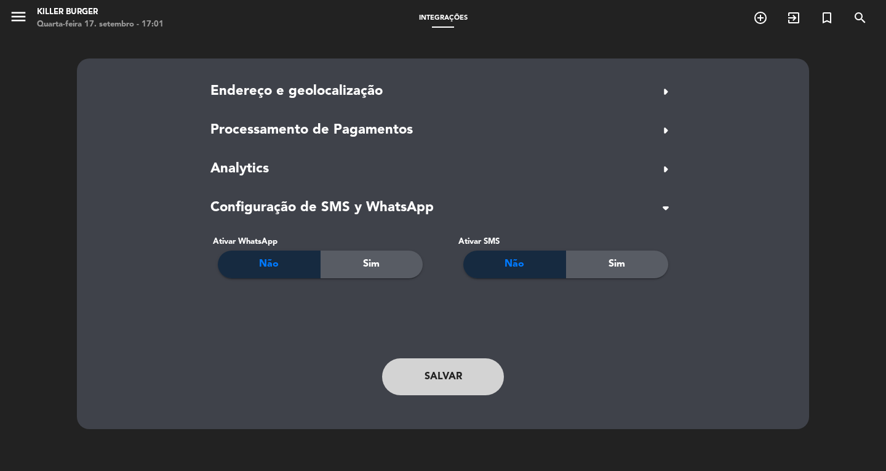
click at [382, 265] on div "Sim" at bounding box center [372, 264] width 102 height 28
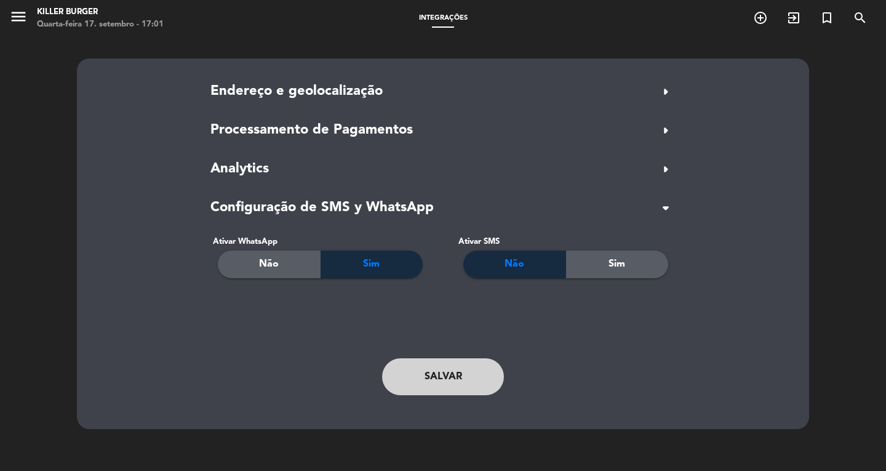
click at [453, 393] on button "Salvar" at bounding box center [443, 376] width 122 height 37
click at [23, 18] on icon "menu" at bounding box center [18, 16] width 18 height 18
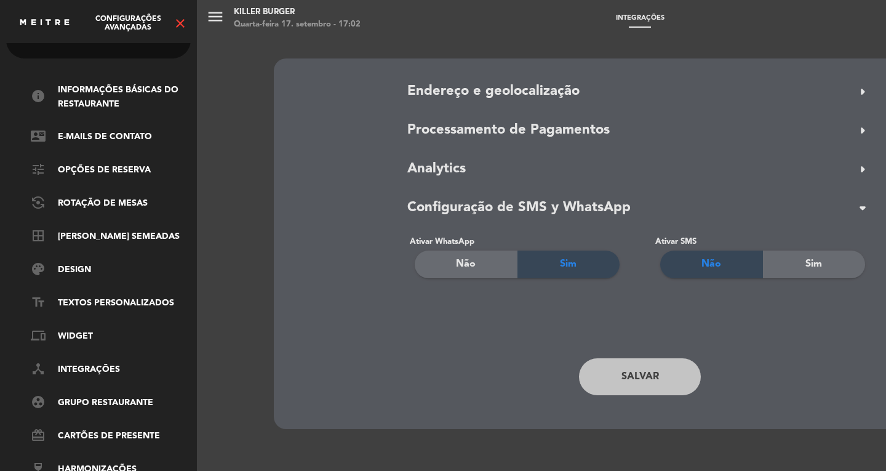
click at [178, 22] on icon "close" at bounding box center [180, 23] width 15 height 15
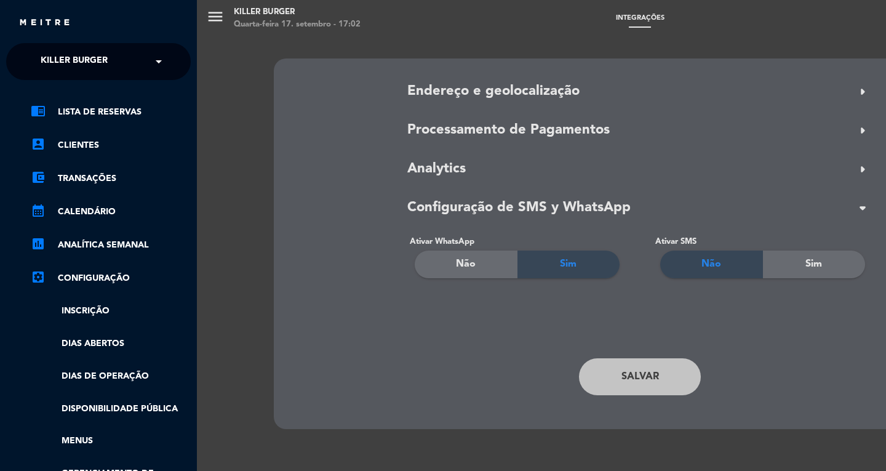
click at [49, 19] on img at bounding box center [44, 22] width 52 height 9
click at [63, 55] on span "Killer Burger" at bounding box center [74, 62] width 67 height 26
click at [51, 86] on div "Killer Burger" at bounding box center [98, 95] width 183 height 18
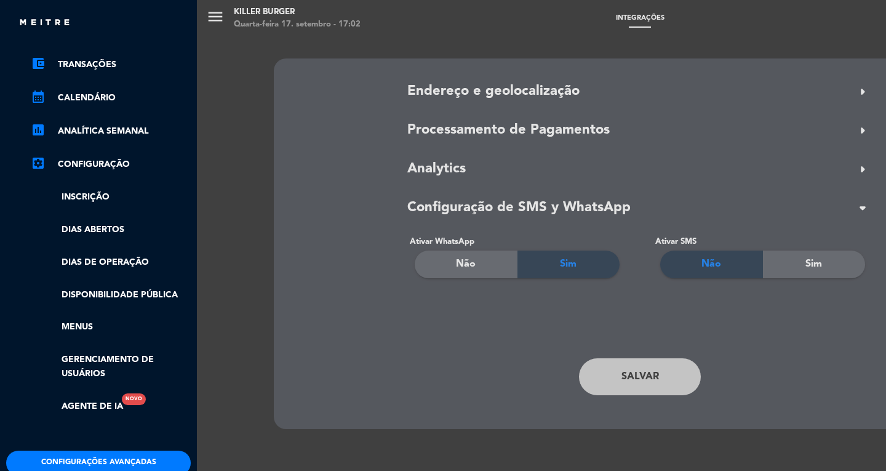
scroll to position [177, 0]
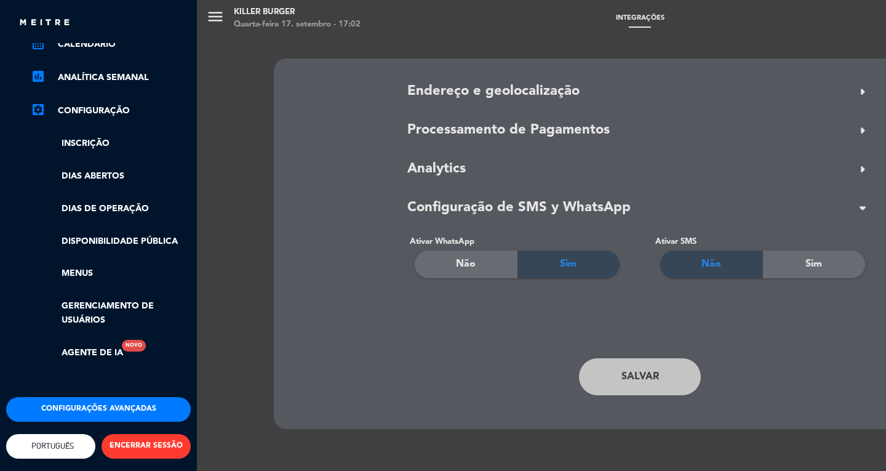
click at [145, 442] on button "ENCERRAR SESSÃO" at bounding box center [146, 446] width 89 height 25
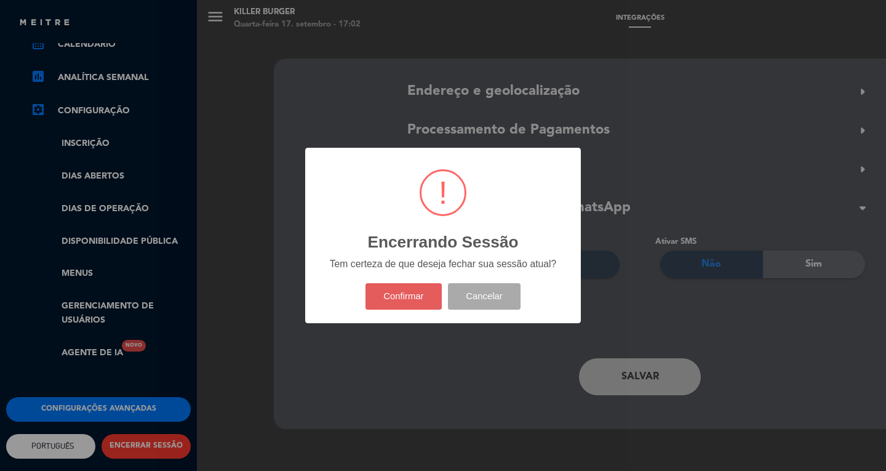
click at [423, 296] on button "Confirmar" at bounding box center [404, 296] width 77 height 26
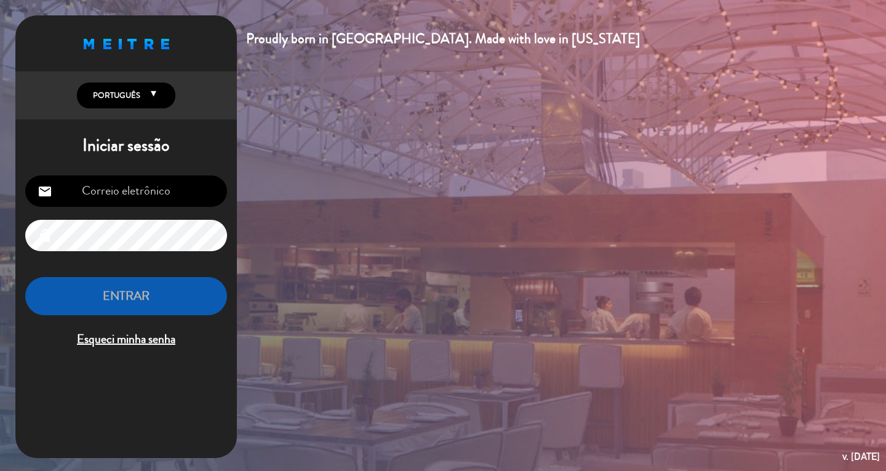
type input "[EMAIL_ADDRESS][DOMAIN_NAME]"
